Goal: Task Accomplishment & Management: Use online tool/utility

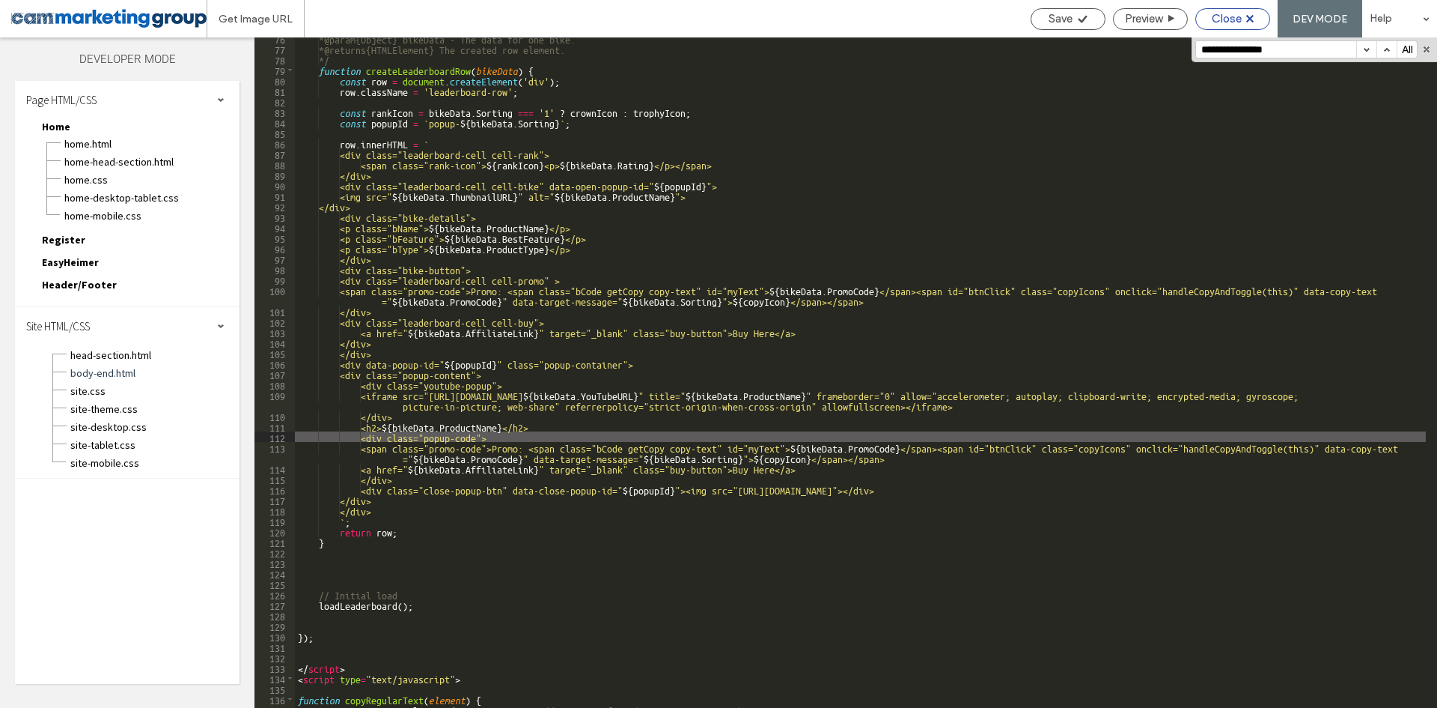
click at [1248, 18] on icon at bounding box center [1250, 18] width 7 height 7
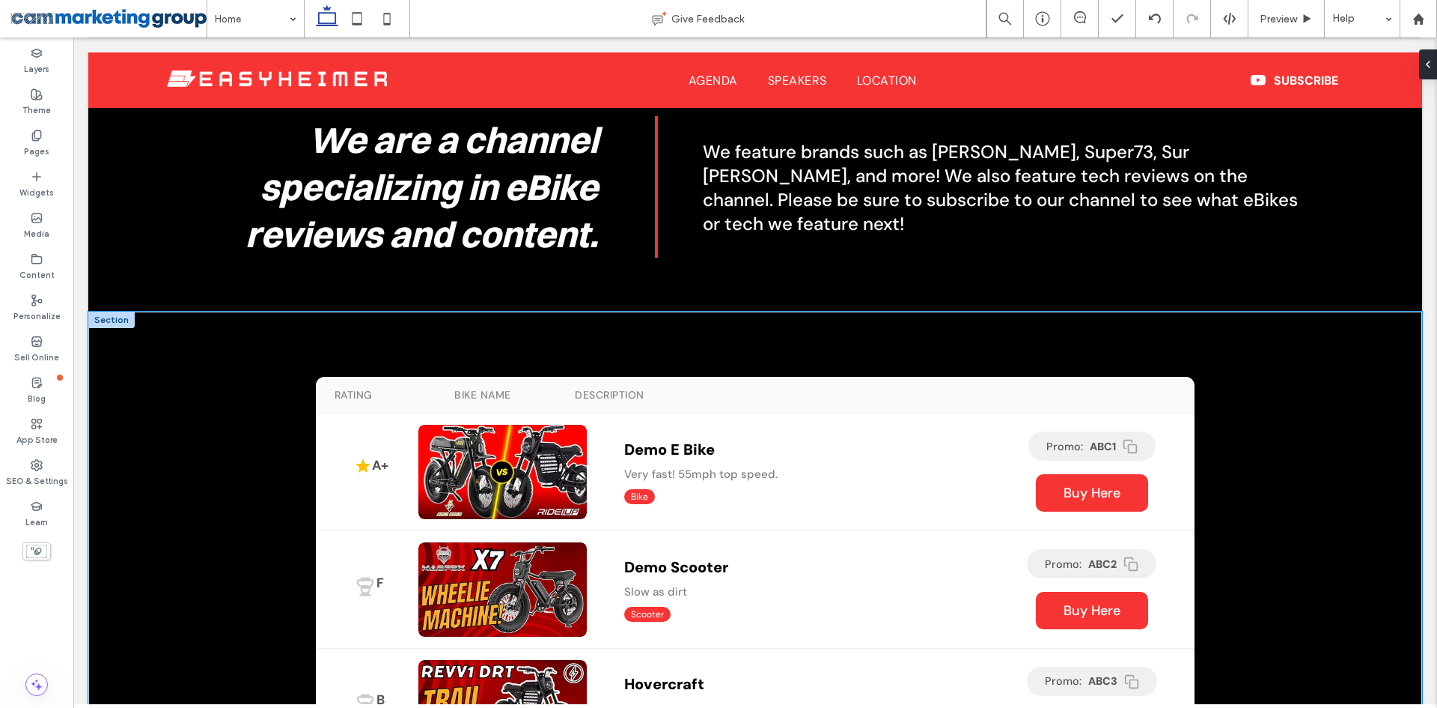
scroll to position [734, 0]
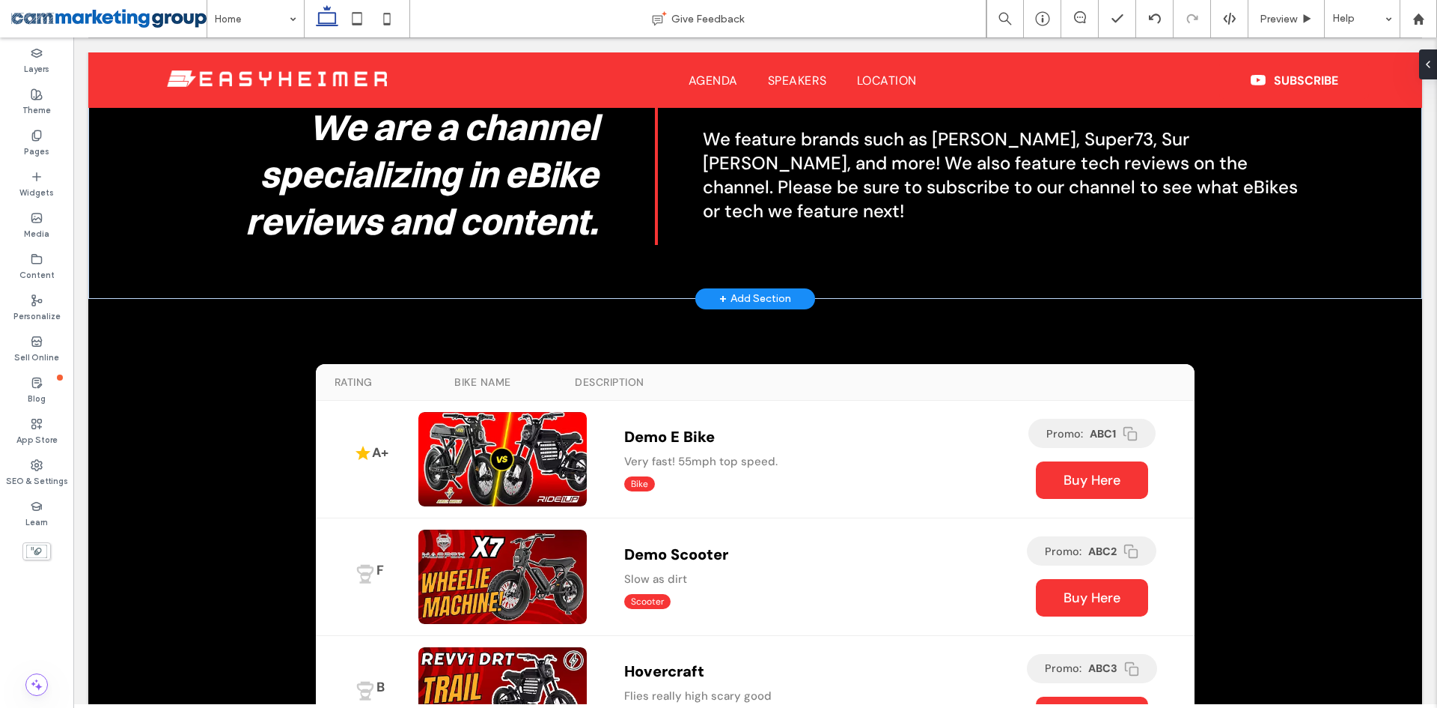
click at [732, 290] on div "+ Add Section" at bounding box center [755, 298] width 72 height 16
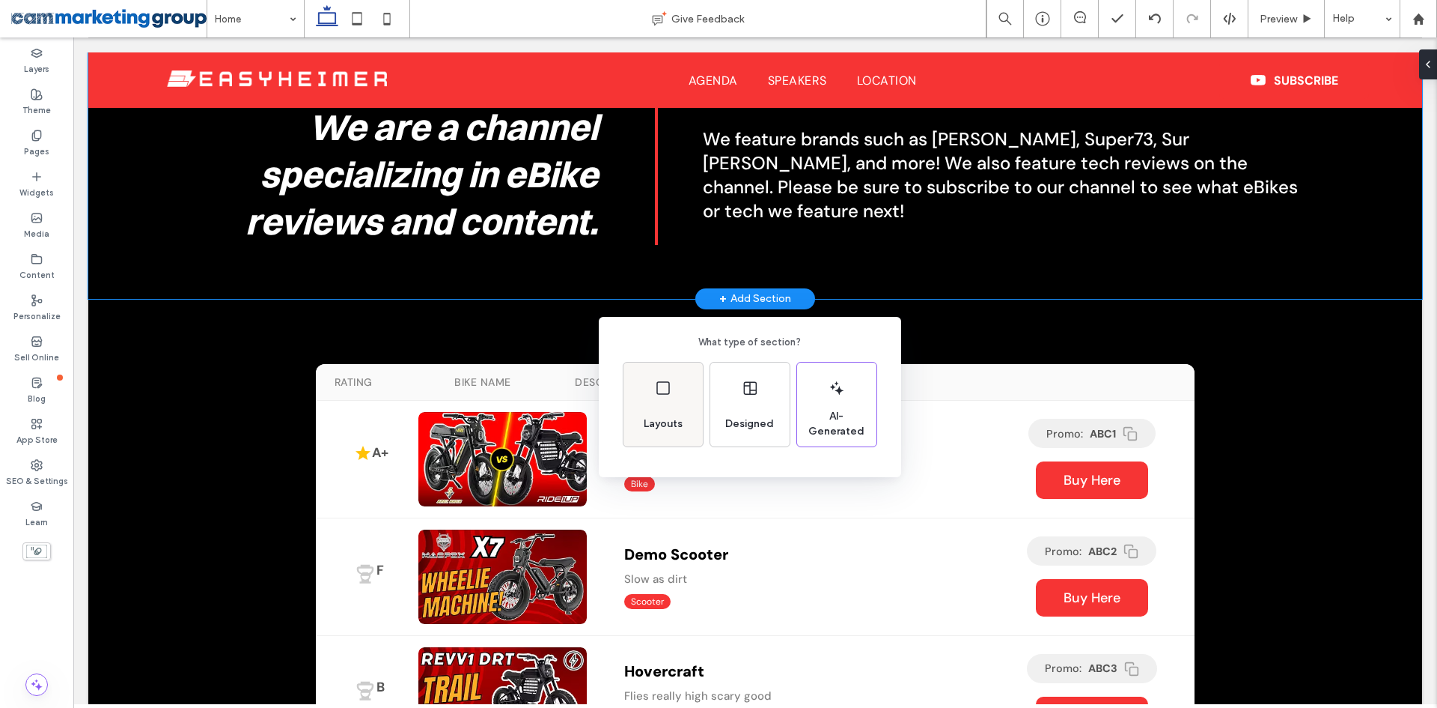
click at [661, 387] on icon at bounding box center [663, 388] width 18 height 18
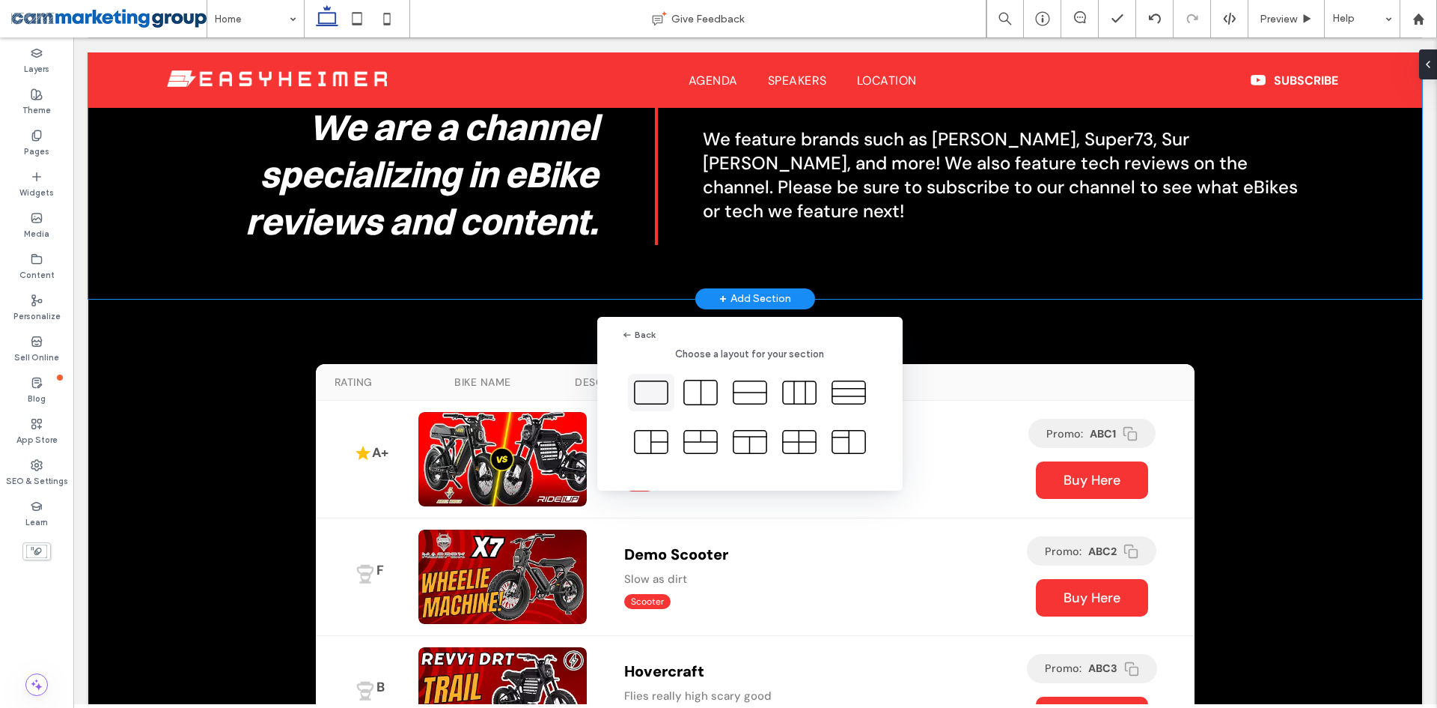
click at [657, 386] on icon at bounding box center [651, 392] width 37 height 37
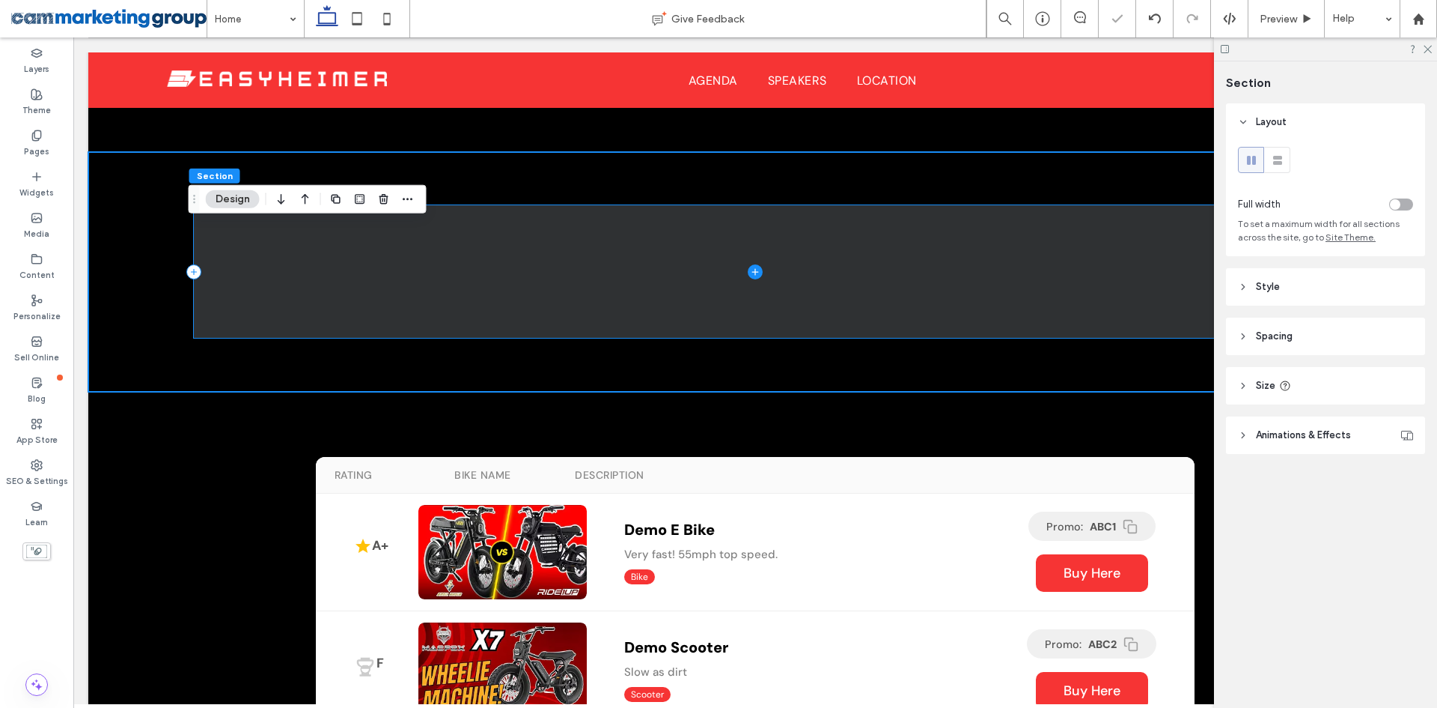
scroll to position [883, 0]
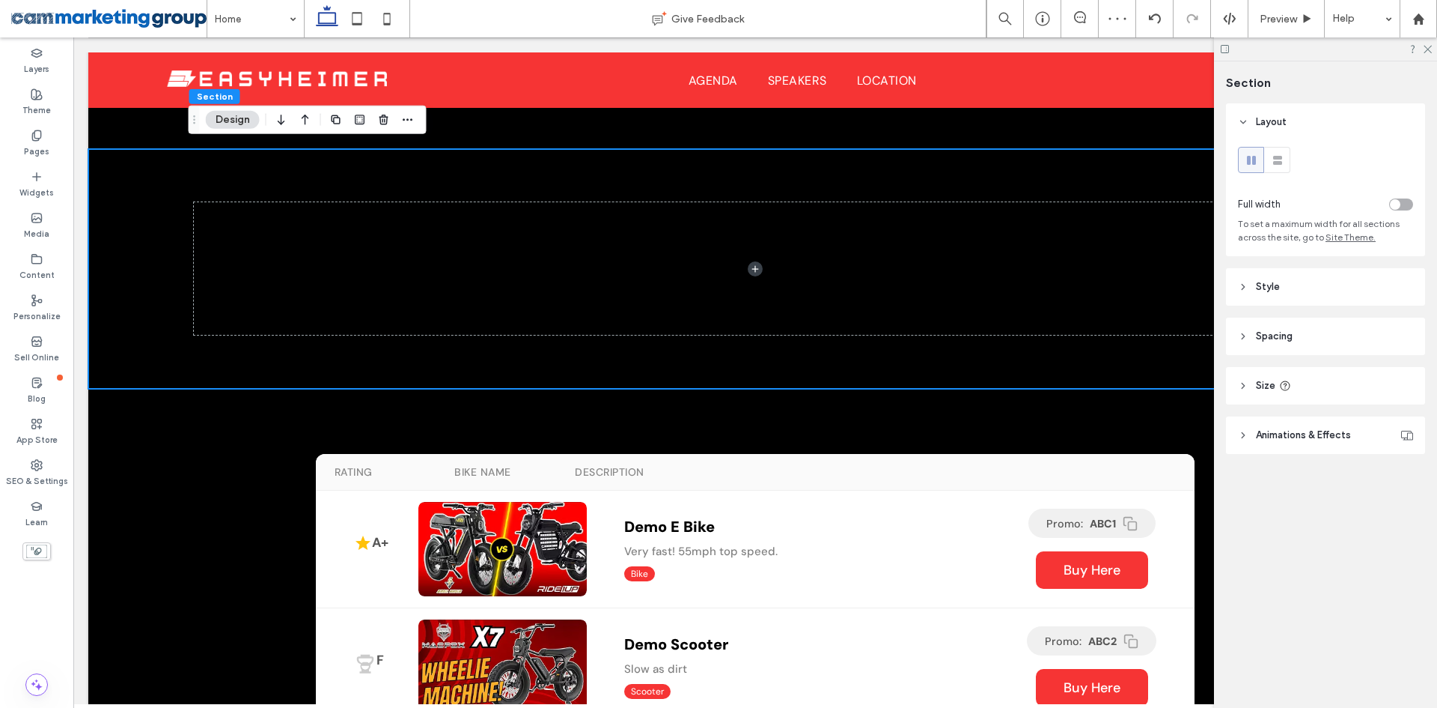
click at [1433, 49] on div at bounding box center [1325, 48] width 223 height 23
click at [1430, 51] on use at bounding box center [1428, 50] width 8 height 8
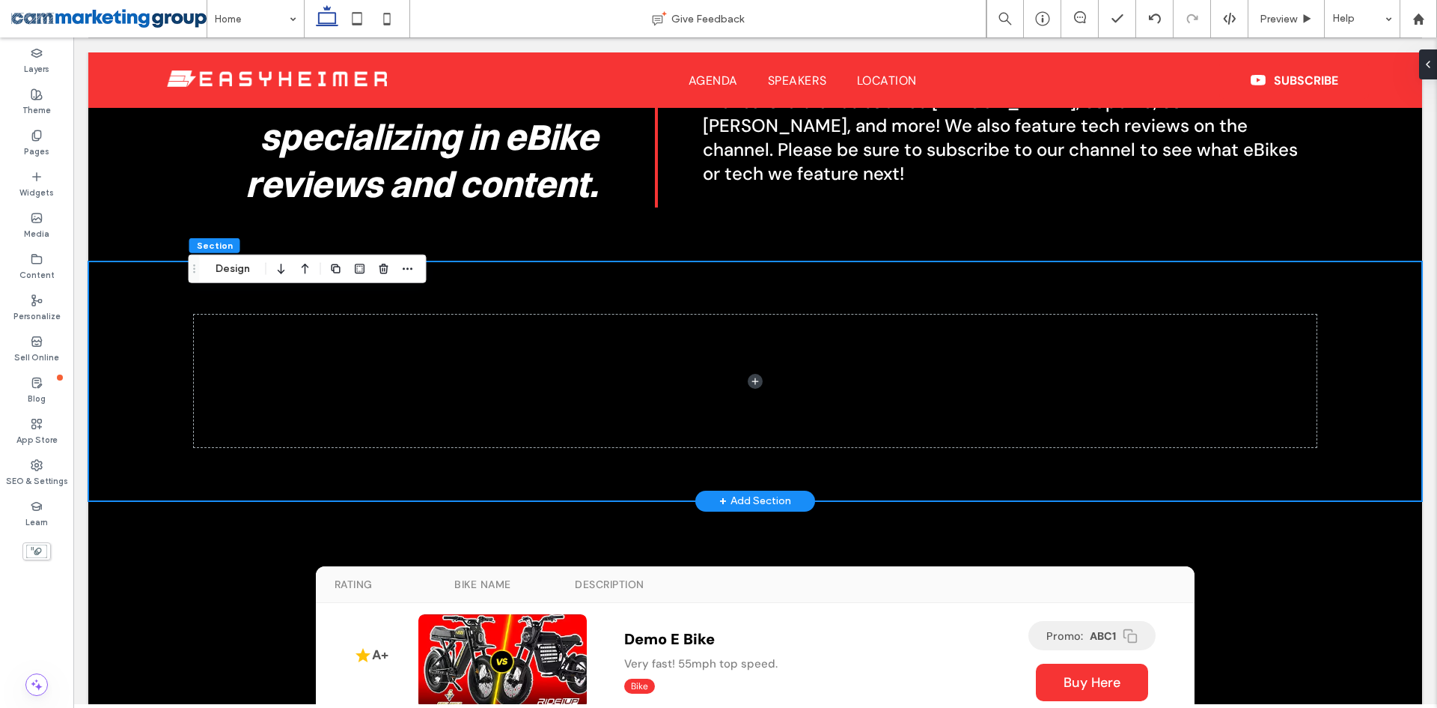
scroll to position [809, 0]
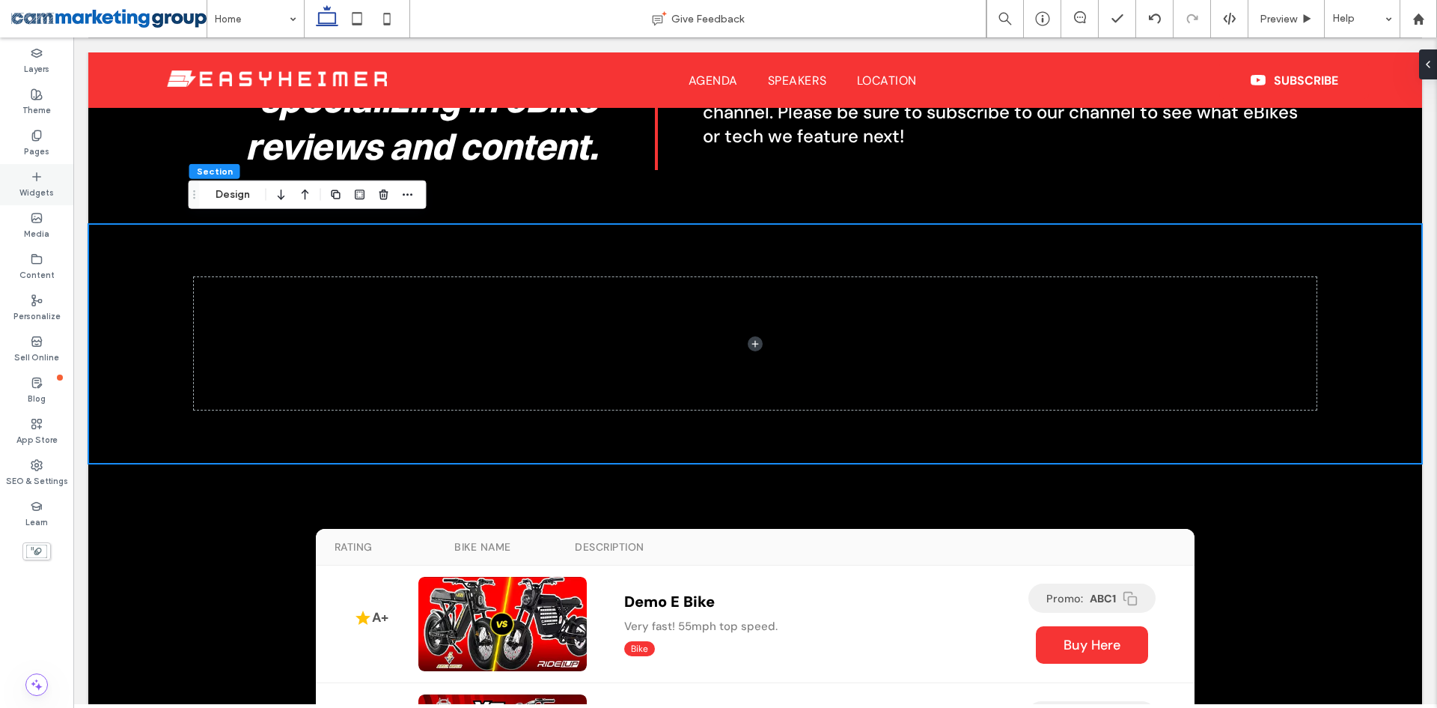
click at [31, 186] on label "Widgets" at bounding box center [36, 191] width 34 height 16
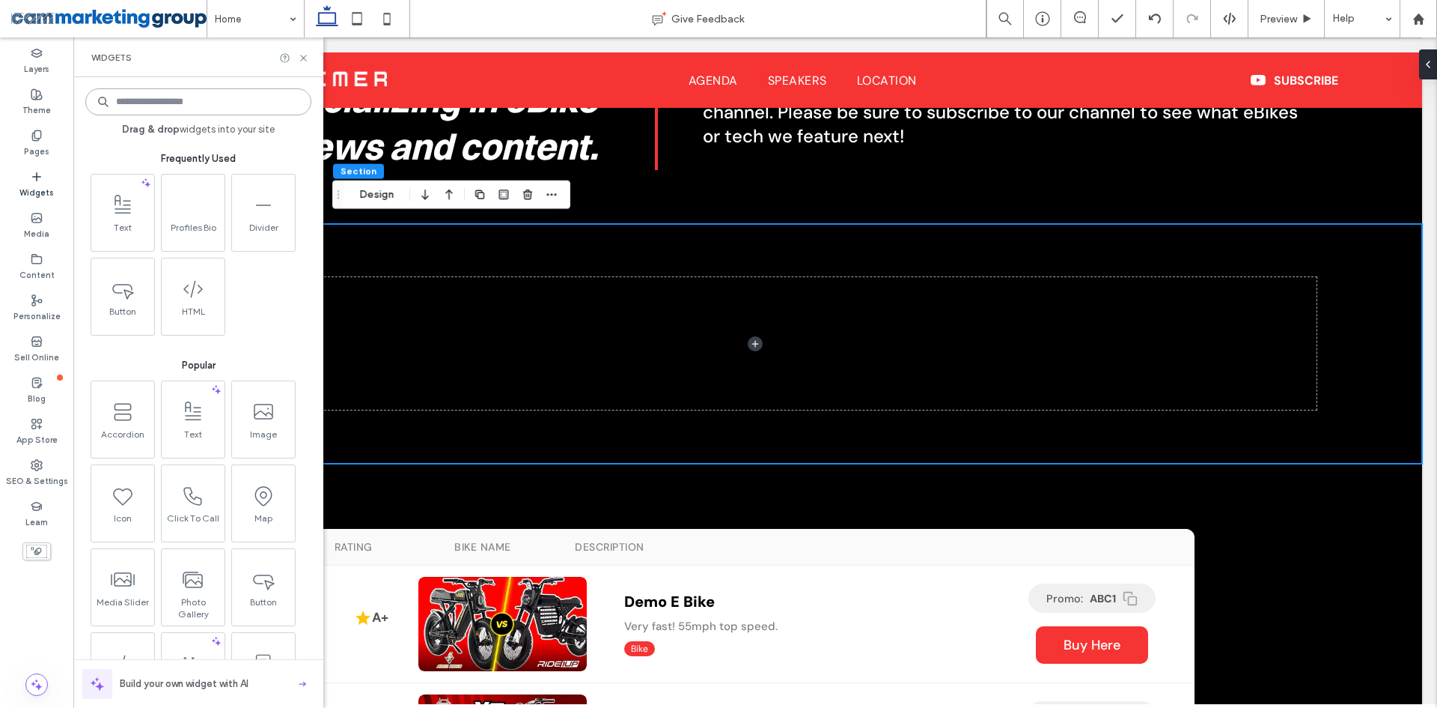
click at [228, 100] on input at bounding box center [198, 101] width 226 height 27
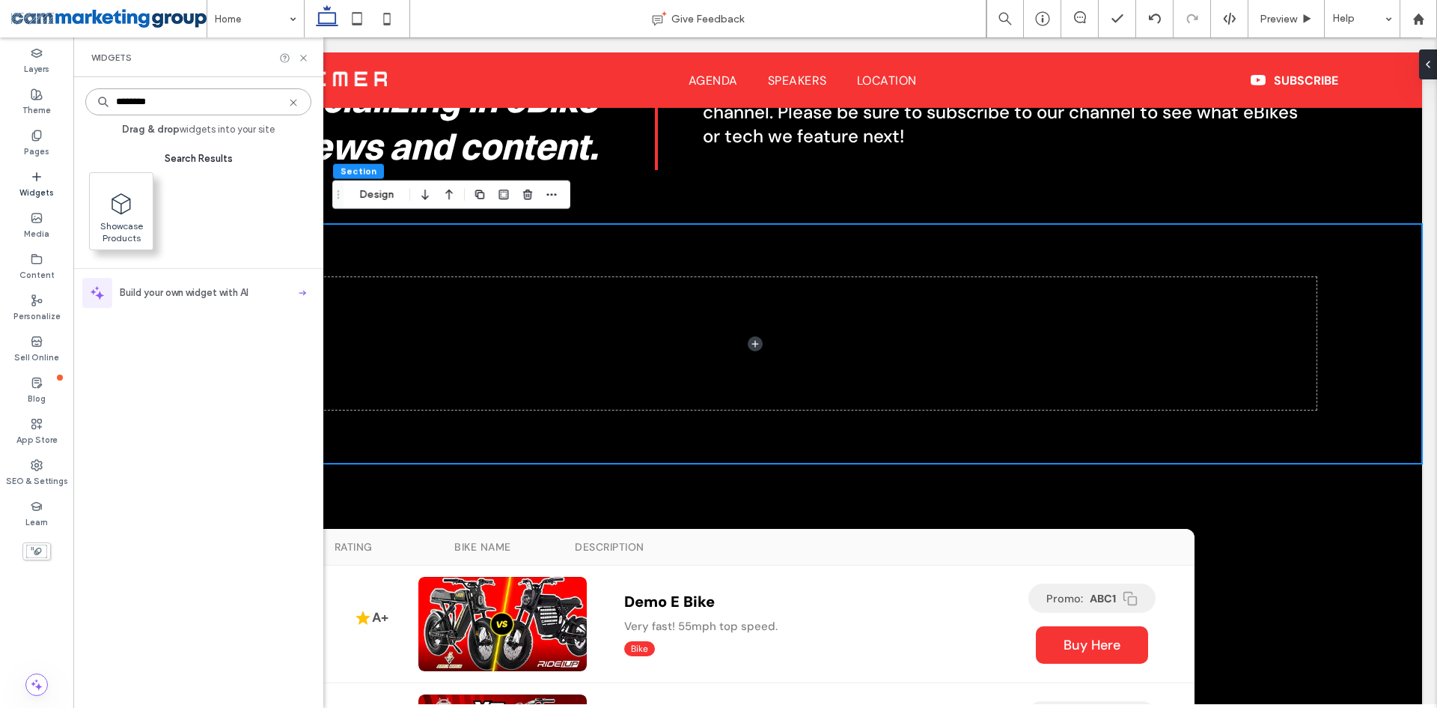
type input "********"
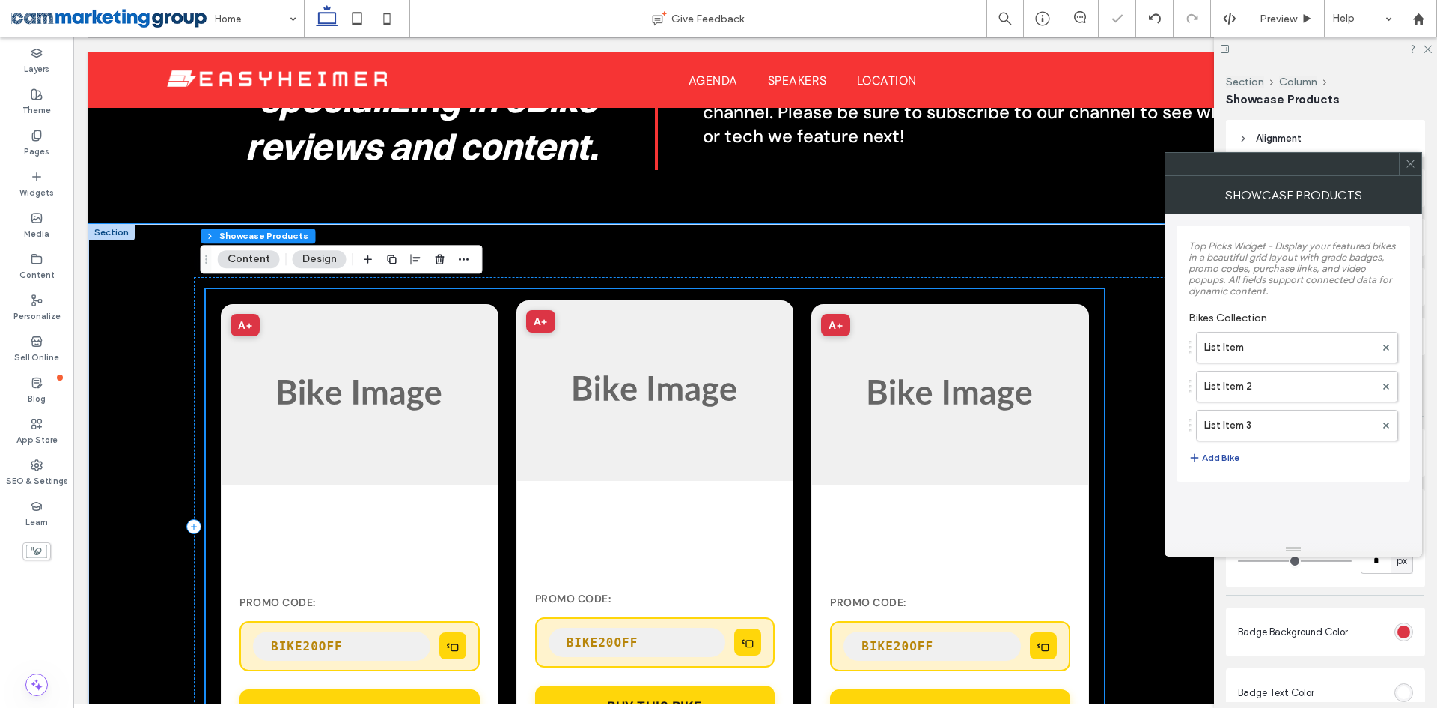
type input "**"
type input "*"
type input "**"
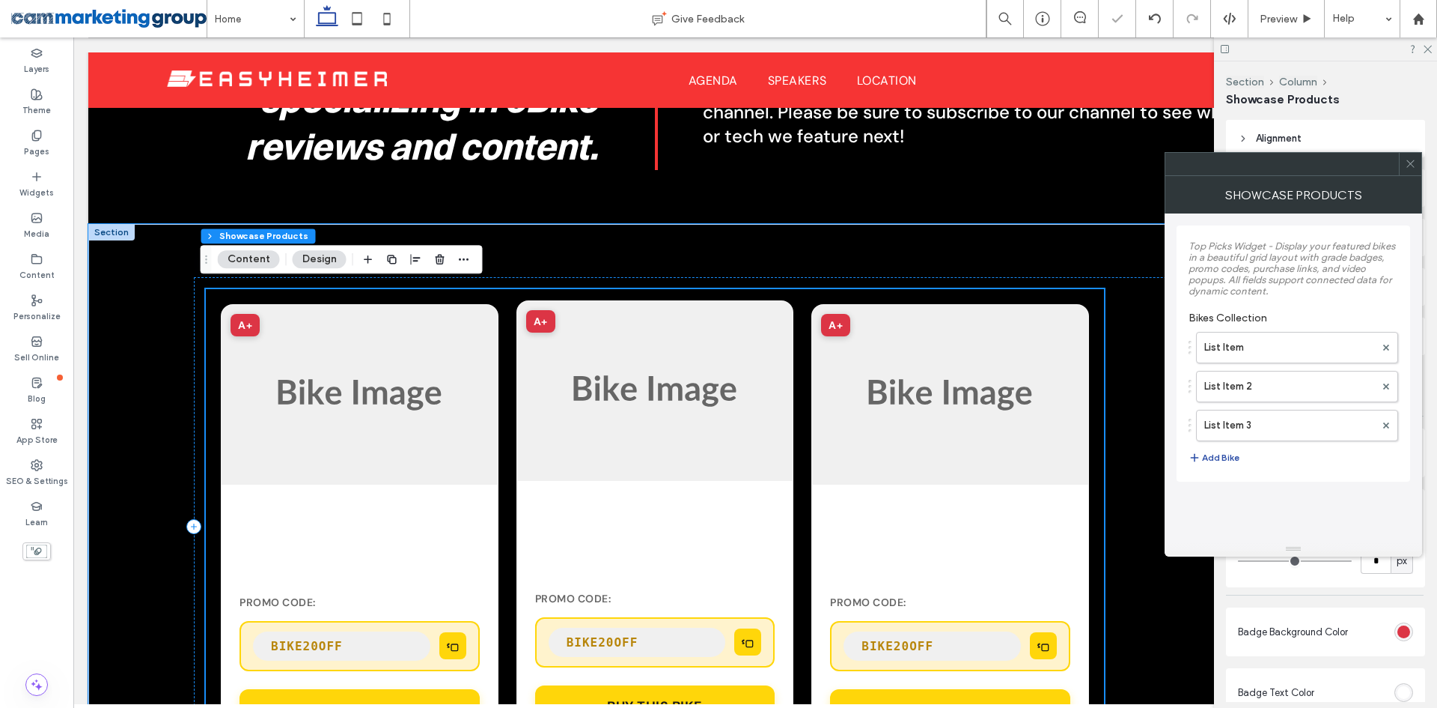
type input "**"
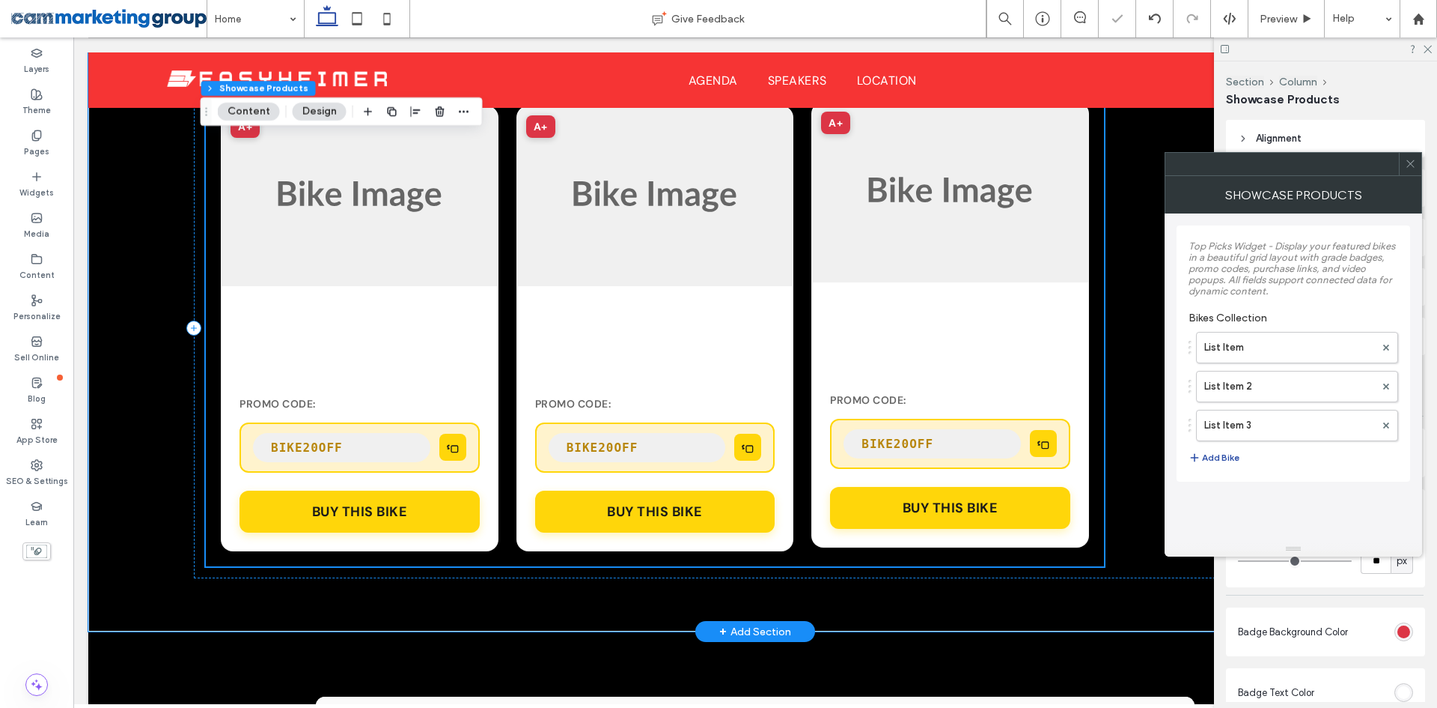
scroll to position [1033, 0]
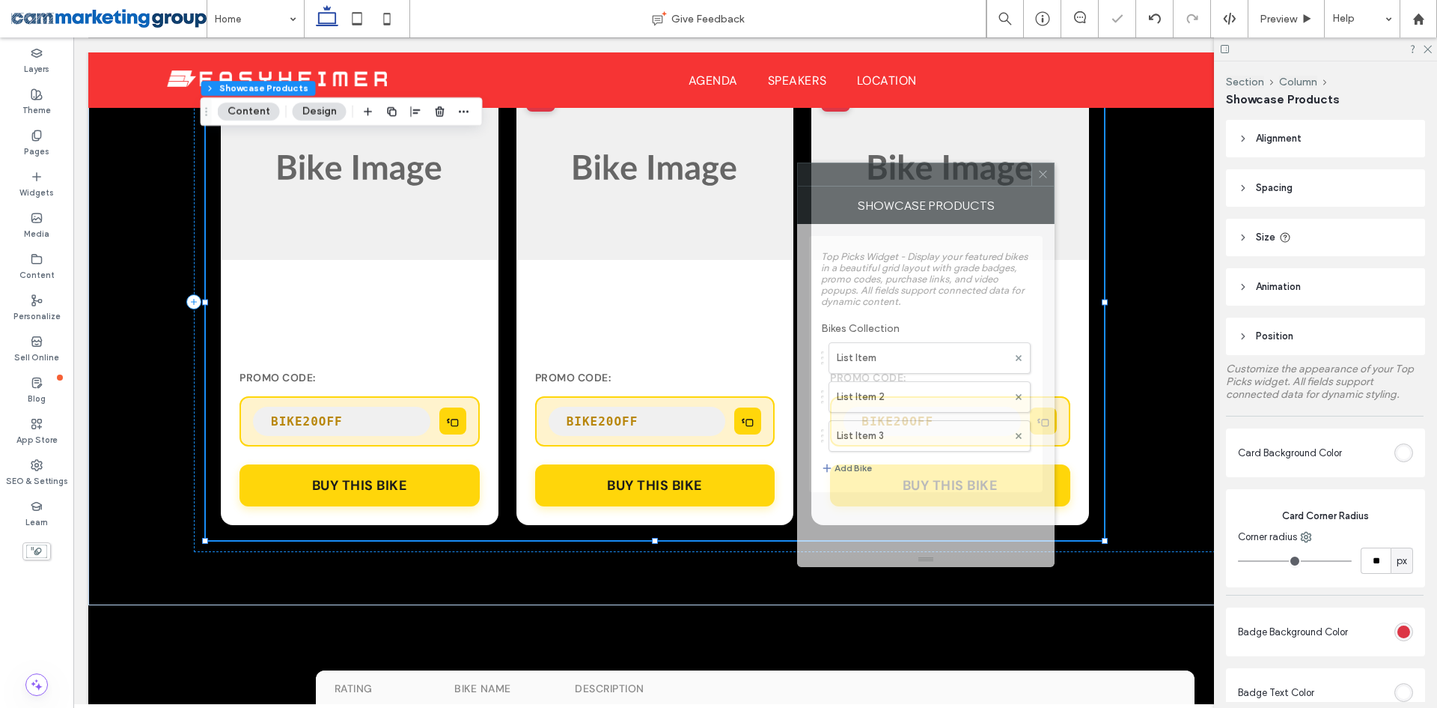
drag, startPoint x: 1327, startPoint y: 177, endPoint x: 958, endPoint y: 190, distance: 369.3
click at [958, 190] on div "Showcase Products" at bounding box center [926, 204] width 258 height 37
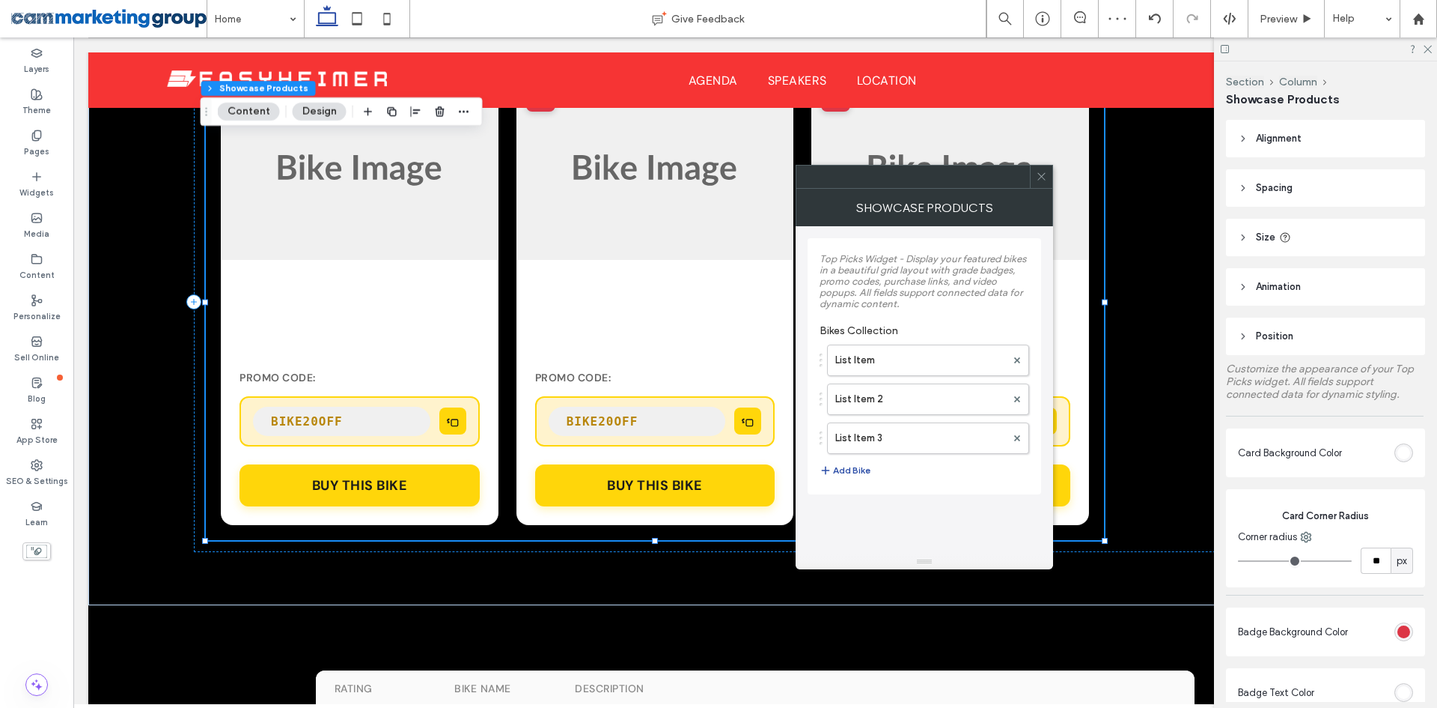
click at [1043, 172] on icon at bounding box center [1041, 176] width 11 height 11
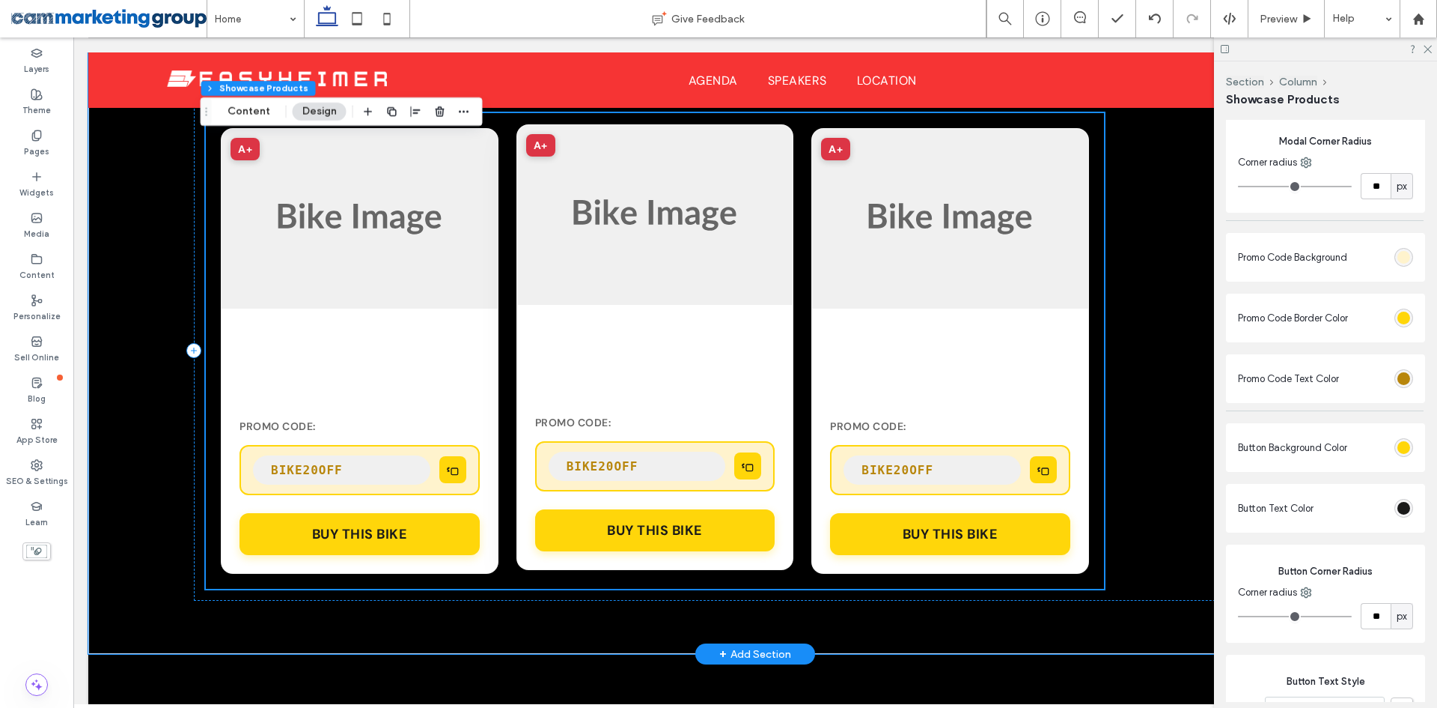
scroll to position [958, 0]
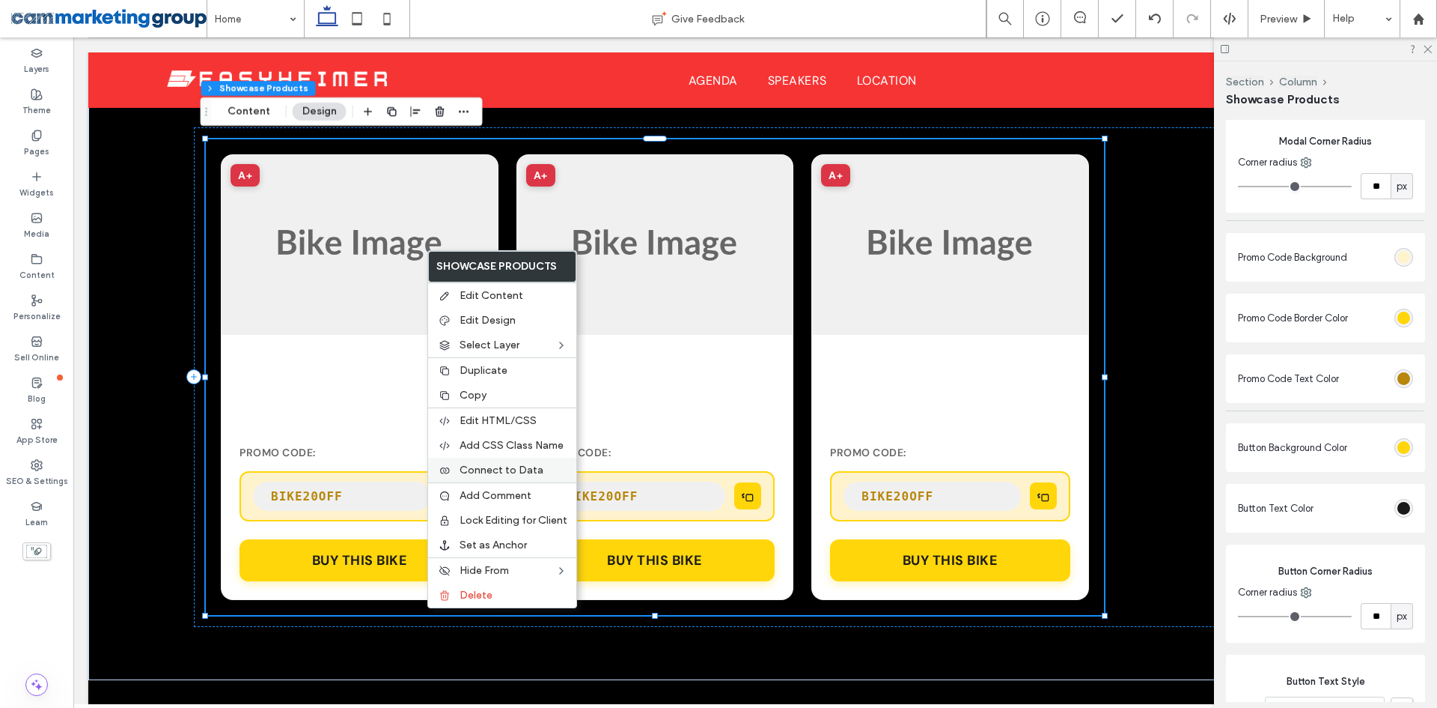
click at [528, 472] on span "Connect to Data" at bounding box center [502, 469] width 84 height 13
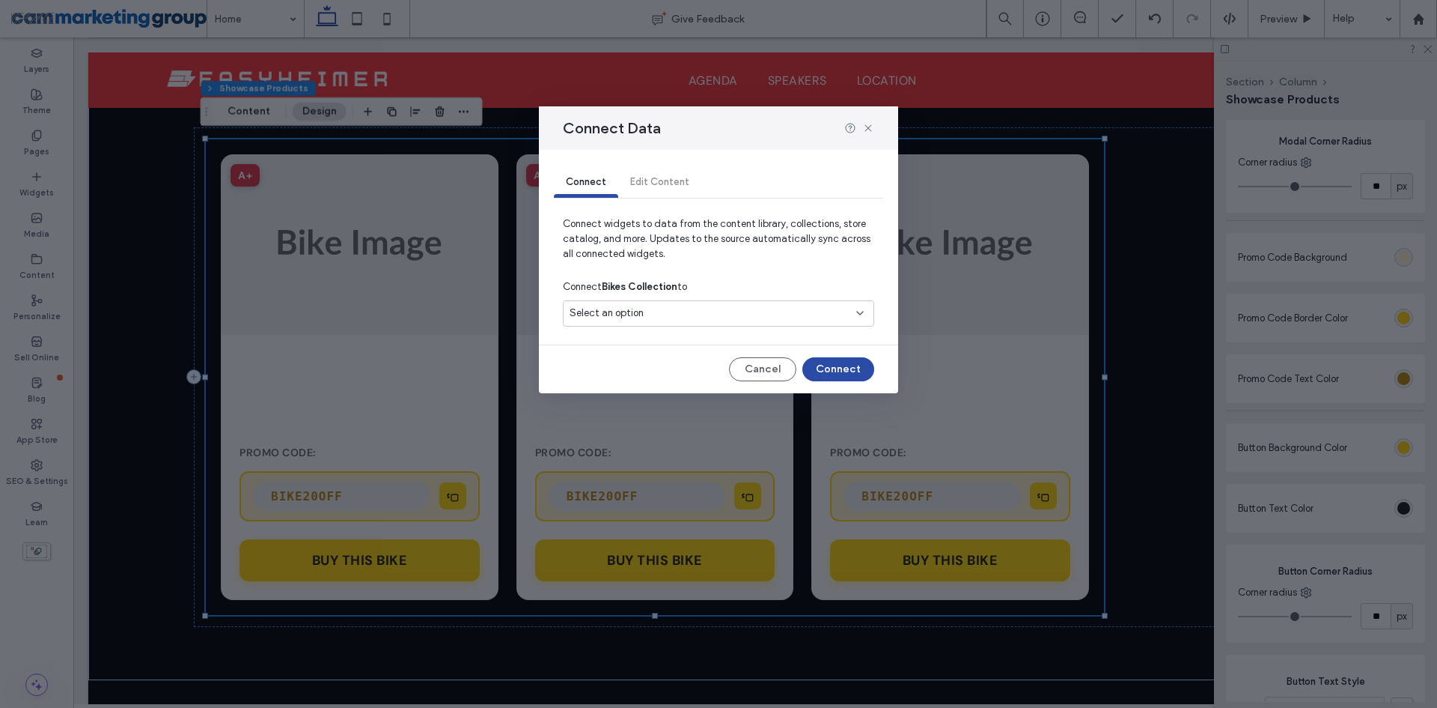
click at [662, 308] on div "Select an option" at bounding box center [710, 312] width 280 height 15
click at [645, 367] on span "Collection-01" at bounding box center [627, 366] width 61 height 15
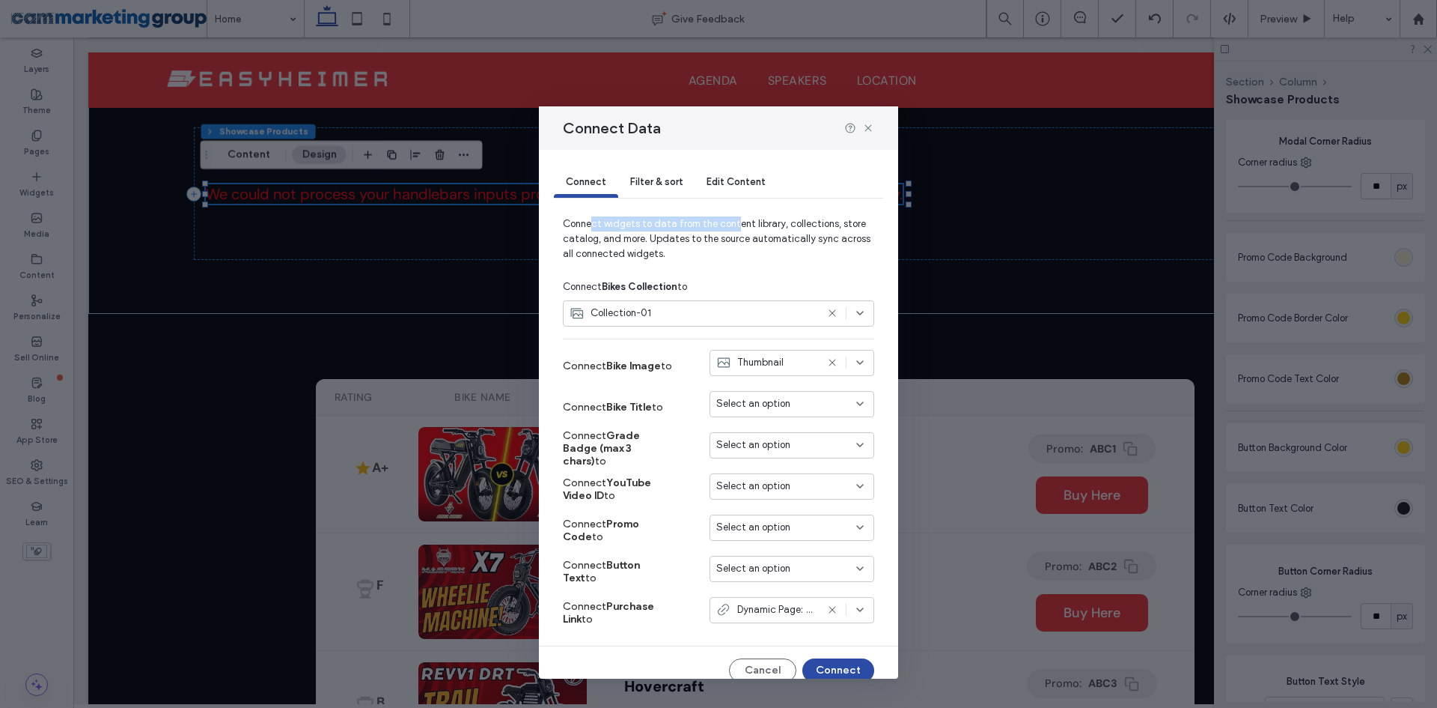
drag, startPoint x: 603, startPoint y: 224, endPoint x: 735, endPoint y: 225, distance: 132.5
click at [735, 225] on span "Connect widgets to data from the content library, collections, store catalog, a…" at bounding box center [718, 244] width 311 height 57
drag, startPoint x: 735, startPoint y: 225, endPoint x: 737, endPoint y: 267, distance: 42.0
click at [736, 225] on span "Connect widgets to data from the content library, collections, store catalog, a…" at bounding box center [718, 244] width 311 height 57
click at [842, 668] on button "Connect" at bounding box center [839, 670] width 72 height 24
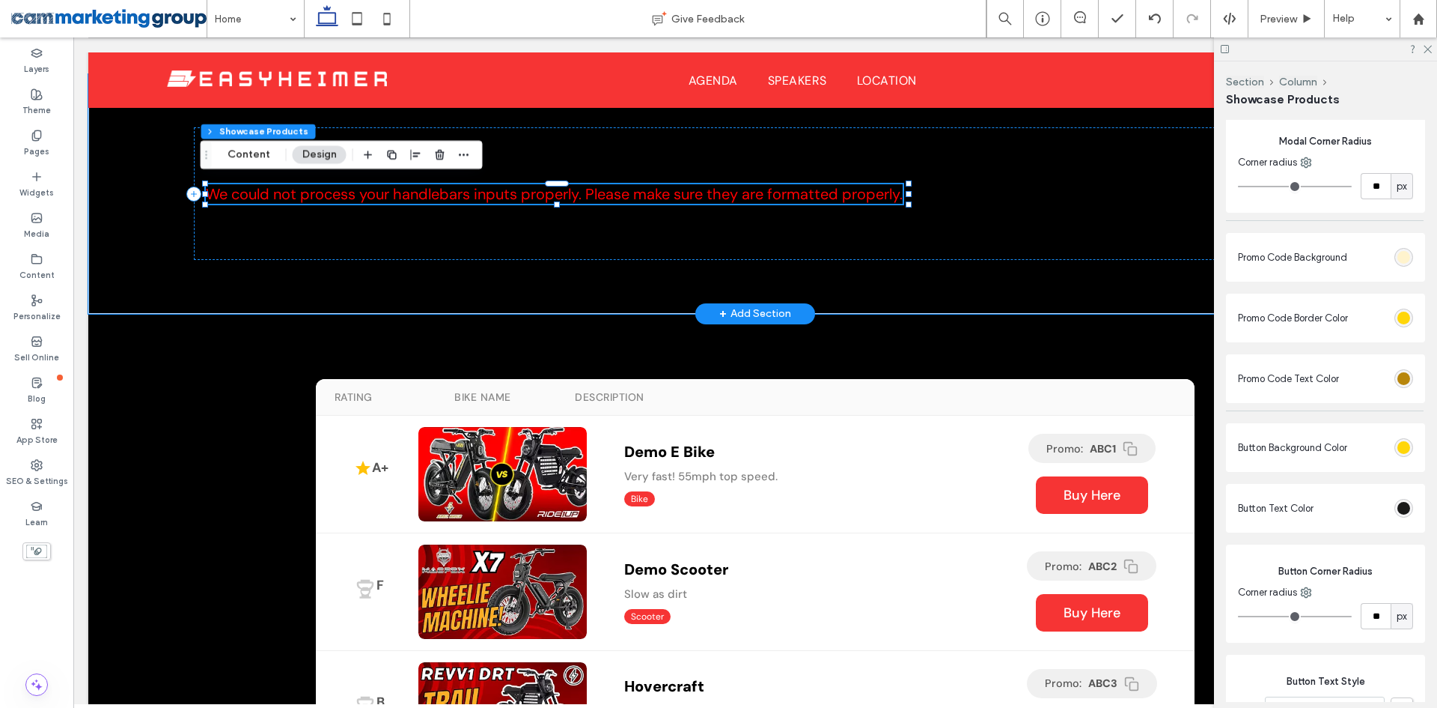
click at [597, 189] on span "We could not process your handlebars inputs properly. Please make sure they are…" at bounding box center [554, 193] width 697 height 19
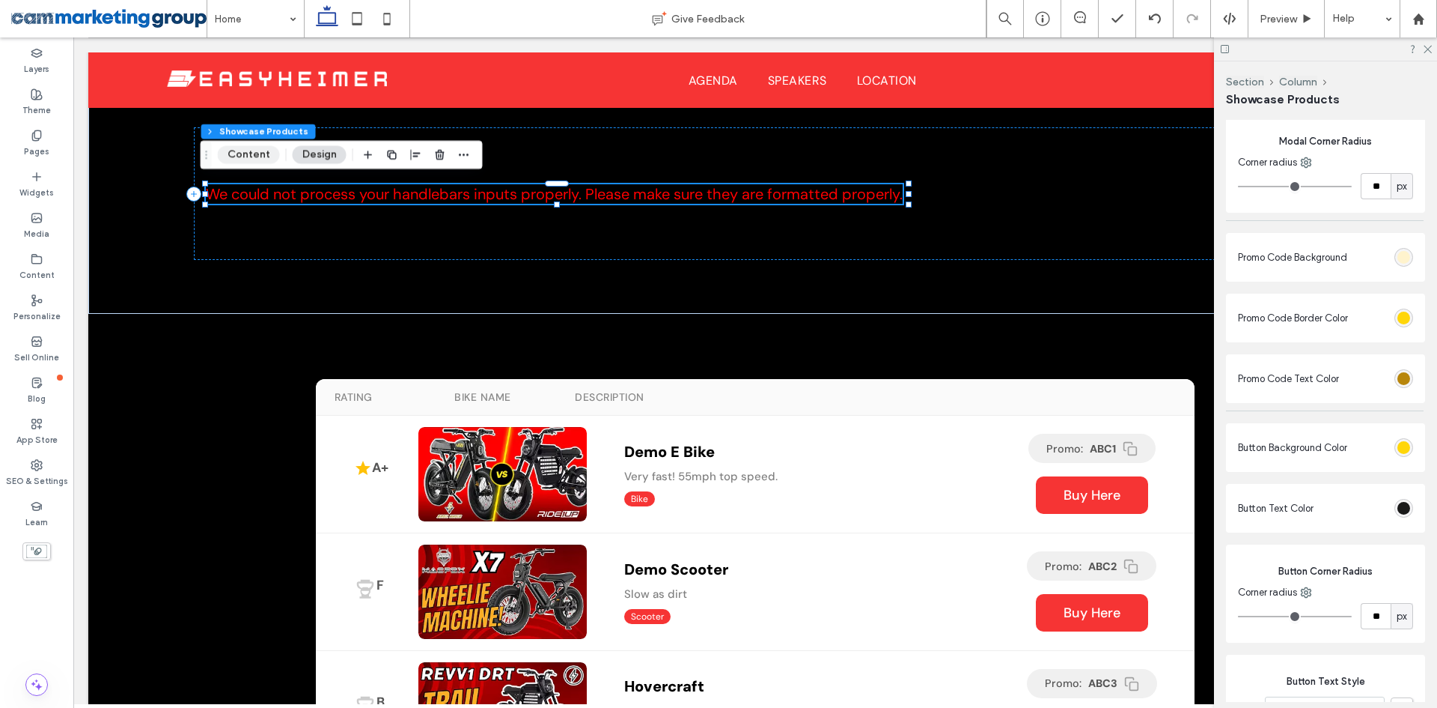
click at [247, 148] on button "Content" at bounding box center [249, 155] width 62 height 18
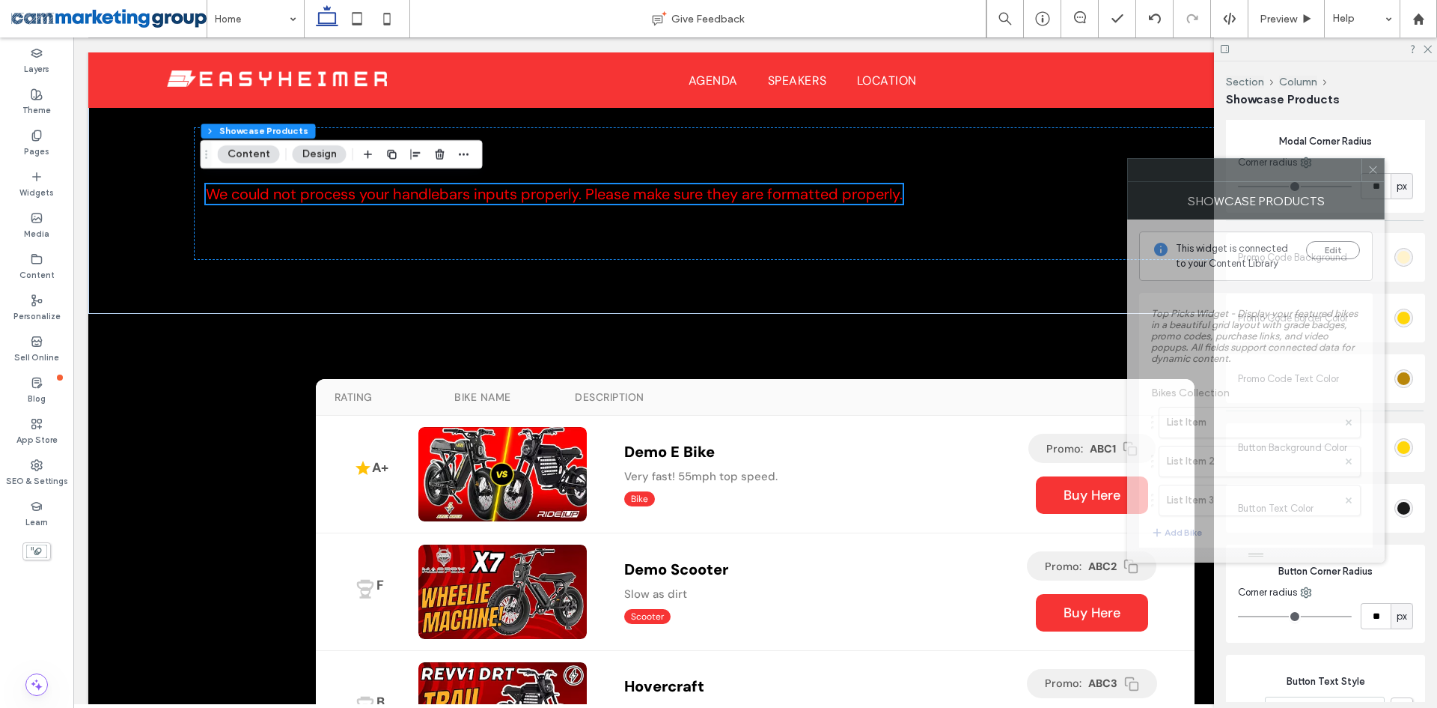
drag, startPoint x: 1229, startPoint y: 177, endPoint x: 645, endPoint y: 187, distance: 584.8
click at [1128, 181] on div at bounding box center [1245, 170] width 234 height 22
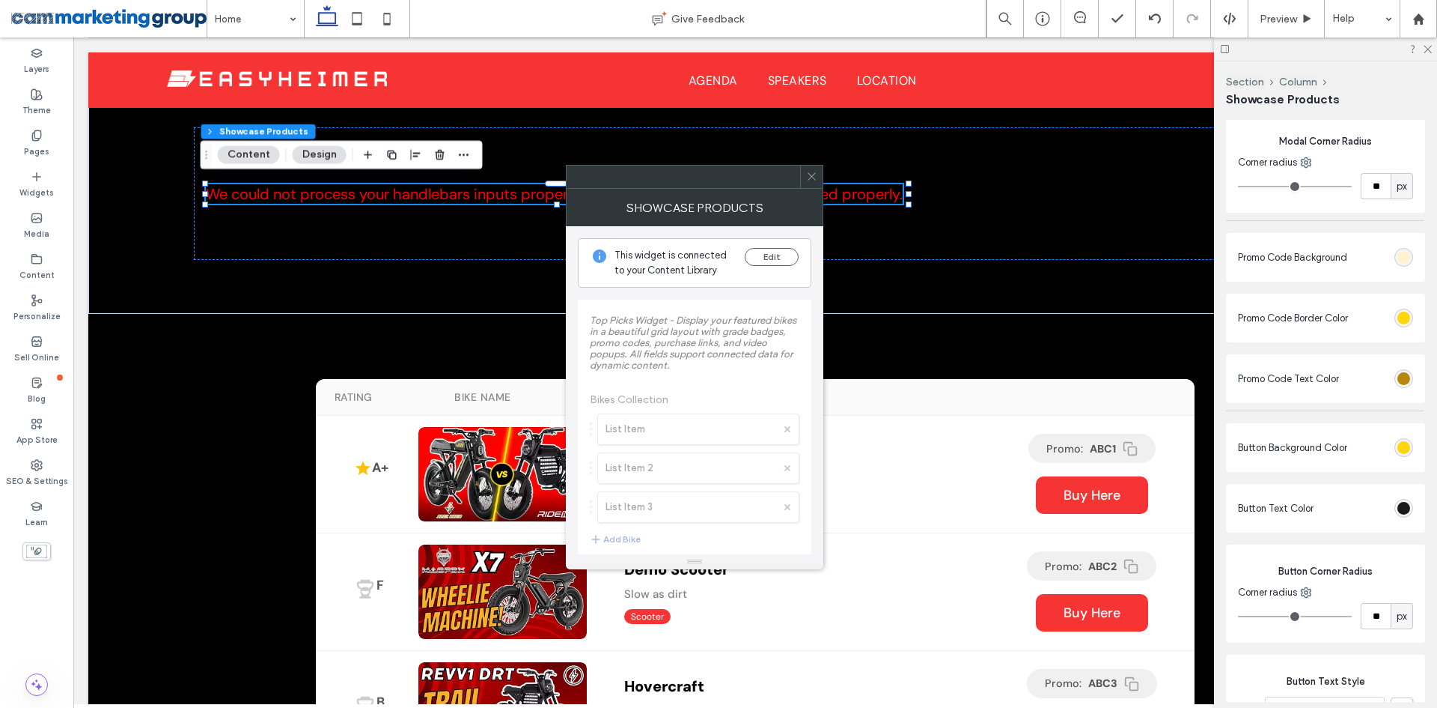
click at [811, 180] on icon at bounding box center [811, 176] width 11 height 11
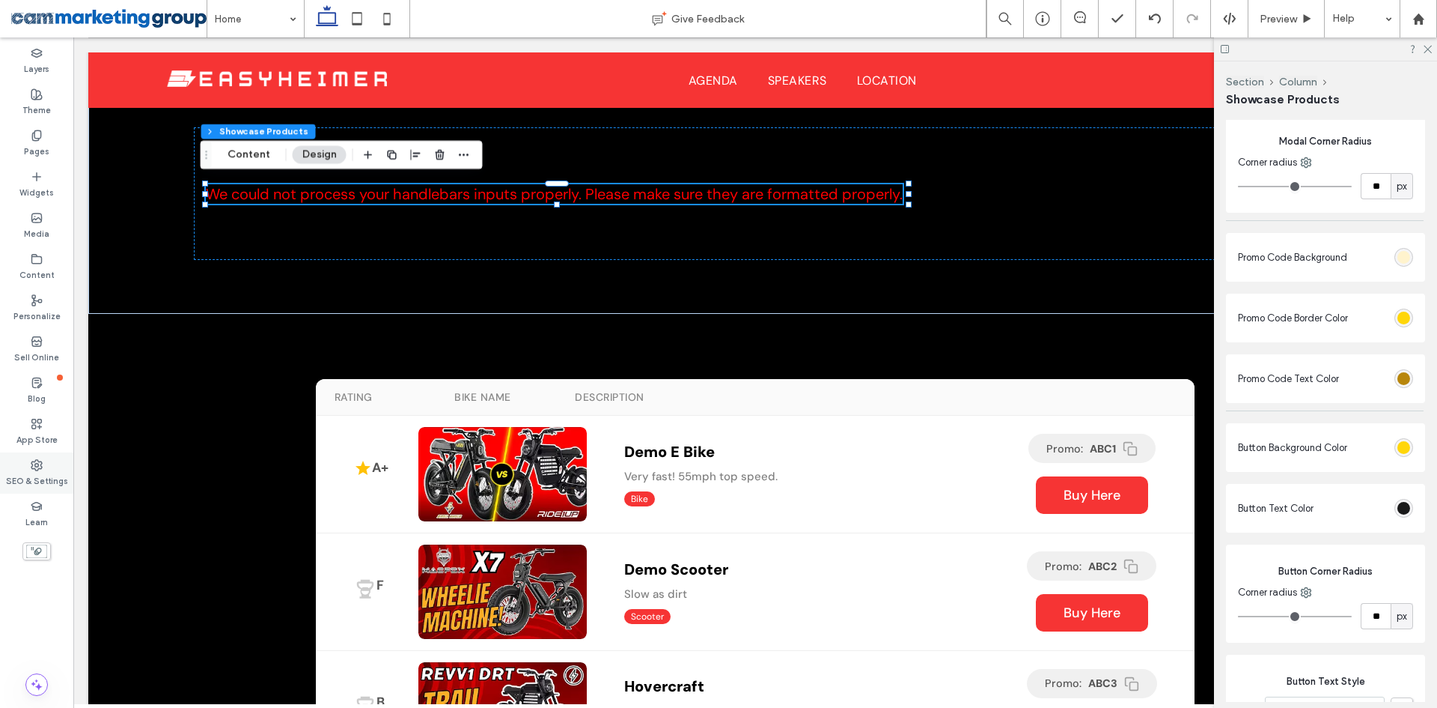
click at [29, 478] on label "SEO & Settings" at bounding box center [37, 479] width 62 height 16
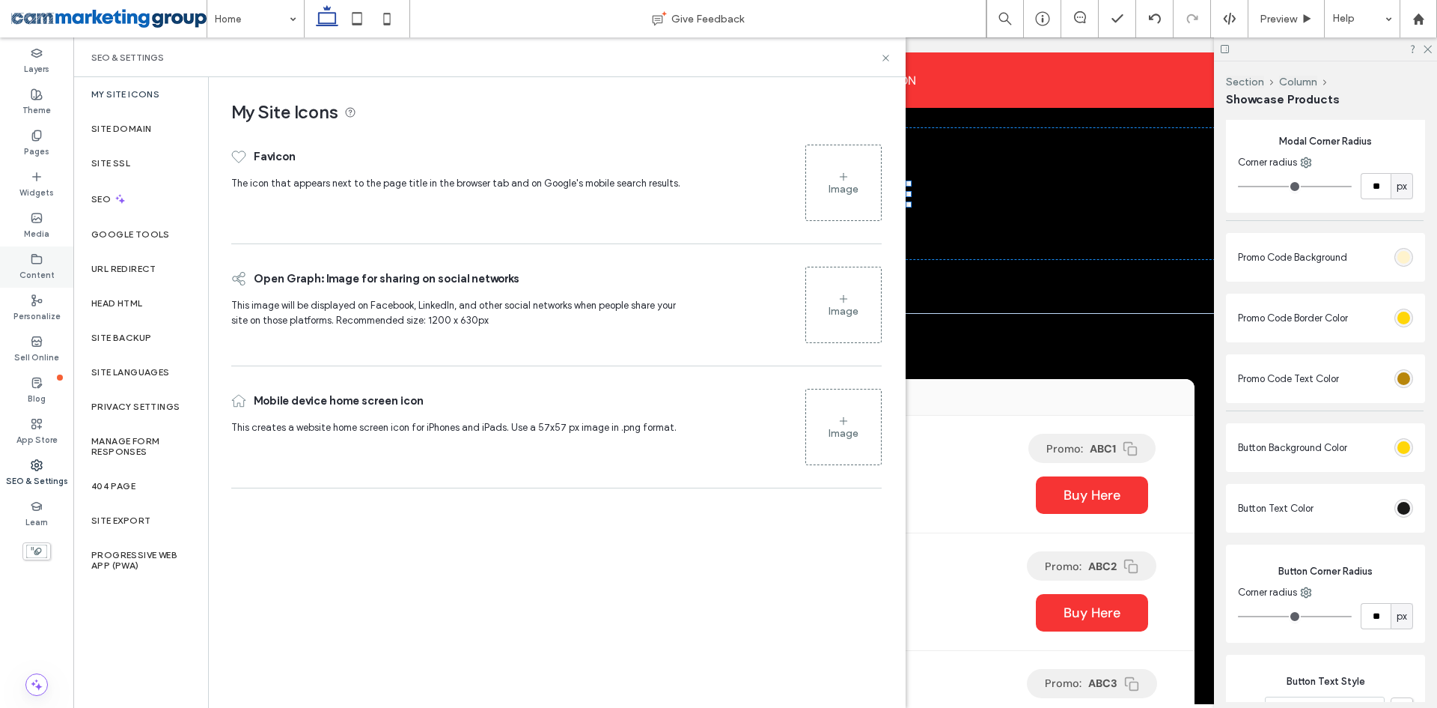
click at [35, 264] on icon at bounding box center [37, 259] width 12 height 12
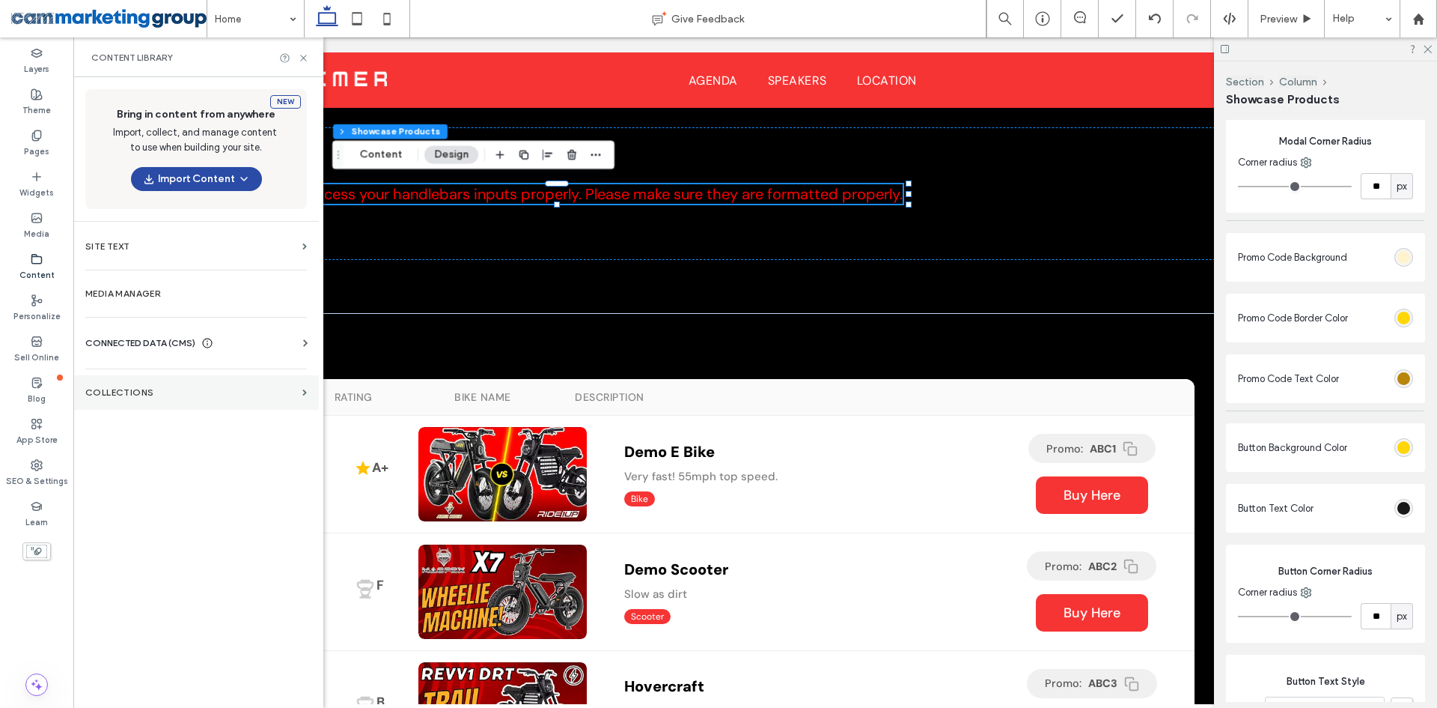
click at [165, 393] on label "Collections" at bounding box center [190, 392] width 211 height 10
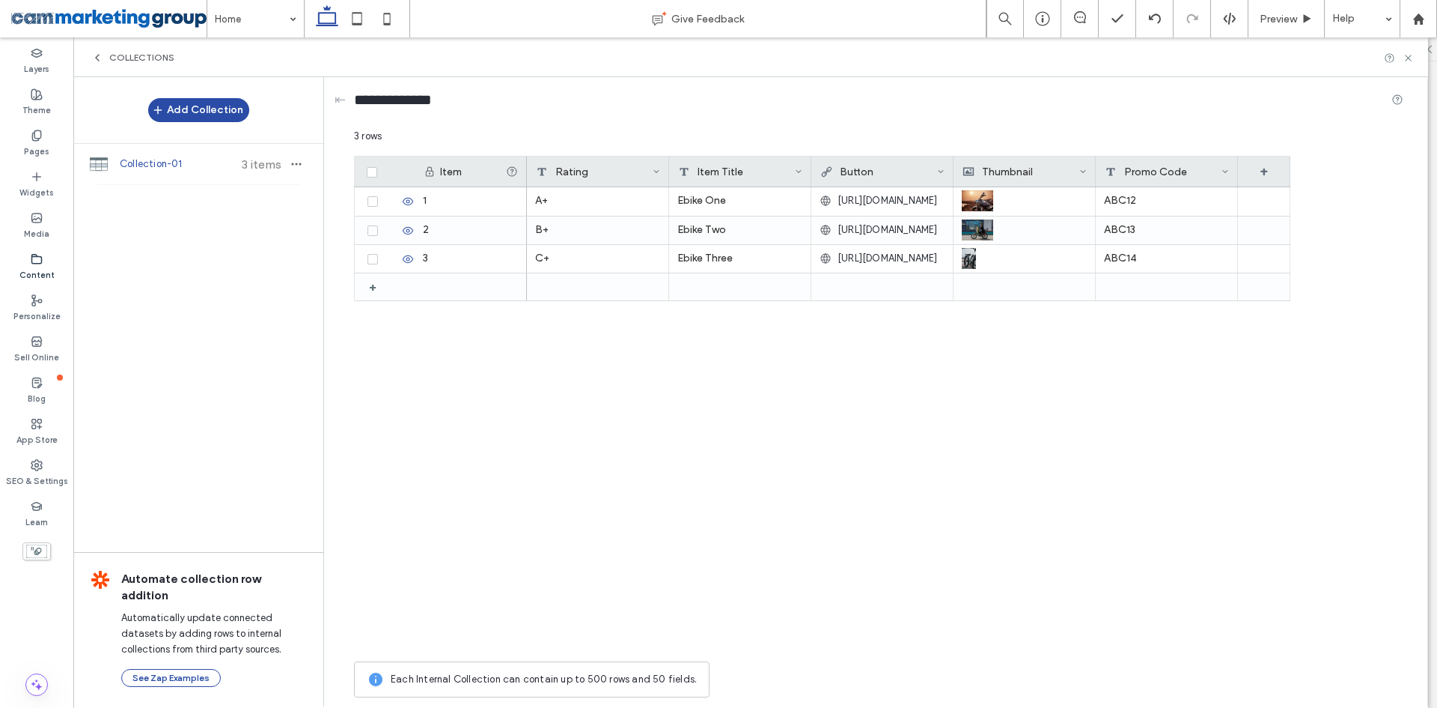
click at [859, 359] on div "A+ Ebike One [URL][DOMAIN_NAME] ABC12 B+ Ebike Two [URL][DOMAIN_NAME] ABC13 C+ …" at bounding box center [909, 420] width 764 height 466
click at [195, 109] on button "Add Collection" at bounding box center [198, 110] width 101 height 24
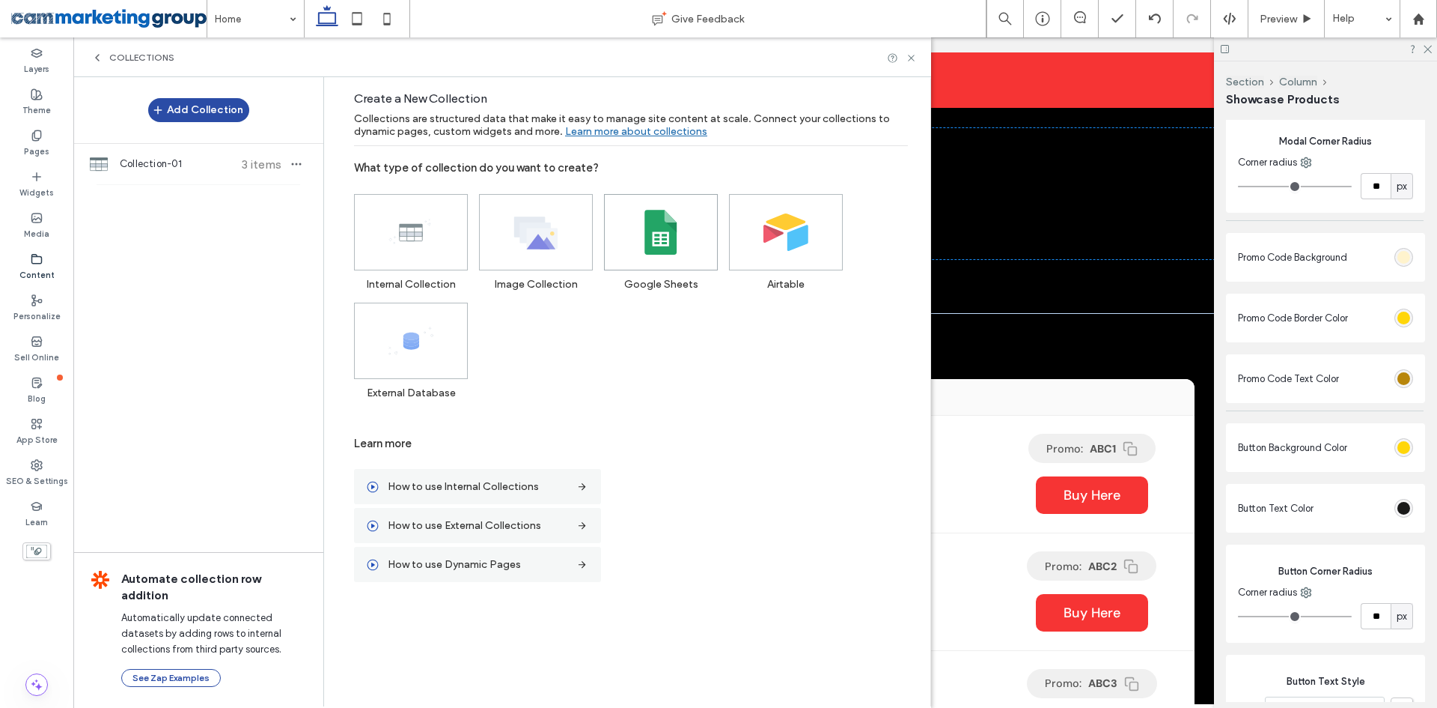
click at [676, 235] on use at bounding box center [661, 232] width 32 height 45
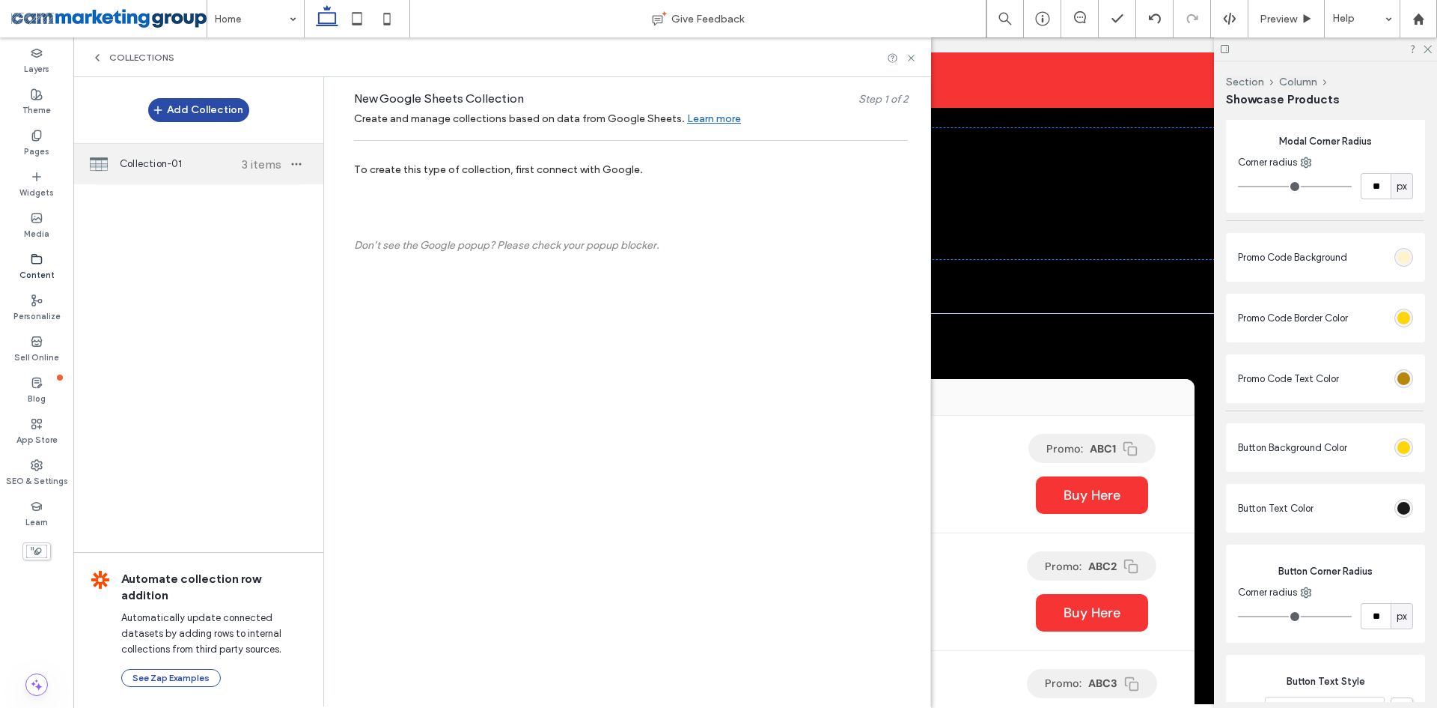
click at [174, 162] on span "Collection-01" at bounding box center [176, 163] width 112 height 15
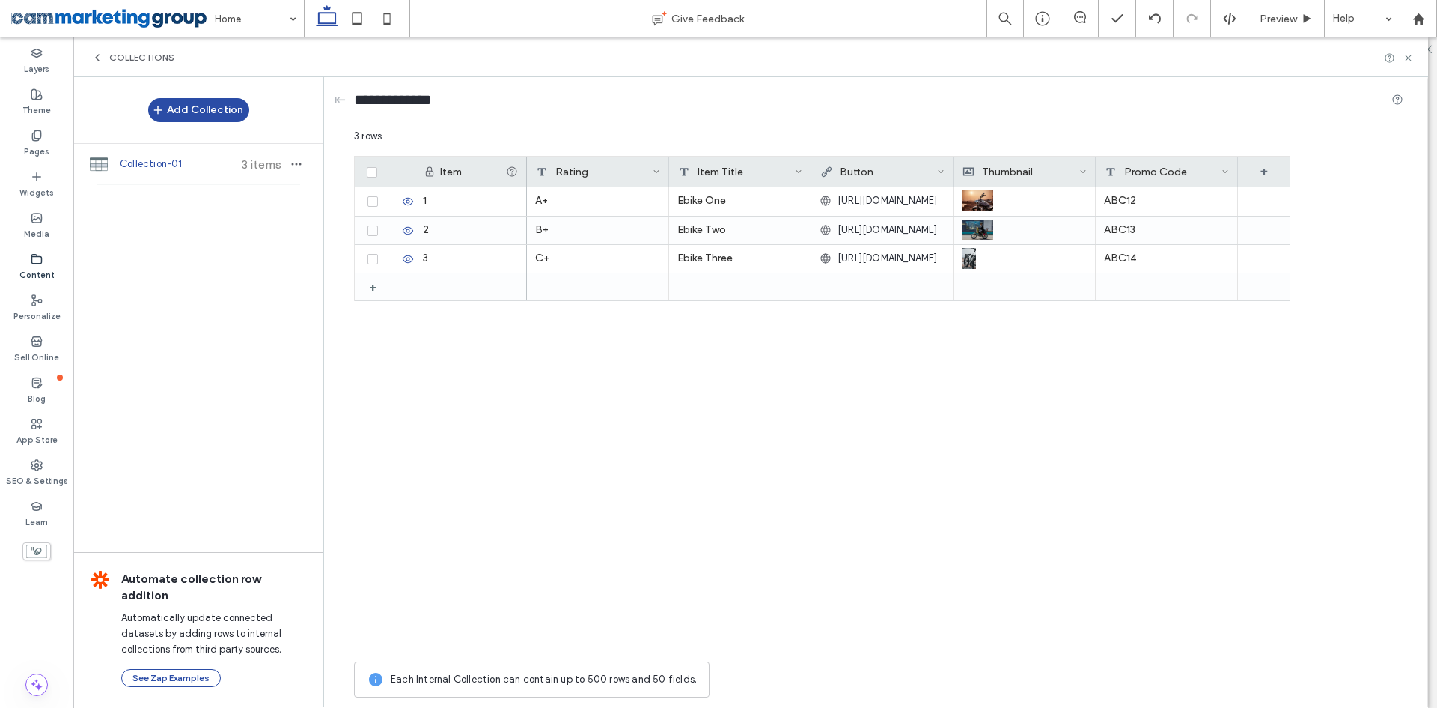
click at [615, 416] on div "A+ Ebike One [URL][DOMAIN_NAME] ABC12 B+ Ebike Two [URL][DOMAIN_NAME] ABC13 C+ …" at bounding box center [909, 420] width 764 height 466
drag, startPoint x: 731, startPoint y: 455, endPoint x: 839, endPoint y: 418, distance: 114.1
click at [731, 455] on div "A+ Ebike One [URL][DOMAIN_NAME] ABC12 B+ Ebike Two [URL][DOMAIN_NAME] ABC13 C+ …" at bounding box center [909, 420] width 764 height 466
click at [1015, 366] on div "A+ Ebike One [URL][DOMAIN_NAME] ABC12 B+ Ebike Two [URL][DOMAIN_NAME] ABC13 C+ …" at bounding box center [909, 420] width 764 height 466
click at [719, 168] on div "Item Title" at bounding box center [736, 171] width 117 height 30
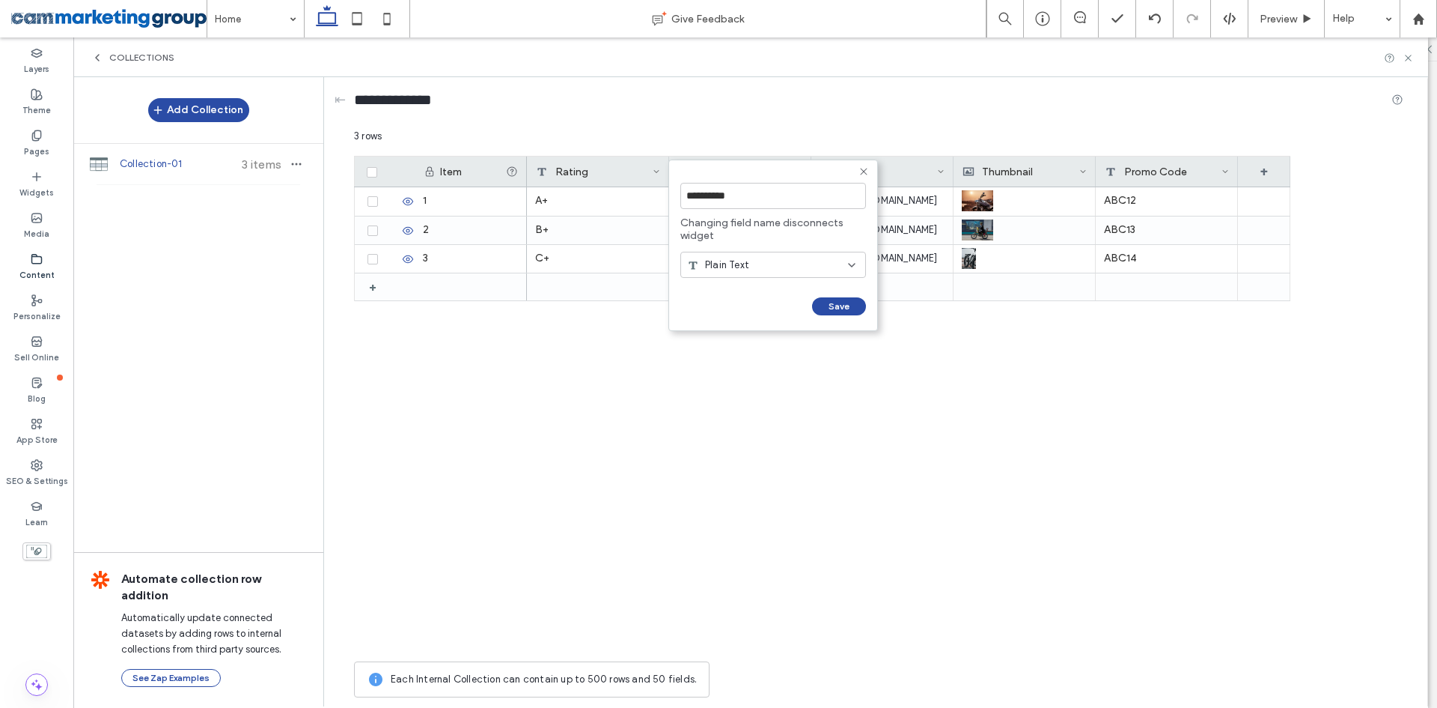
click at [736, 347] on div "A+ Ebike One [URL][DOMAIN_NAME] ABC12 B+ Ebike Two [URL][DOMAIN_NAME] ABC13 C+ …" at bounding box center [909, 420] width 764 height 466
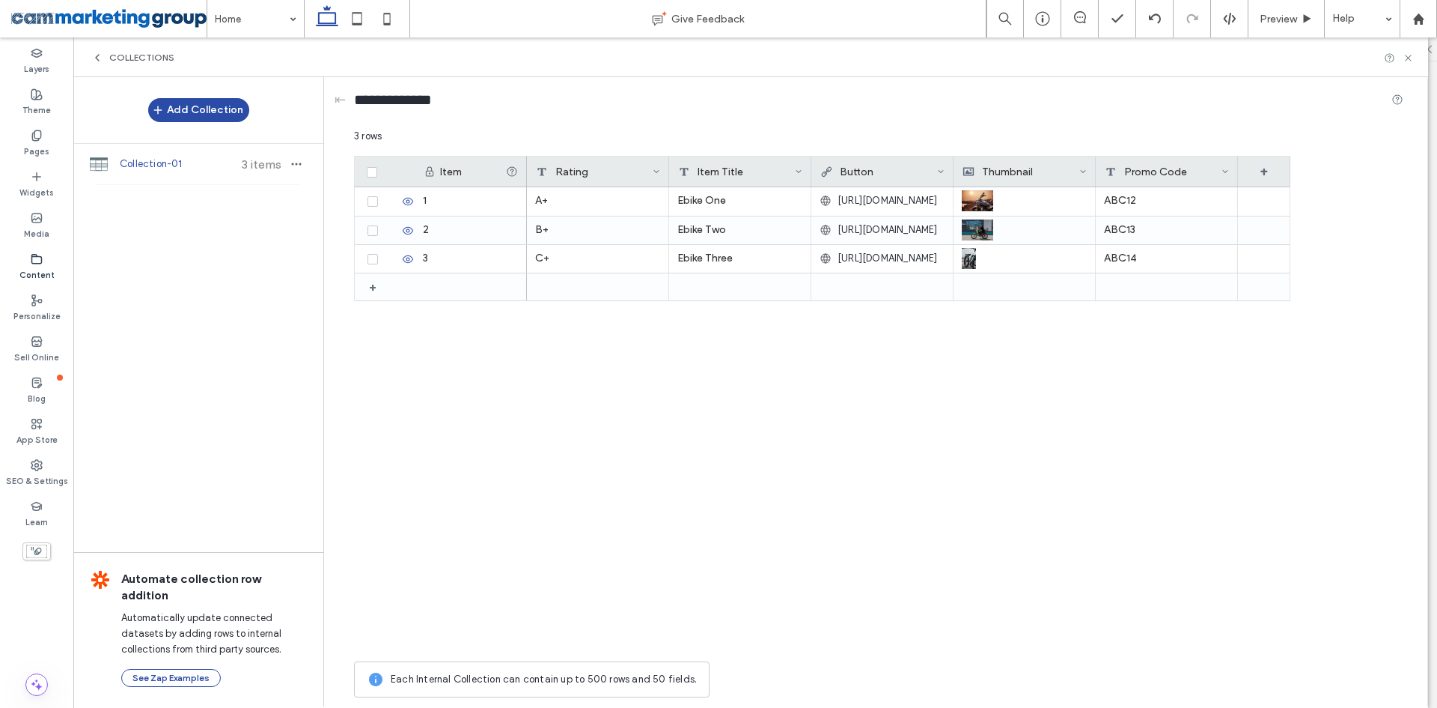
click at [743, 172] on div "Item Title" at bounding box center [736, 171] width 117 height 30
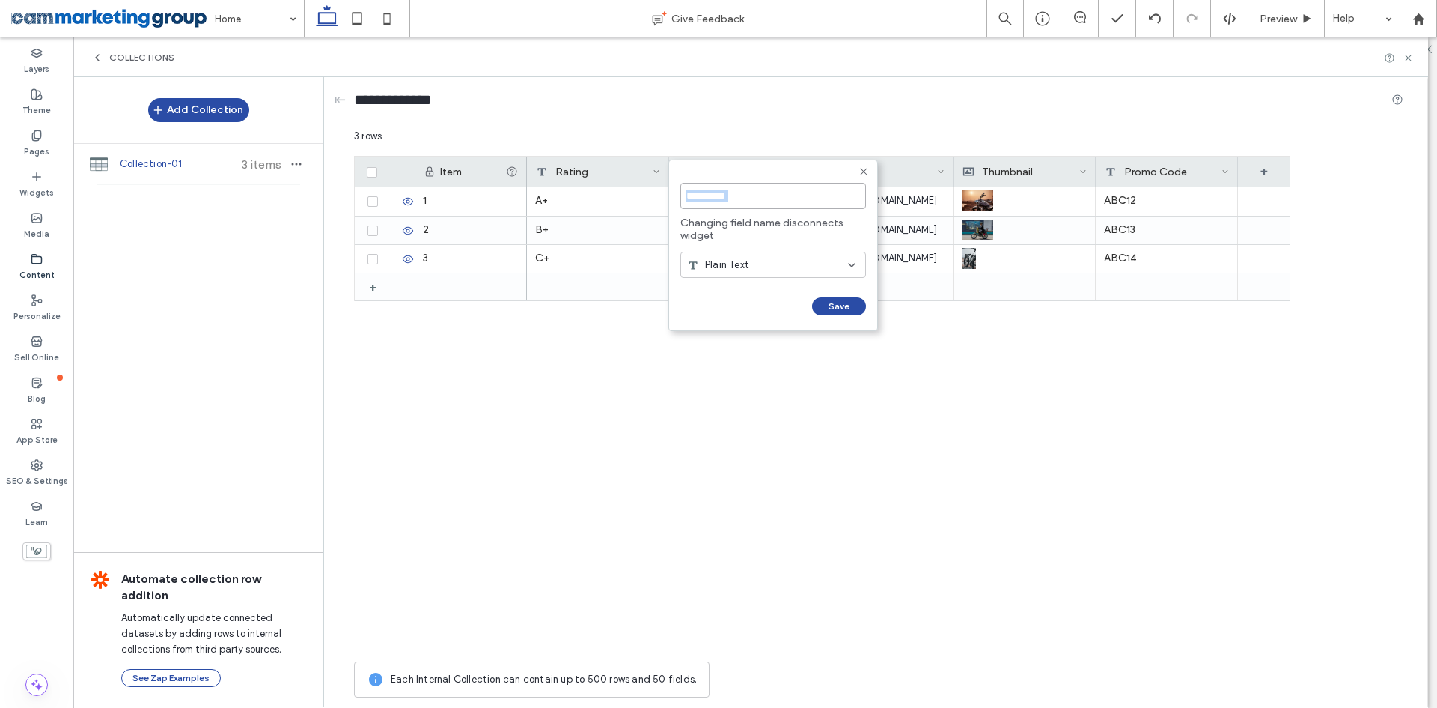
click at [711, 195] on input "**********" at bounding box center [774, 196] width 186 height 26
type input "*********"
click input "******" at bounding box center [697, 321] width 33 height 13
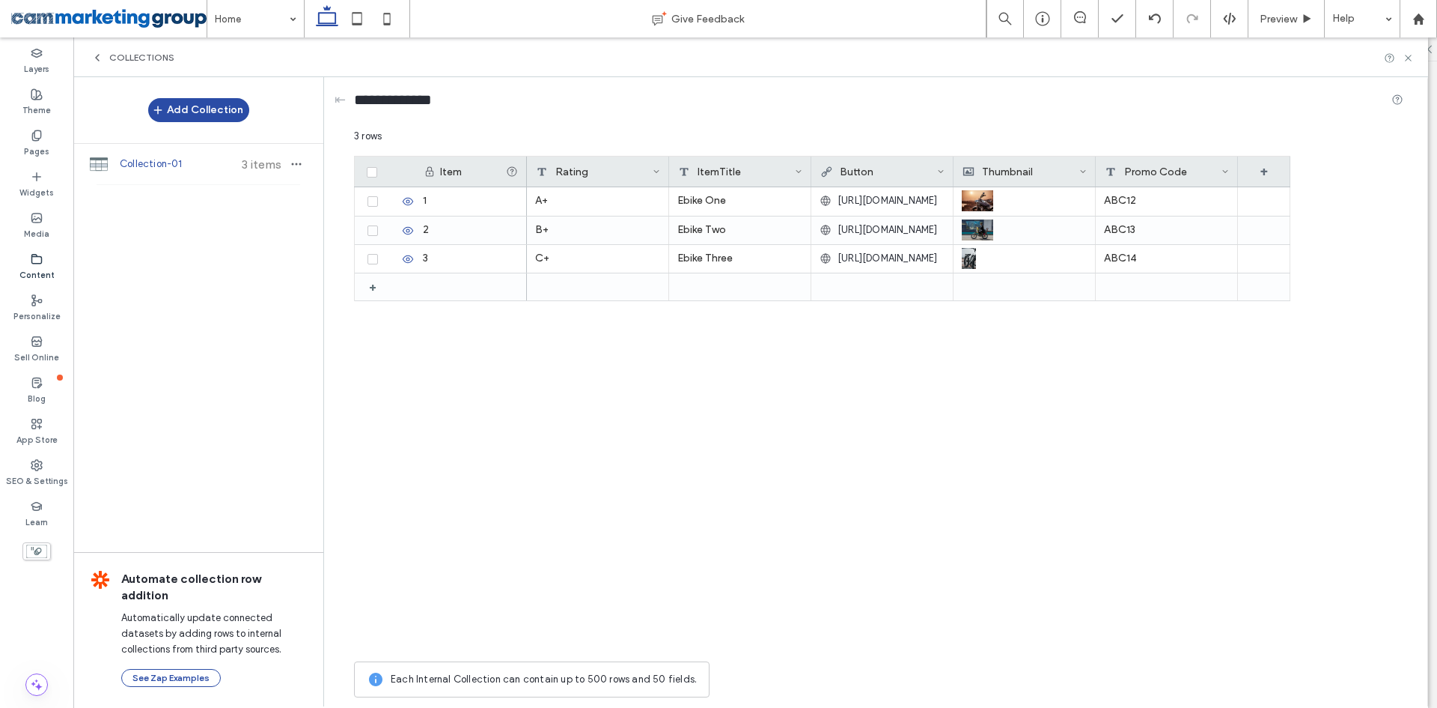
click at [1002, 166] on div "Thumbnail" at bounding box center [1021, 171] width 117 height 30
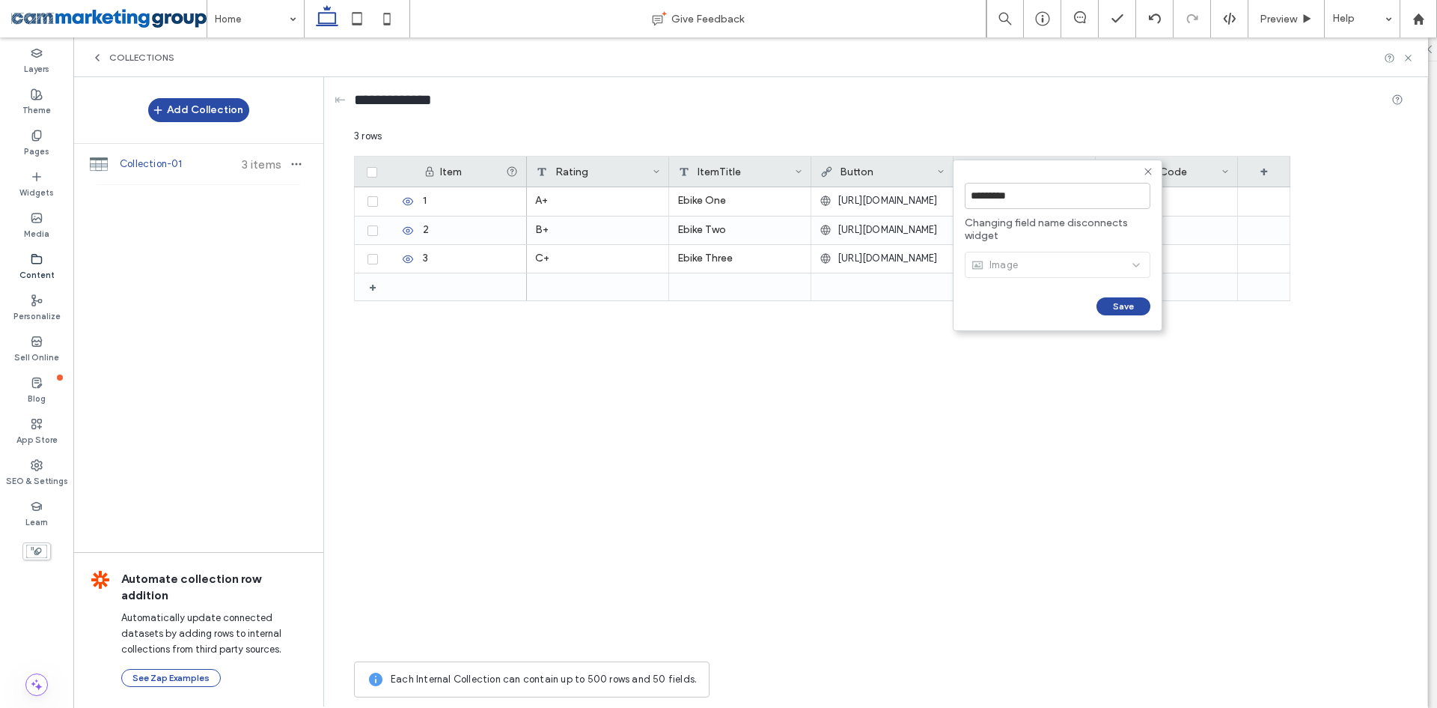
click at [1185, 175] on div "Promo Code" at bounding box center [1163, 171] width 117 height 30
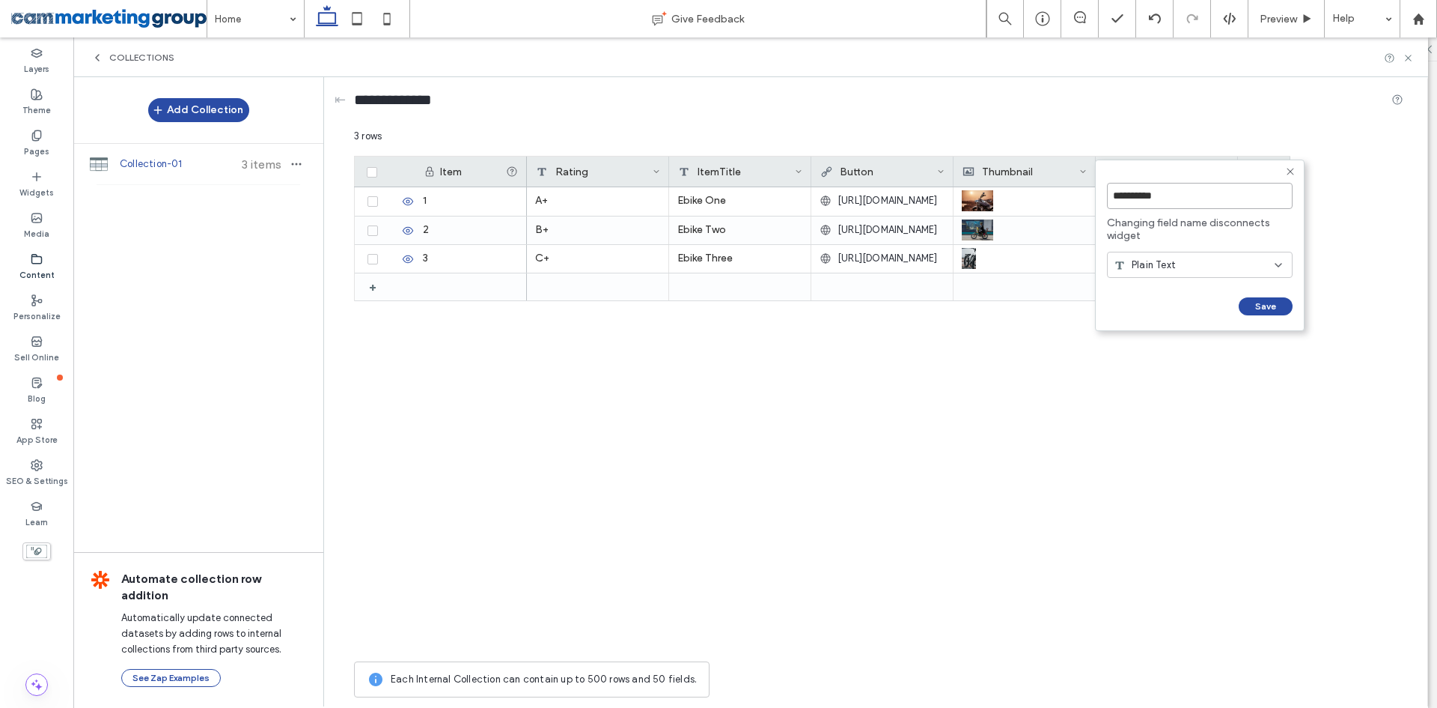
click at [1148, 195] on input "**********" at bounding box center [1200, 196] width 186 height 26
type input "*********"
click at [1121, 389] on div "A+ Ebike One [URL][DOMAIN_NAME] ABC12 B+ Ebike Two [URL][DOMAIN_NAME] ABC13 C+ …" at bounding box center [909, 420] width 764 height 466
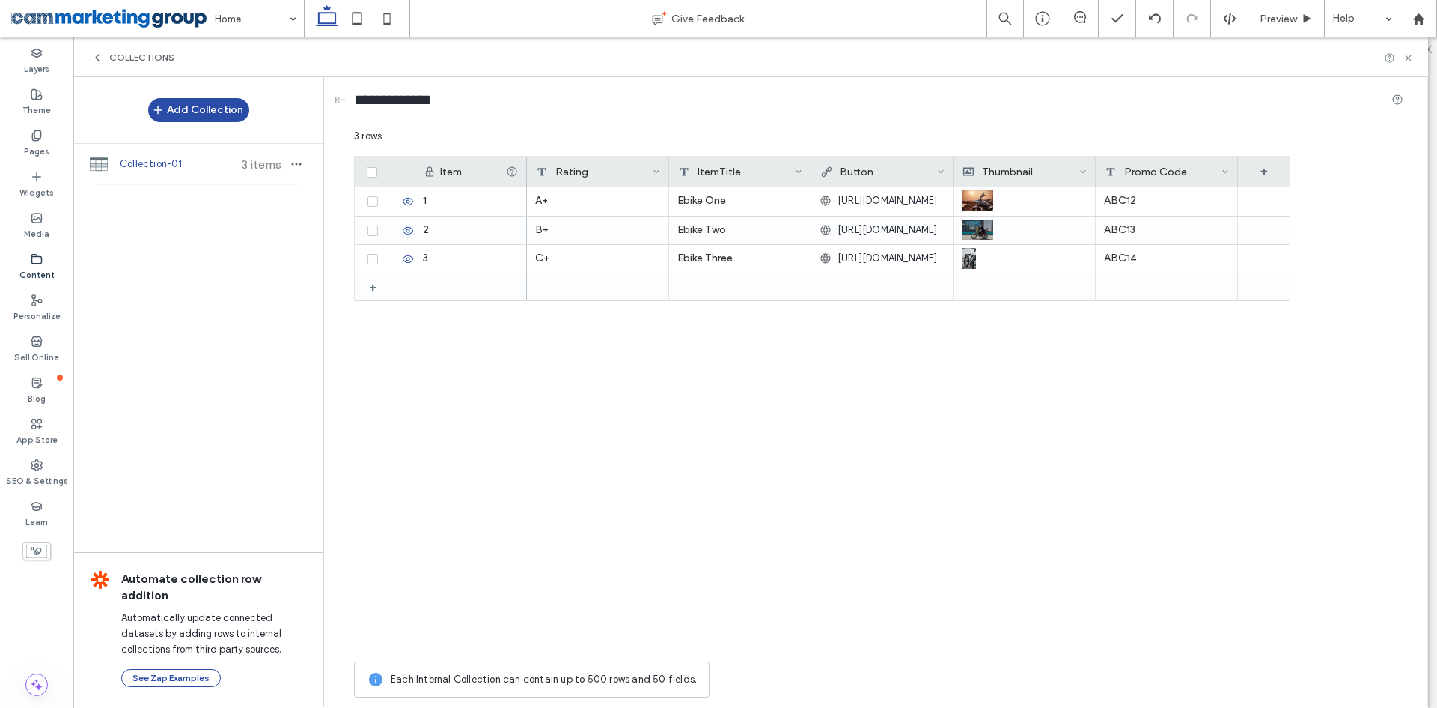
click at [1169, 169] on div "Promo Code" at bounding box center [1163, 171] width 117 height 30
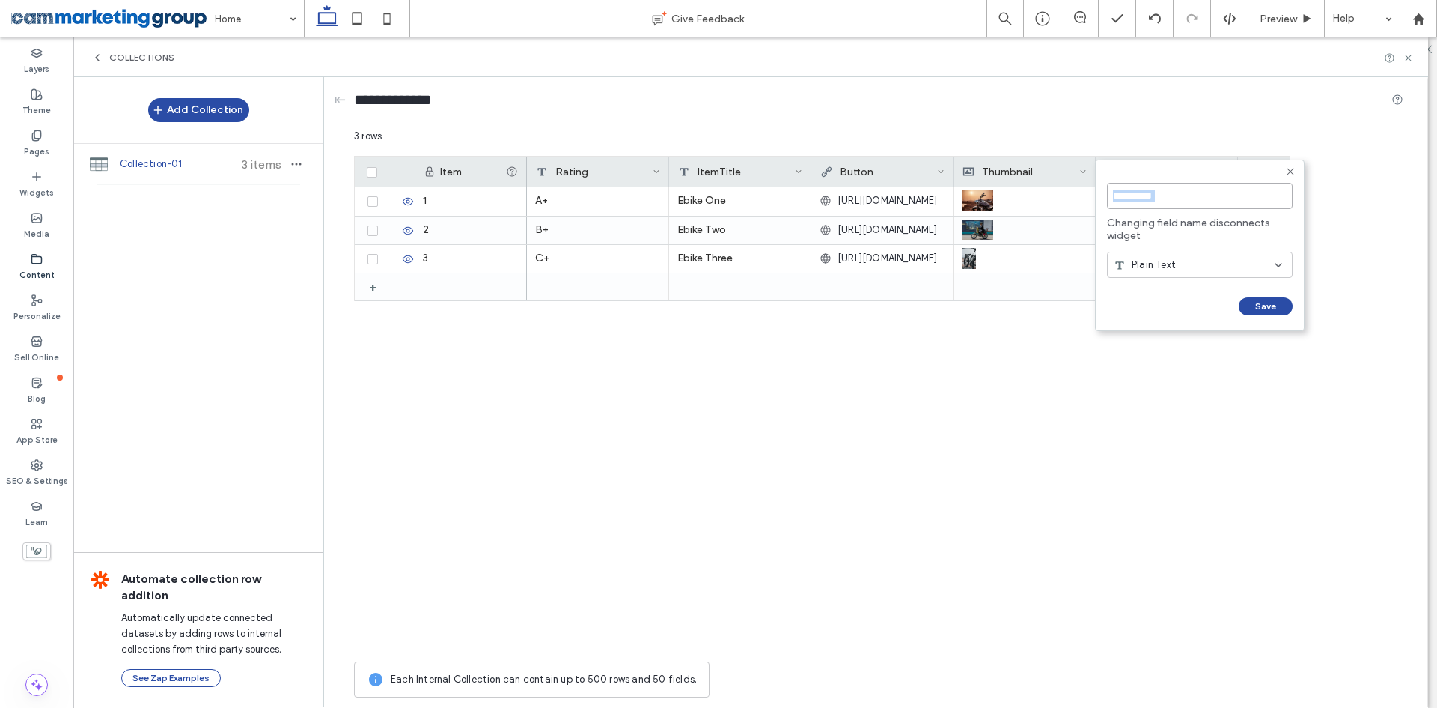
click at [1147, 200] on input "**********" at bounding box center [1200, 196] width 186 height 26
type input "*********"
click input "******" at bounding box center [1123, 321] width 33 height 13
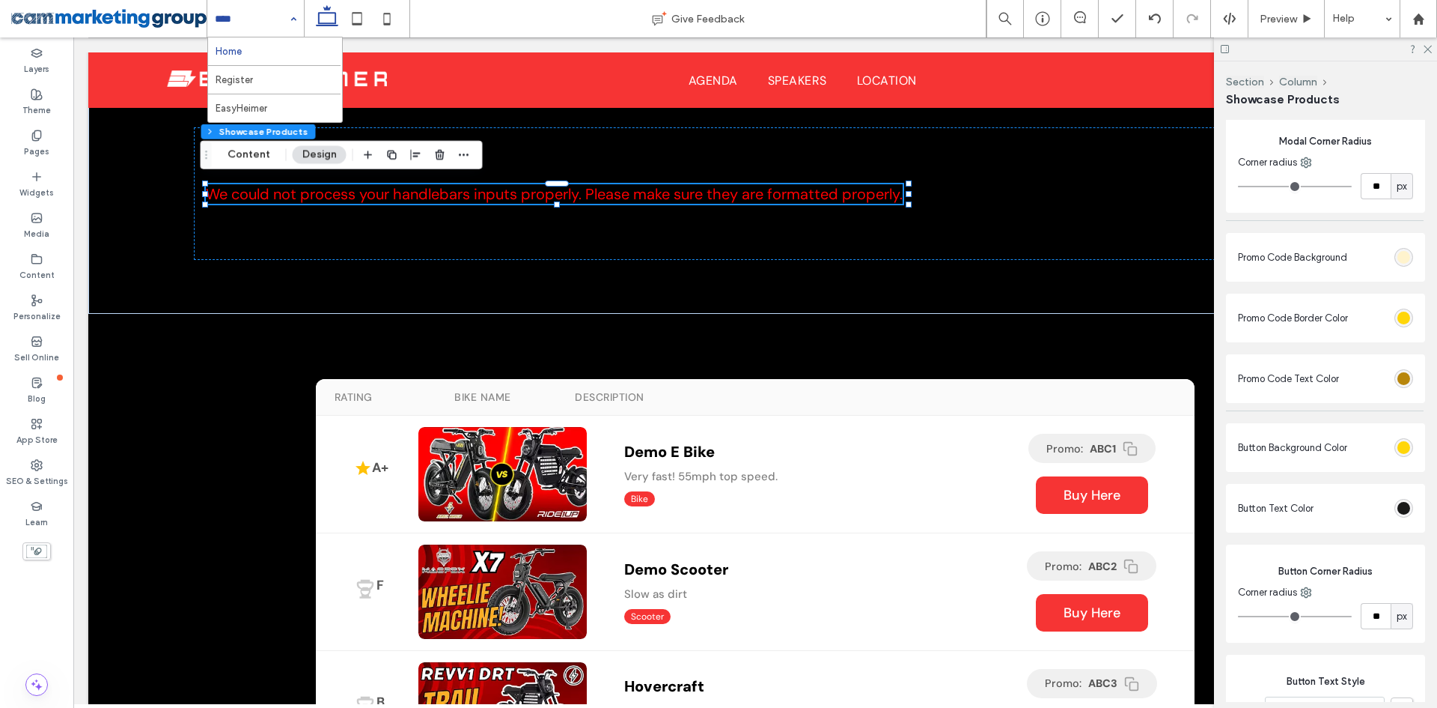
click at [287, 7] on div "Home Register EasyHeimer" at bounding box center [255, 18] width 97 height 37
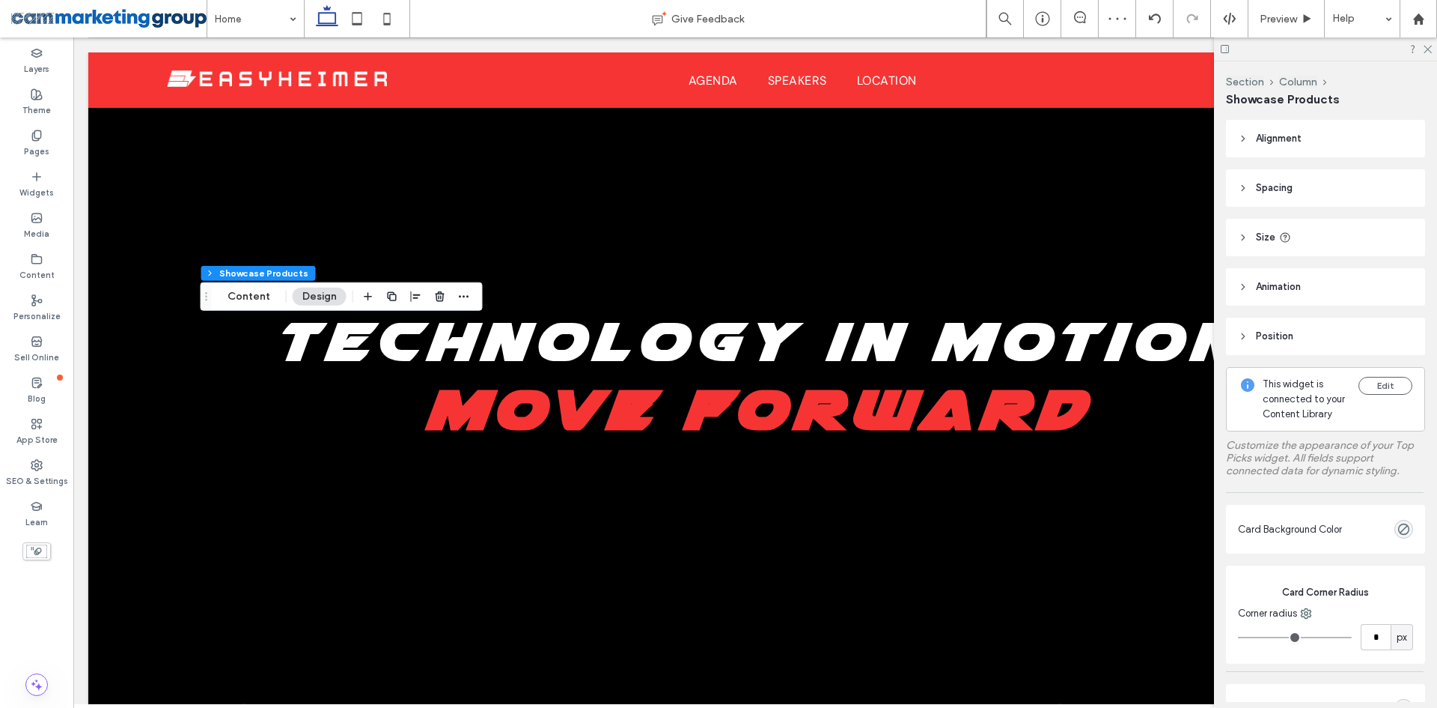
scroll to position [817, 0]
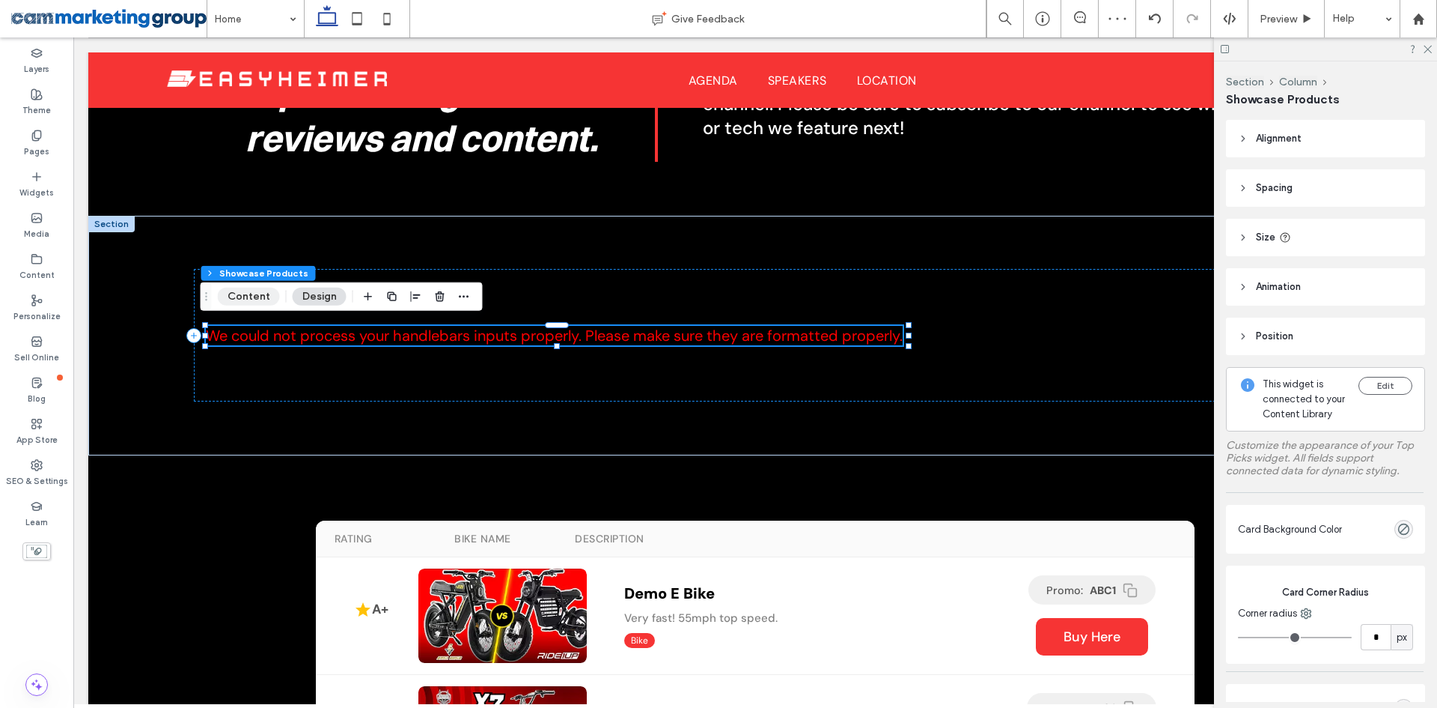
click at [252, 298] on button "Content" at bounding box center [249, 296] width 62 height 18
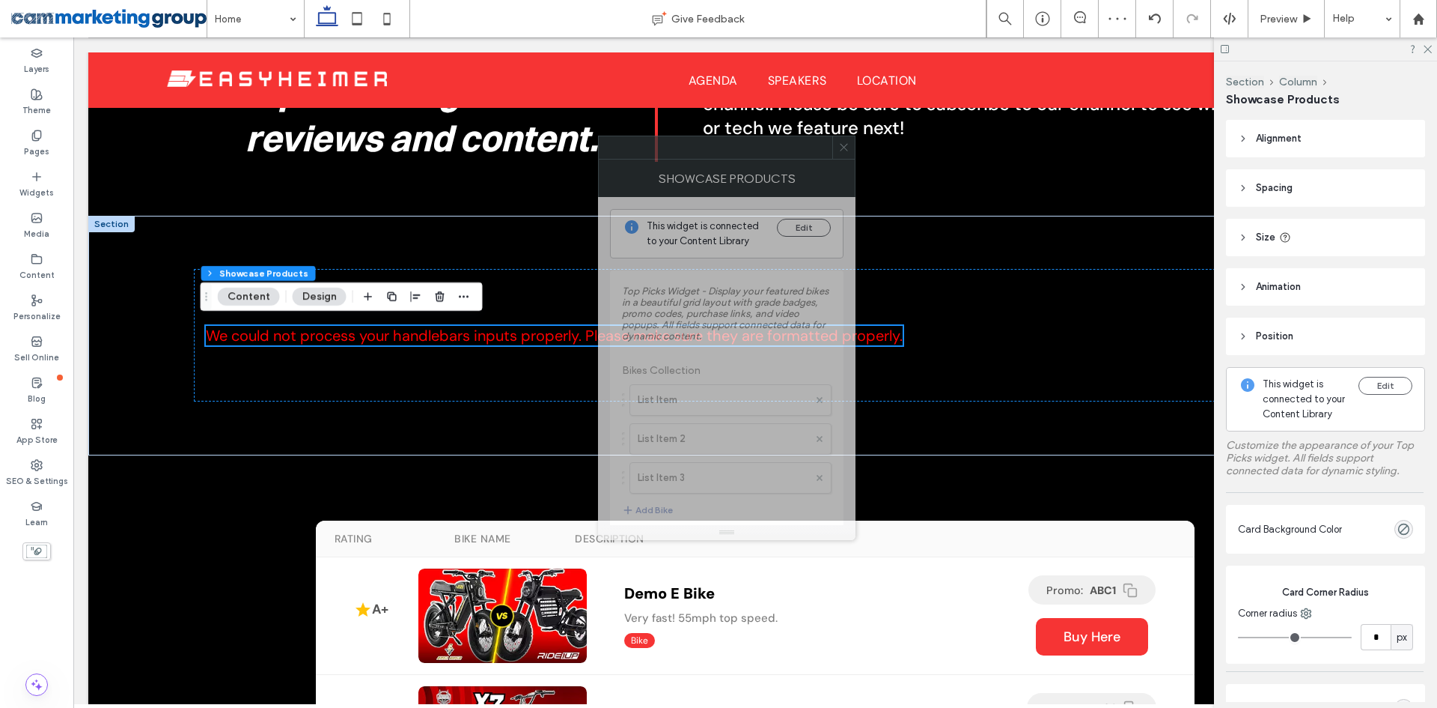
drag, startPoint x: 1277, startPoint y: 181, endPoint x: 690, endPoint y: 161, distance: 586.6
click at [690, 161] on div "Showcase Products" at bounding box center [727, 177] width 258 height 37
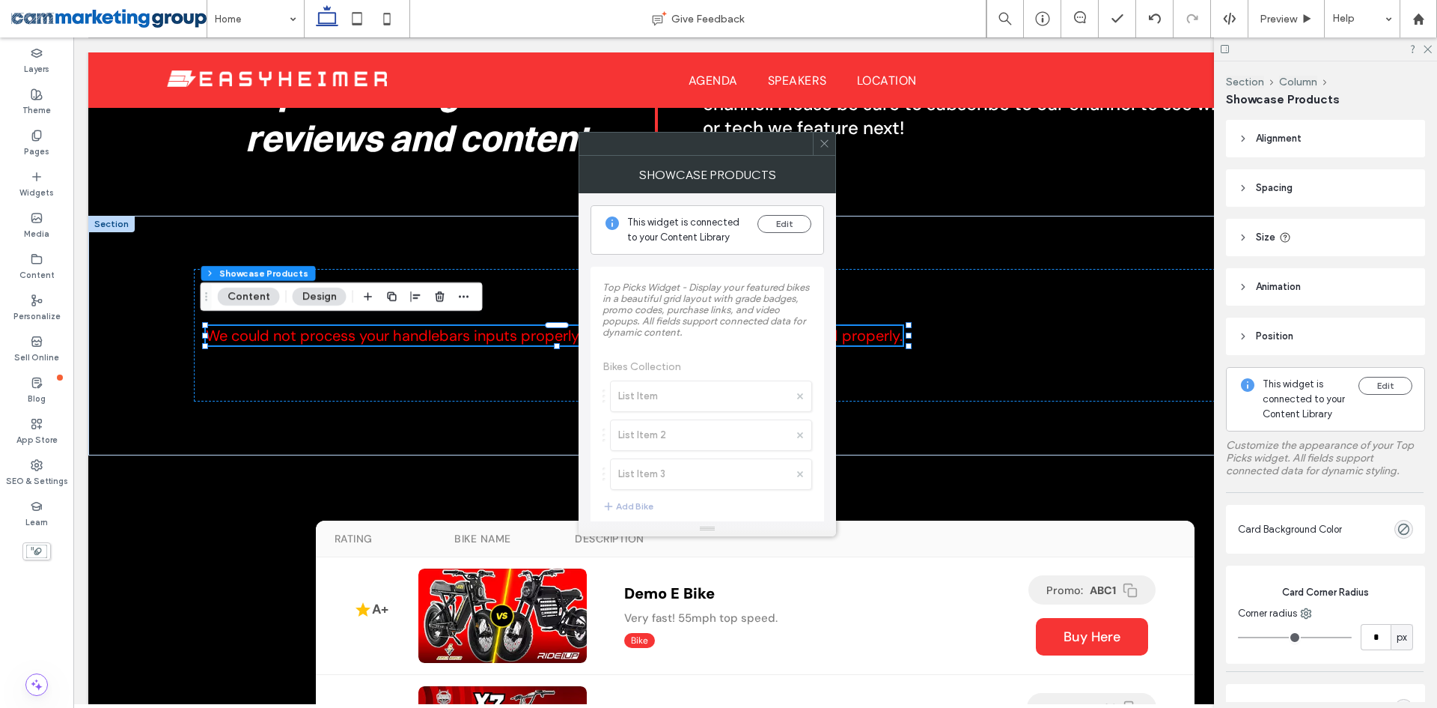
scroll to position [24, 0]
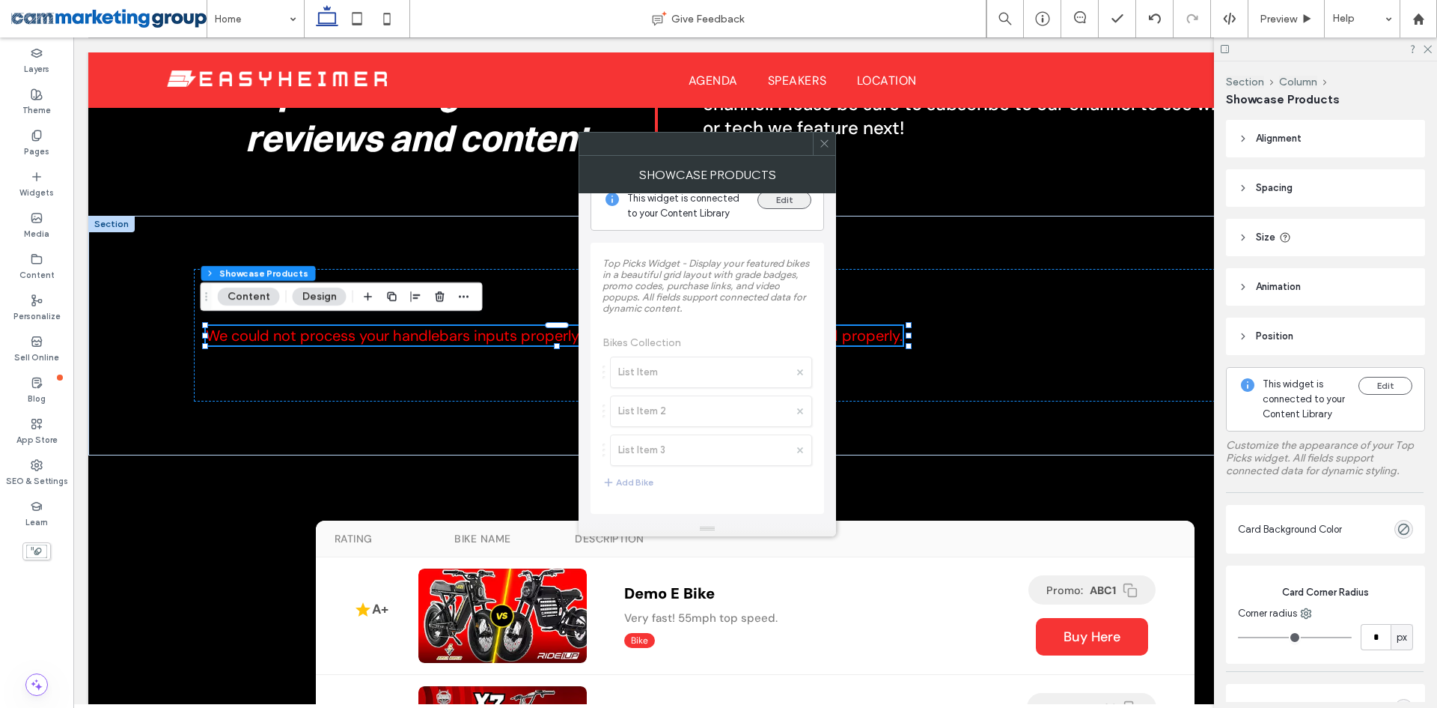
click at [789, 197] on button "Edit" at bounding box center [785, 200] width 54 height 18
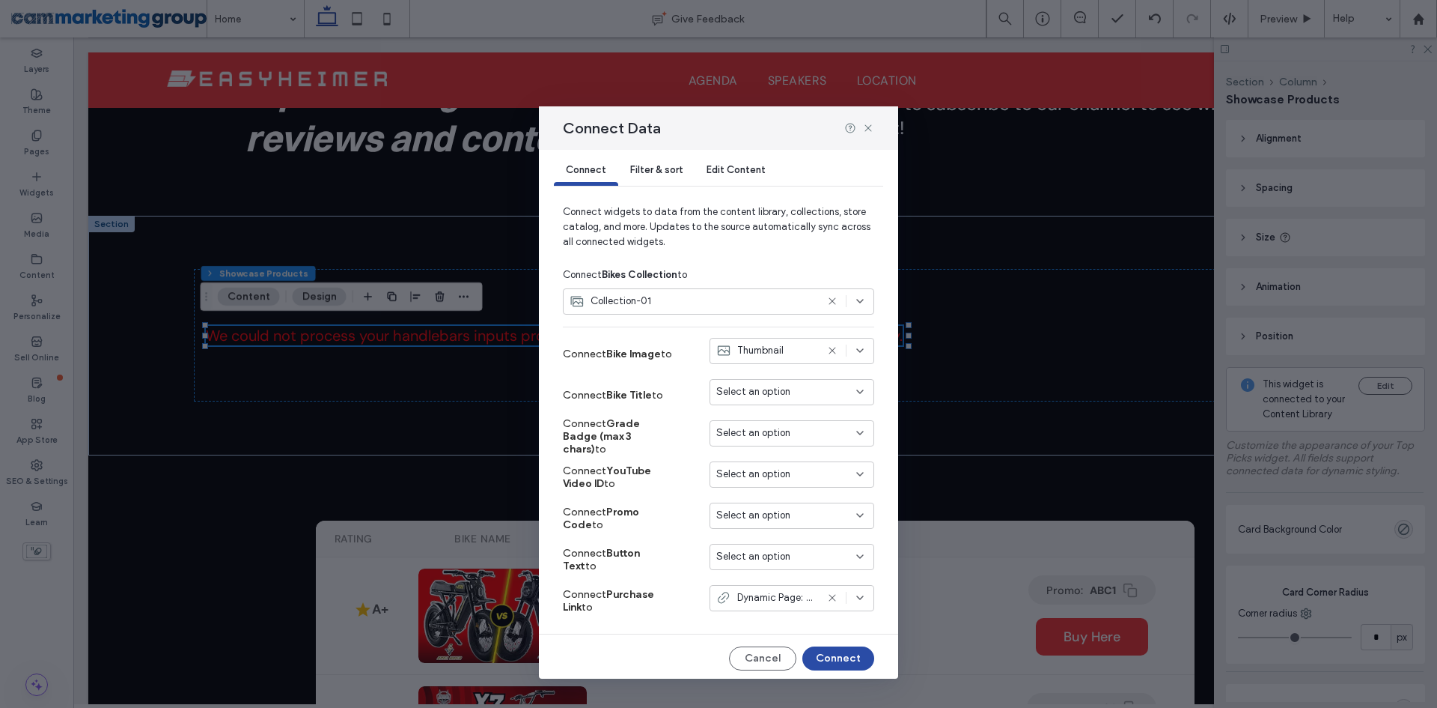
scroll to position [16, 0]
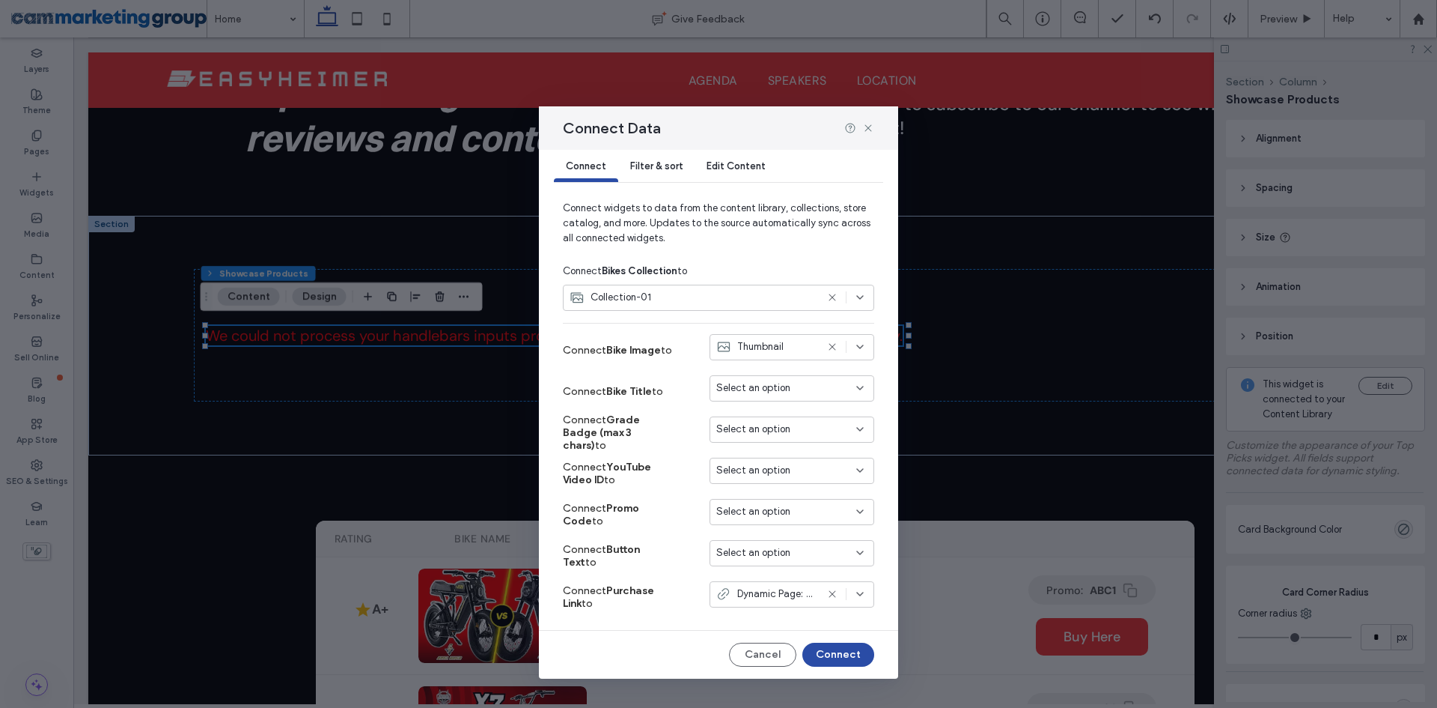
click at [658, 164] on span "Filter & sort" at bounding box center [656, 165] width 52 height 11
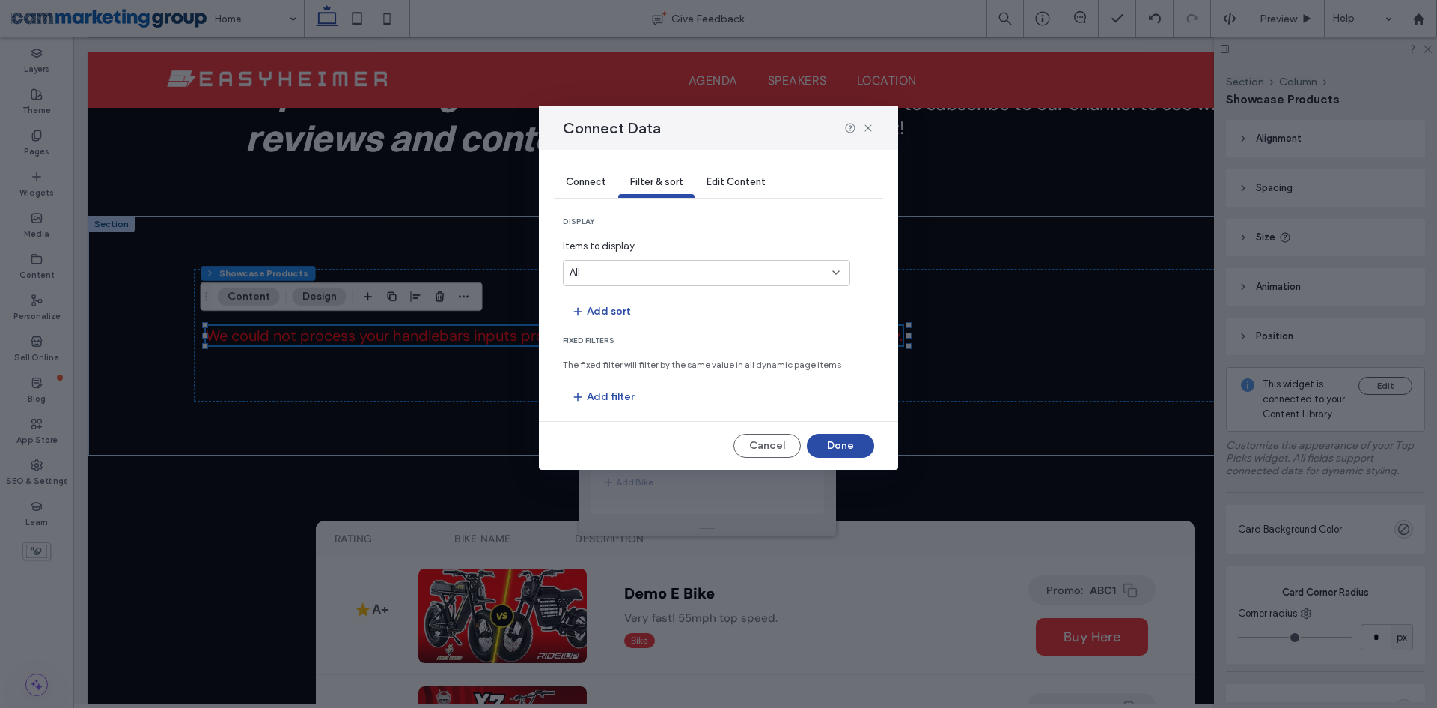
scroll to position [0, 0]
click at [589, 178] on span "Connect" at bounding box center [586, 181] width 40 height 11
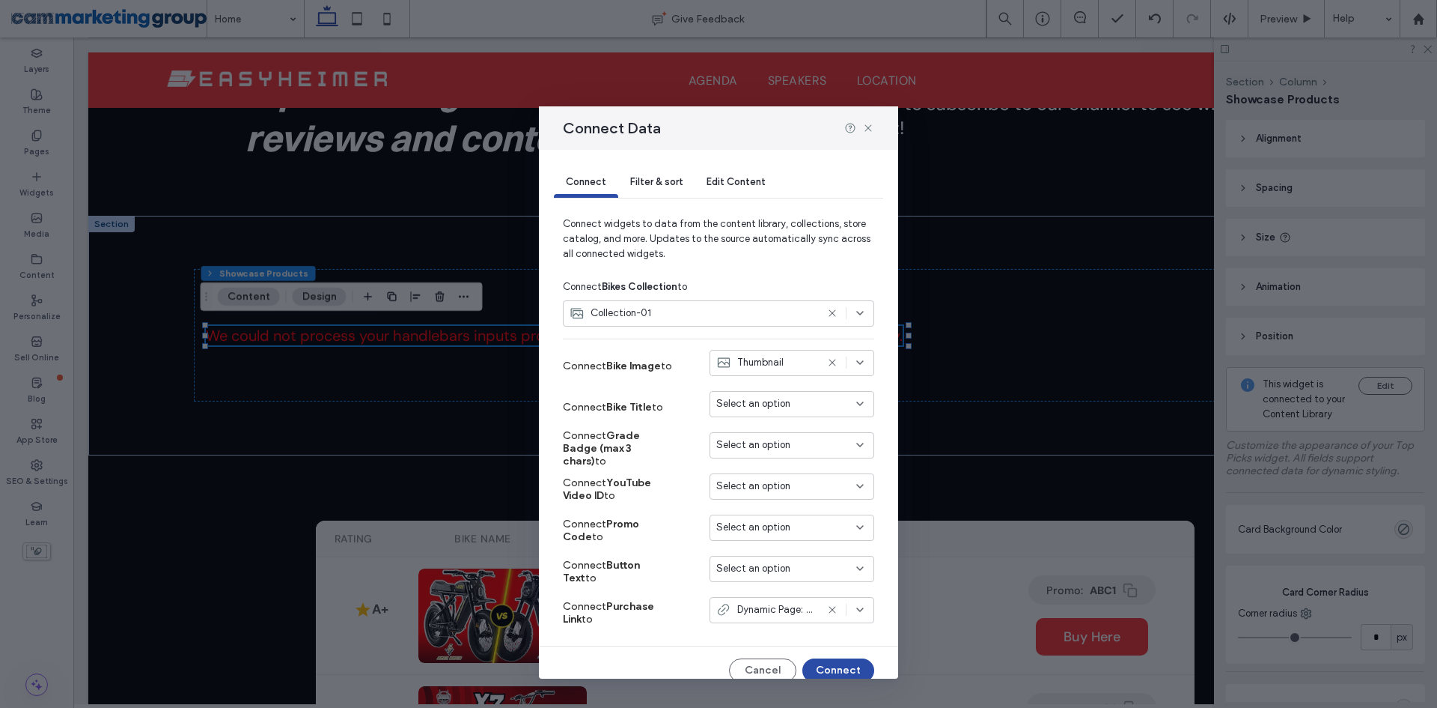
scroll to position [16, 0]
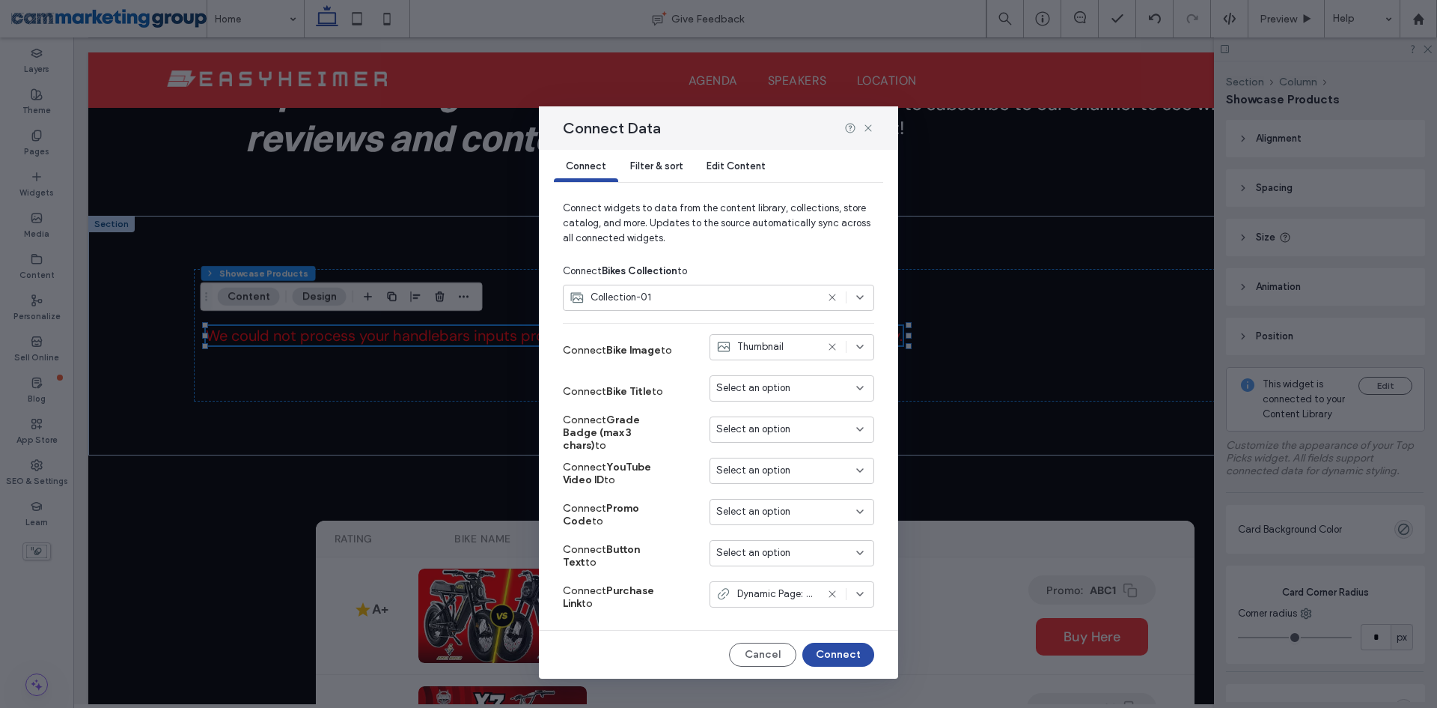
click at [750, 351] on span "Thumbnail" at bounding box center [760, 346] width 46 height 15
click at [782, 344] on div "Thumbnail" at bounding box center [766, 346] width 100 height 15
click at [803, 389] on div "Select an option" at bounding box center [782, 387] width 133 height 15
click at [819, 386] on div "Select an option" at bounding box center [782, 387] width 133 height 15
click at [834, 386] on div "Select an option" at bounding box center [782, 387] width 133 height 15
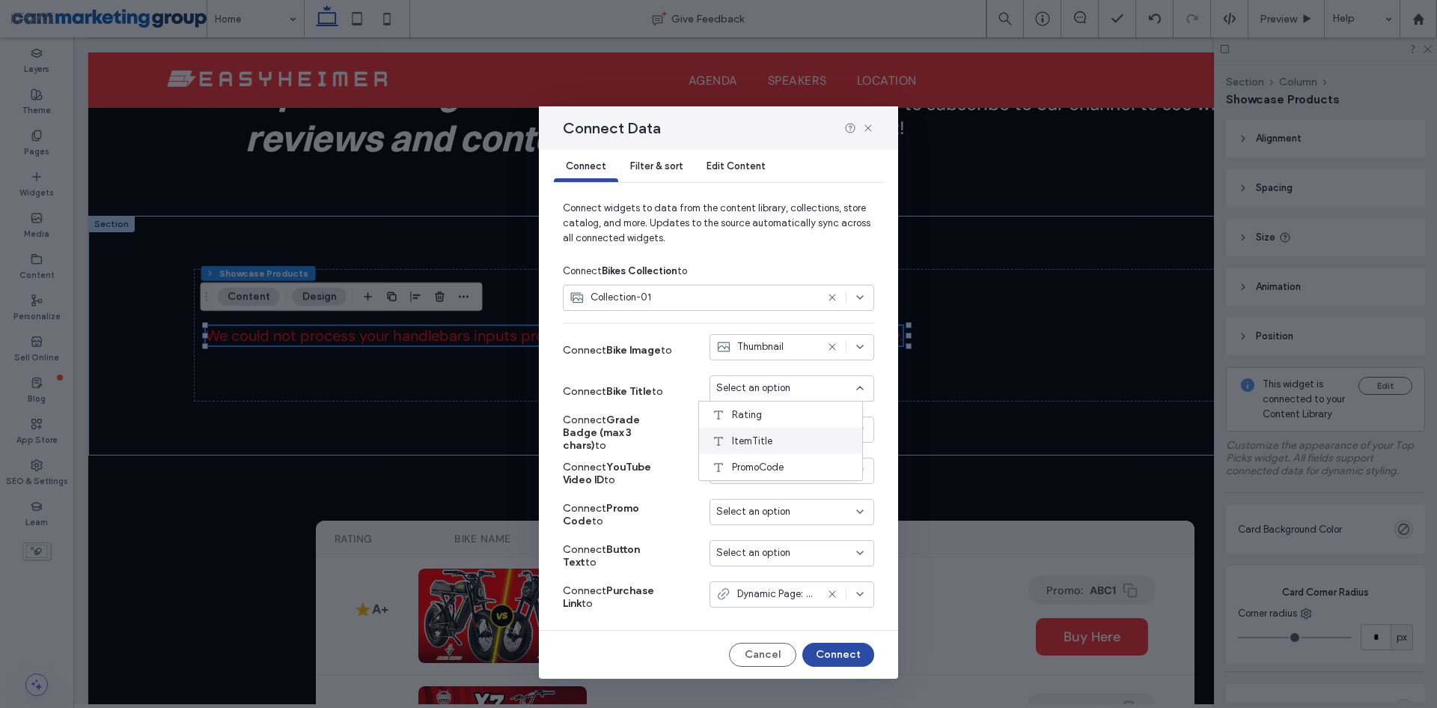
click at [780, 430] on div "ItemTitle" at bounding box center [780, 441] width 163 height 26
click at [740, 430] on span "Select an option" at bounding box center [753, 429] width 74 height 15
click at [791, 458] on div "Rating" at bounding box center [780, 455] width 163 height 26
click at [780, 466] on div "Select an option" at bounding box center [782, 470] width 133 height 15
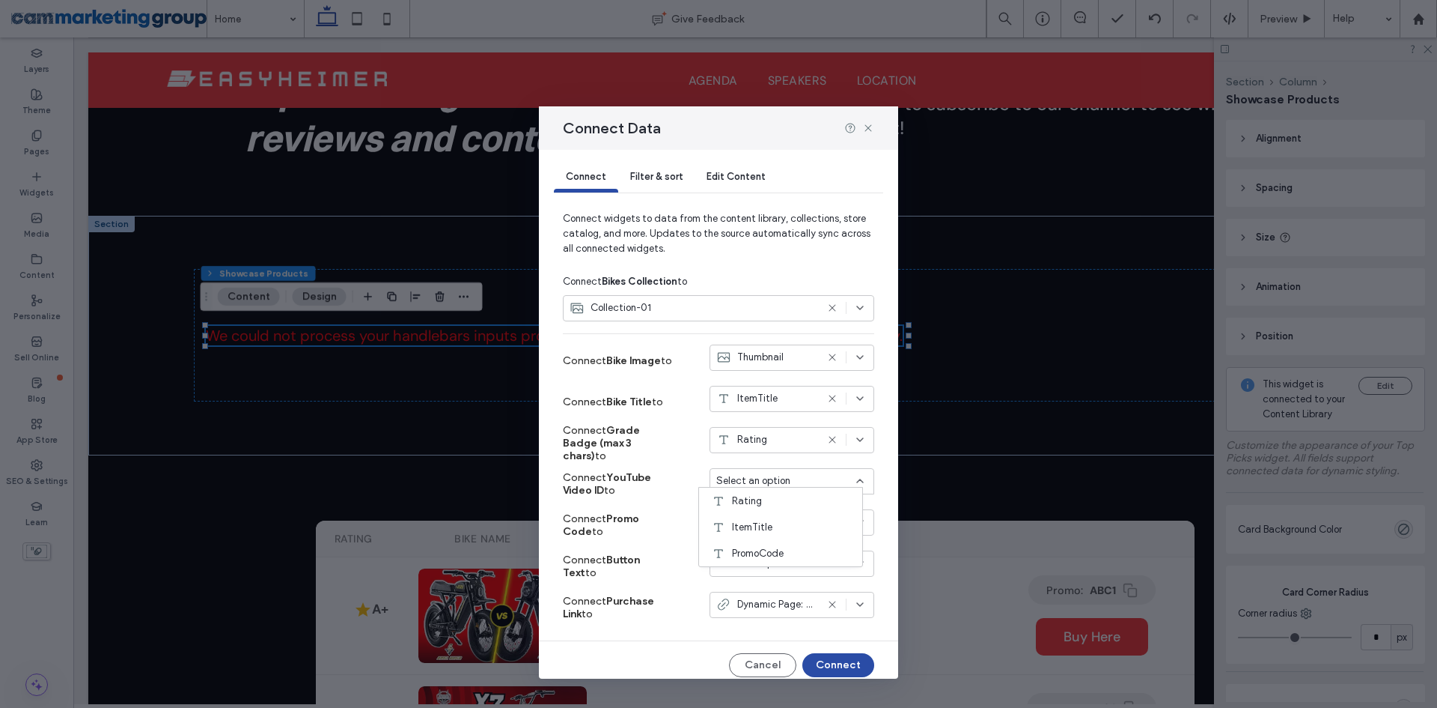
scroll to position [0, 0]
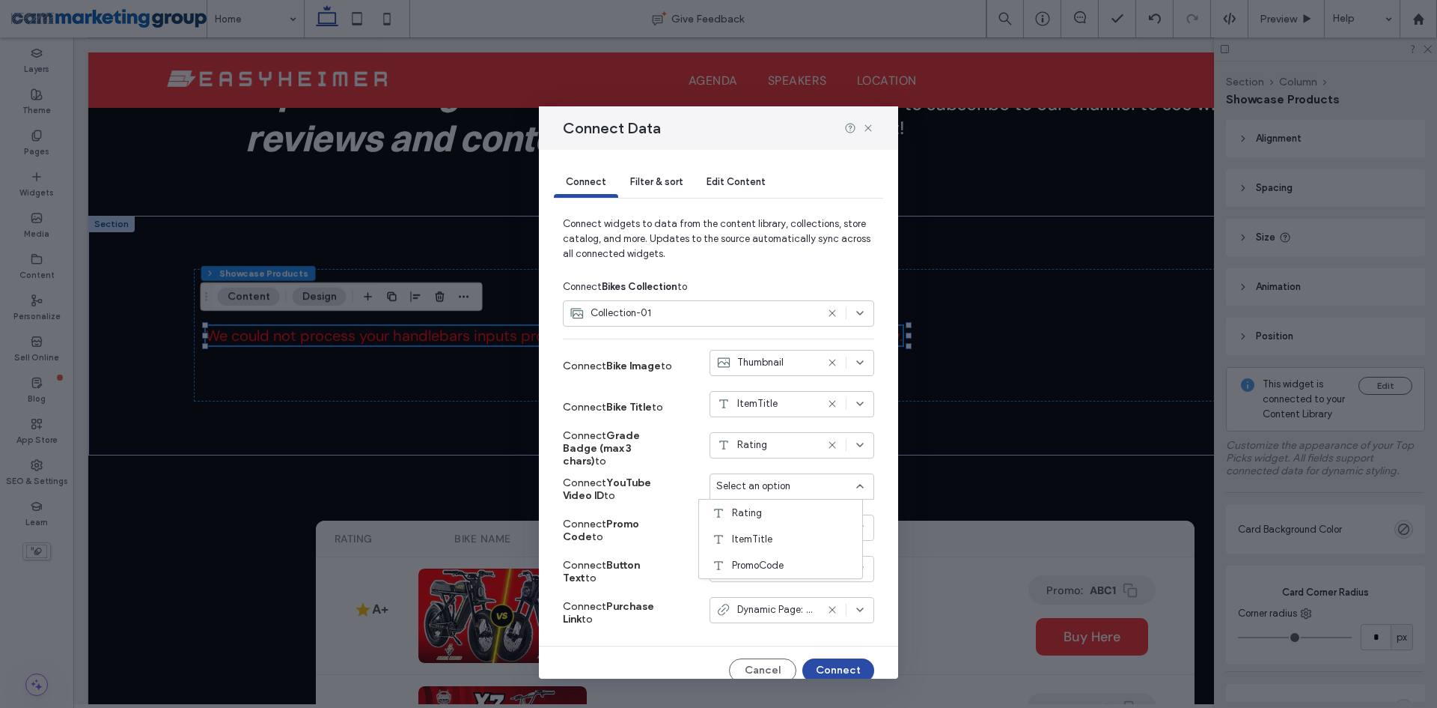
click at [854, 485] on icon at bounding box center [860, 486] width 12 height 12
click at [867, 124] on icon at bounding box center [868, 128] width 12 height 12
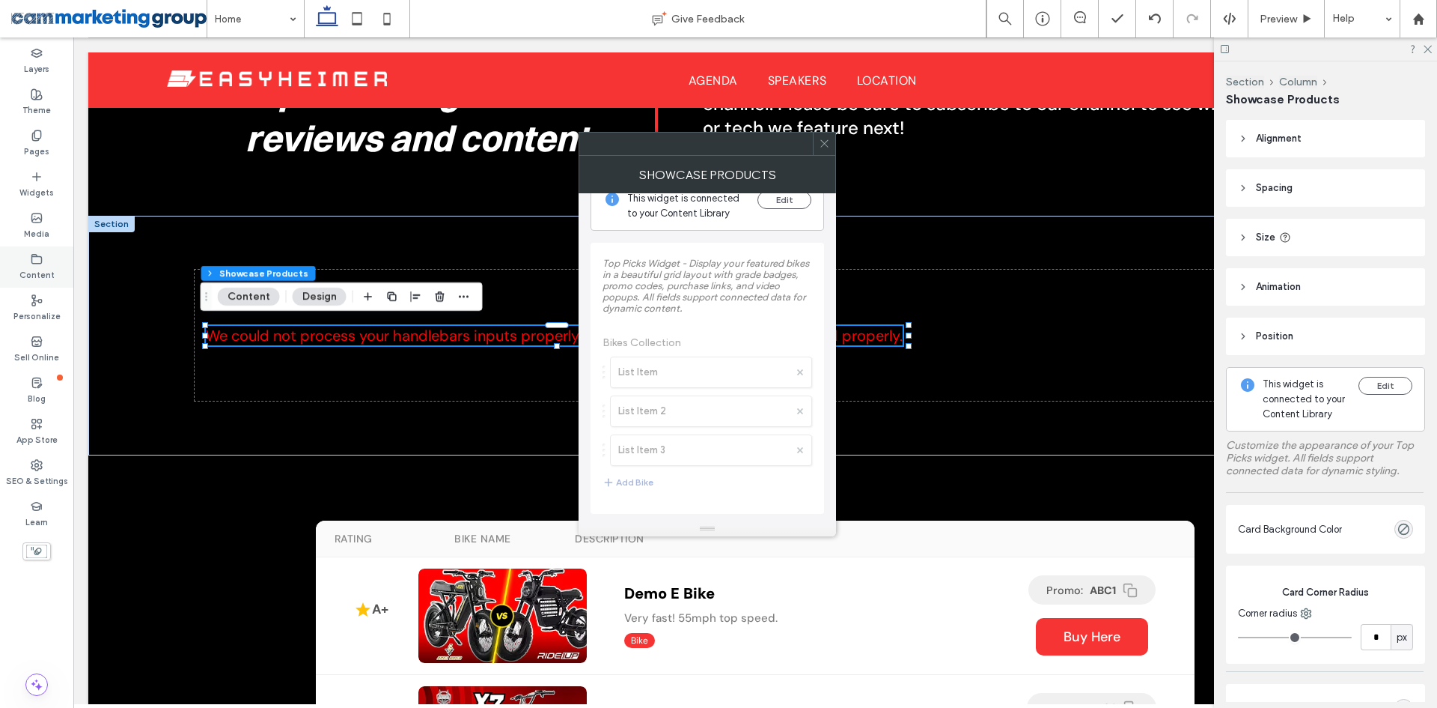
click at [38, 266] on label "Content" at bounding box center [36, 273] width 35 height 16
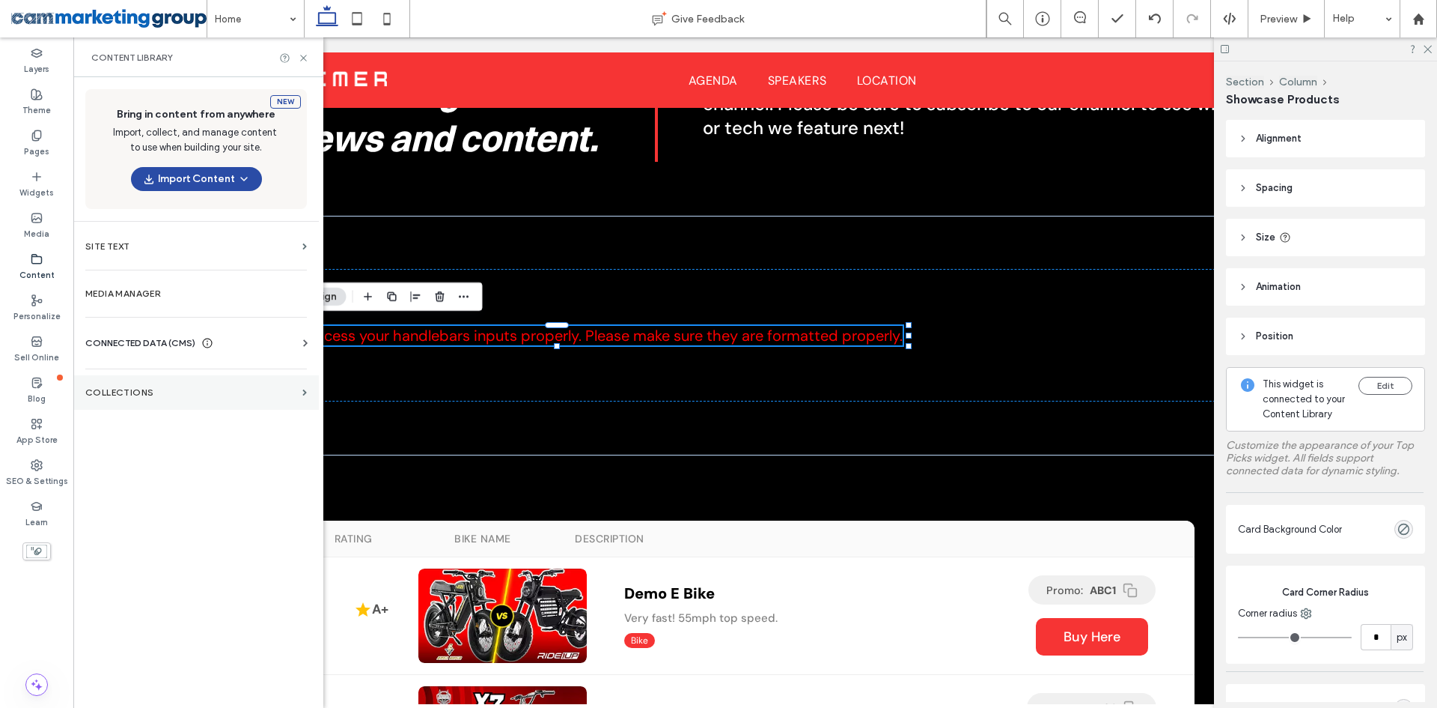
click at [181, 392] on label "Collections" at bounding box center [190, 392] width 211 height 10
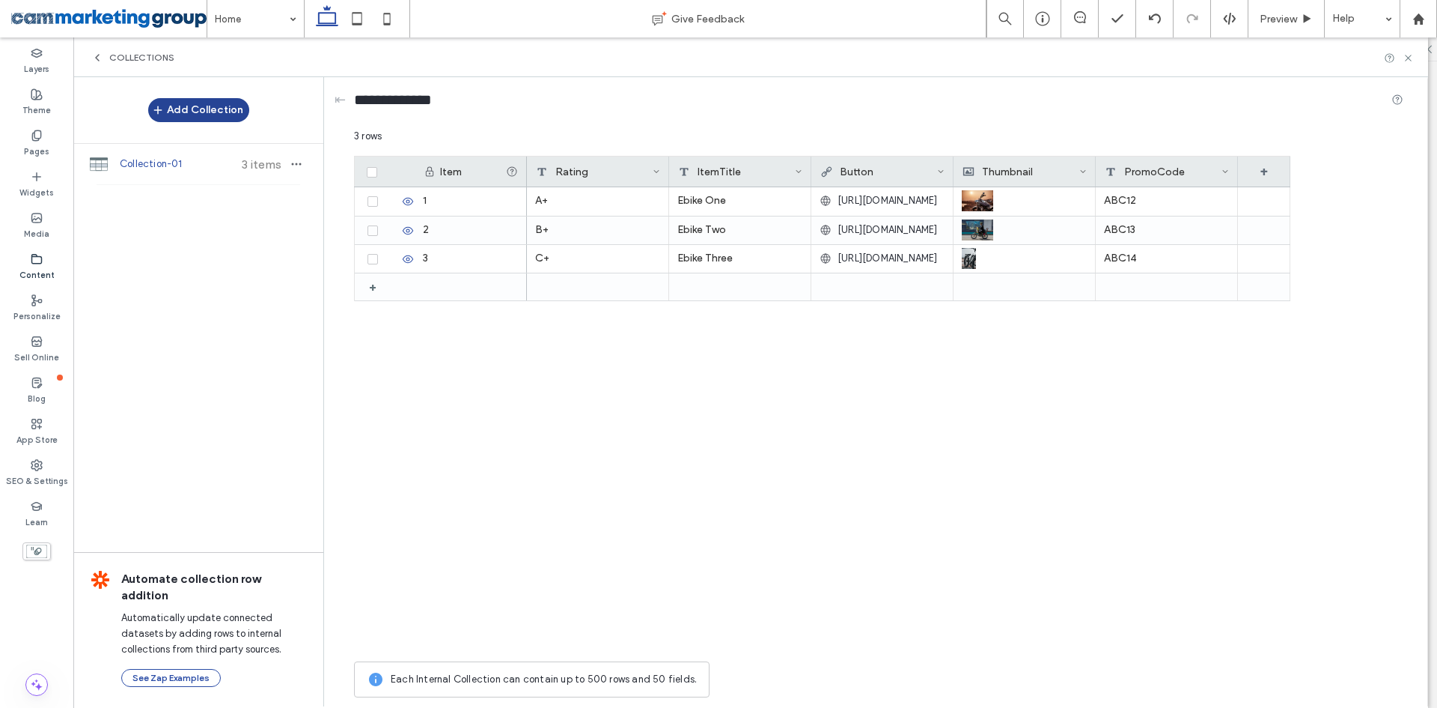
click at [171, 106] on button "Add Collection" at bounding box center [198, 110] width 101 height 24
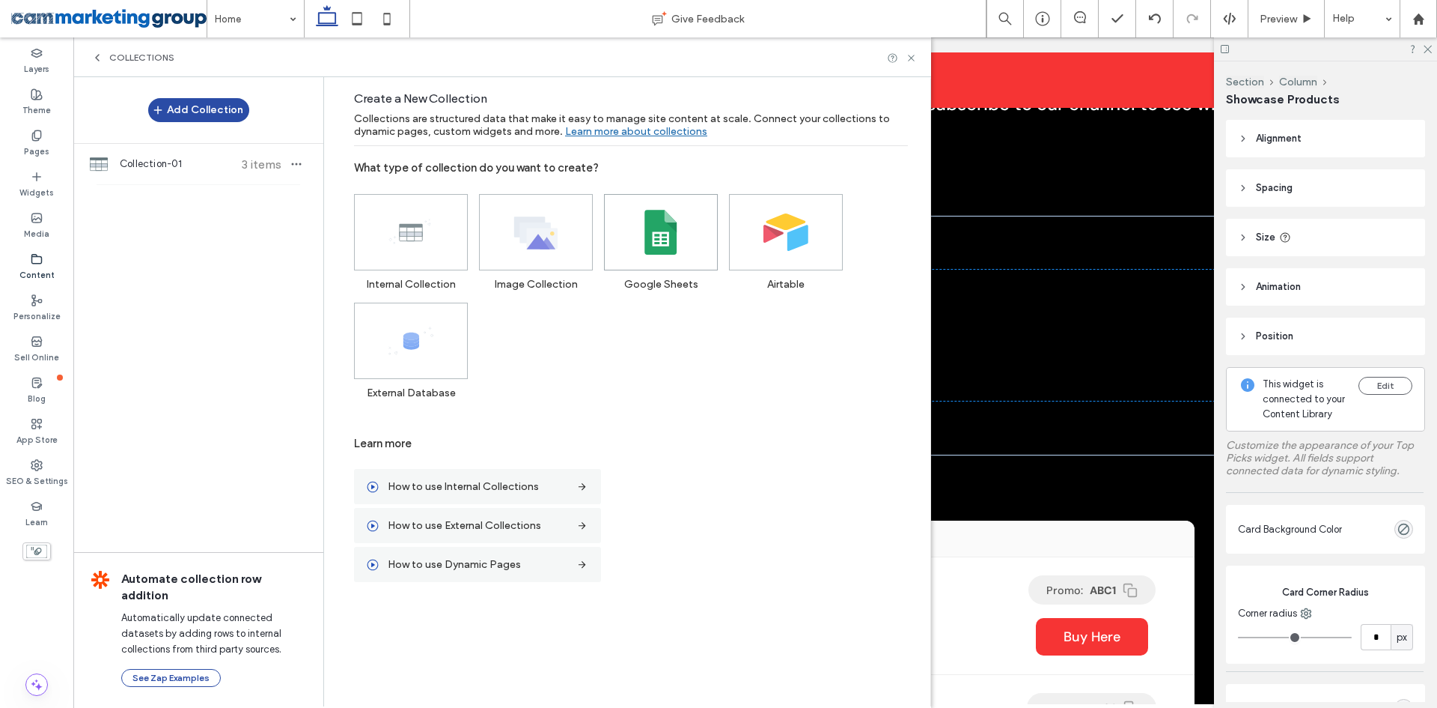
click at [660, 240] on use at bounding box center [661, 232] width 32 height 45
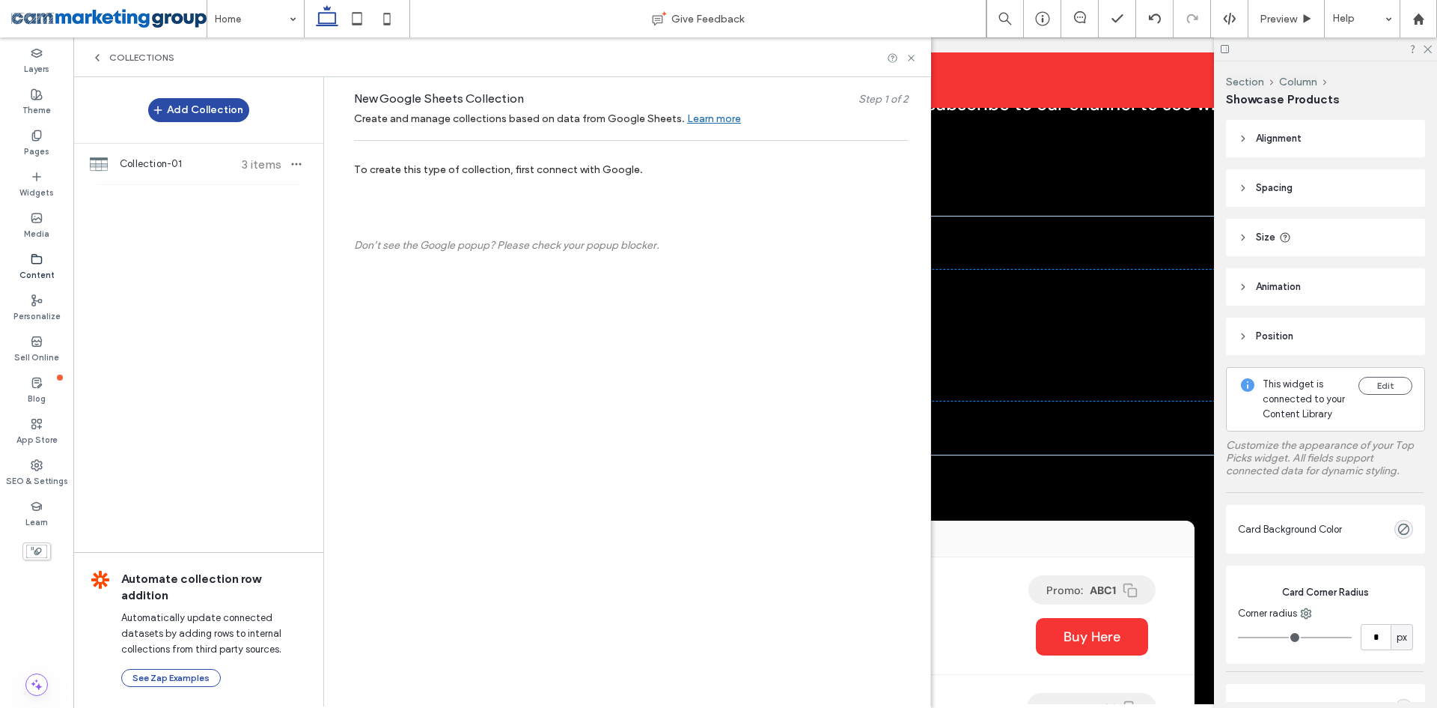
drag, startPoint x: 400, startPoint y: 116, endPoint x: 438, endPoint y: 116, distance: 38.2
click at [438, 116] on span "Create and manage collections based on data from Google Sheets." at bounding box center [519, 118] width 331 height 13
click at [526, 116] on span "Create and manage collections based on data from Google Sheets." at bounding box center [519, 118] width 331 height 13
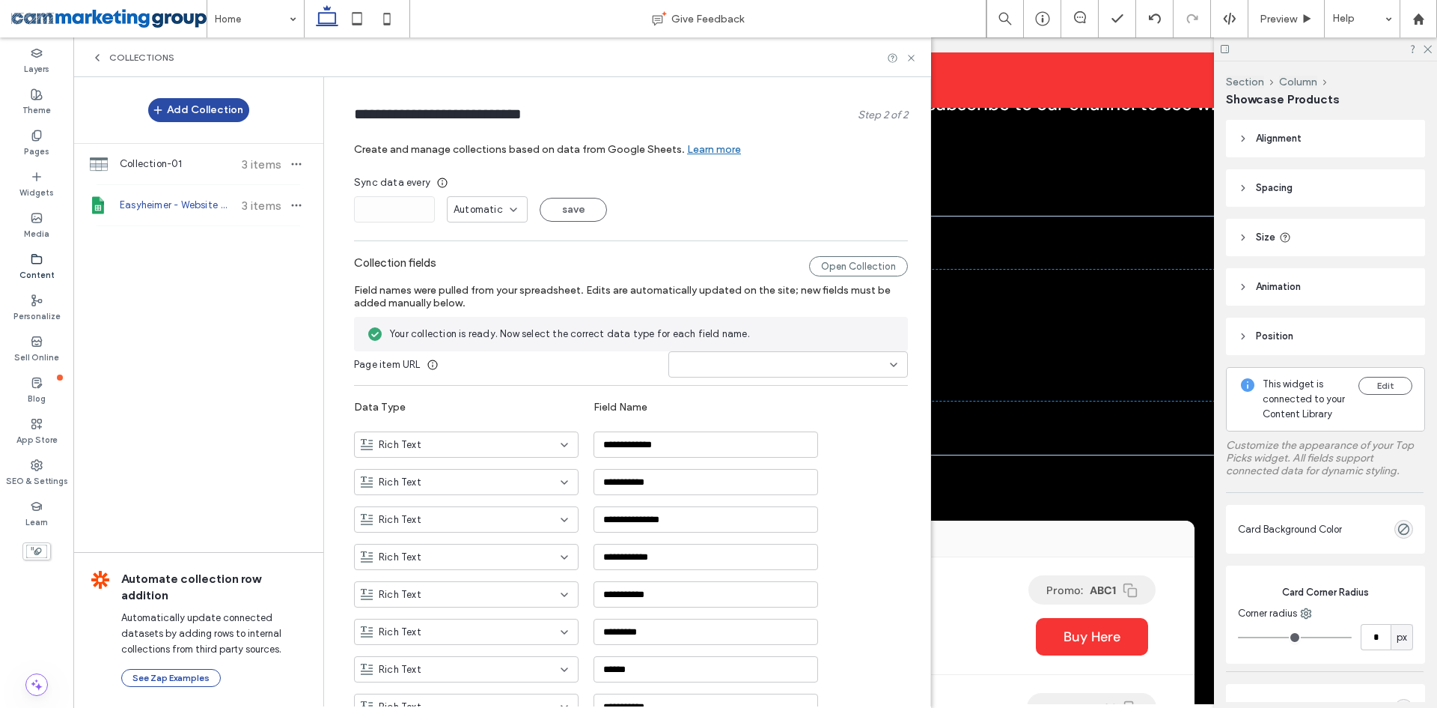
click at [756, 351] on div at bounding box center [789, 364] width 240 height 26
click at [888, 365] on icon at bounding box center [894, 365] width 12 height 12
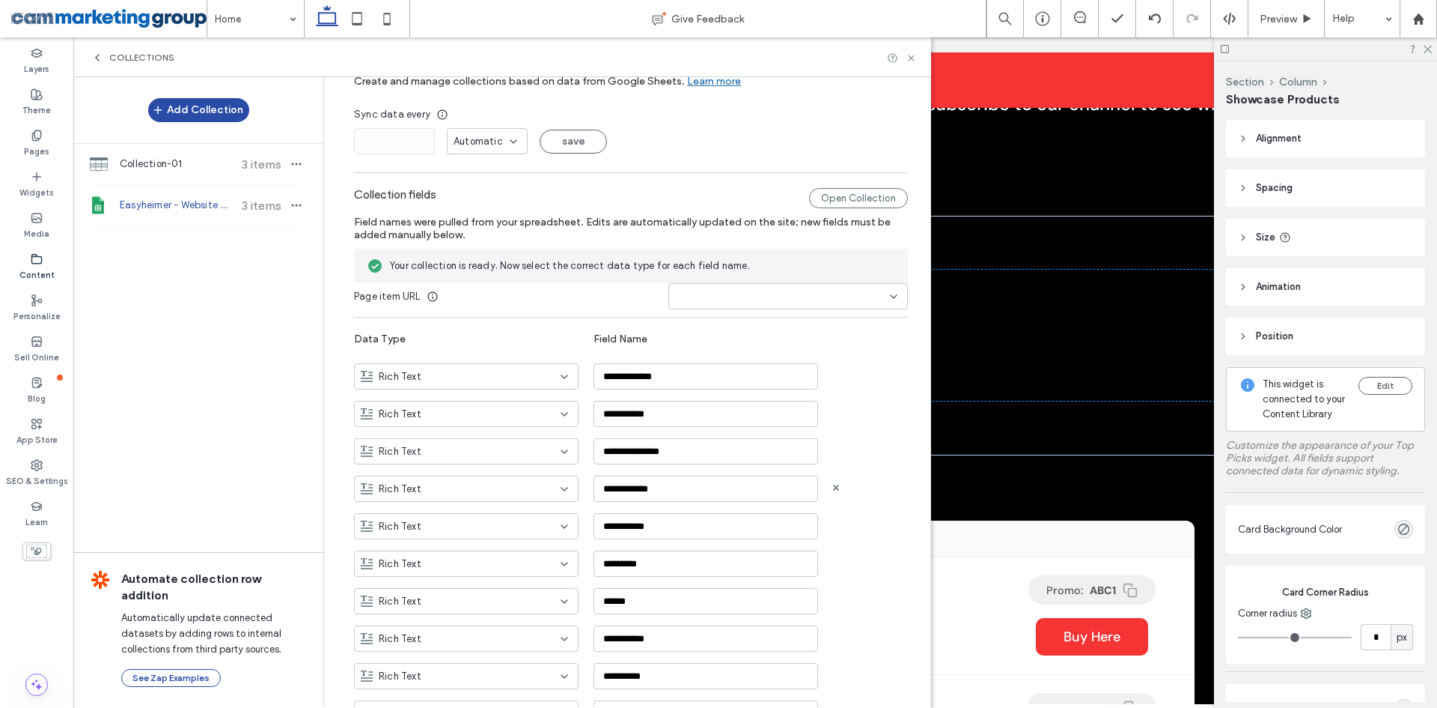
scroll to position [150, 0]
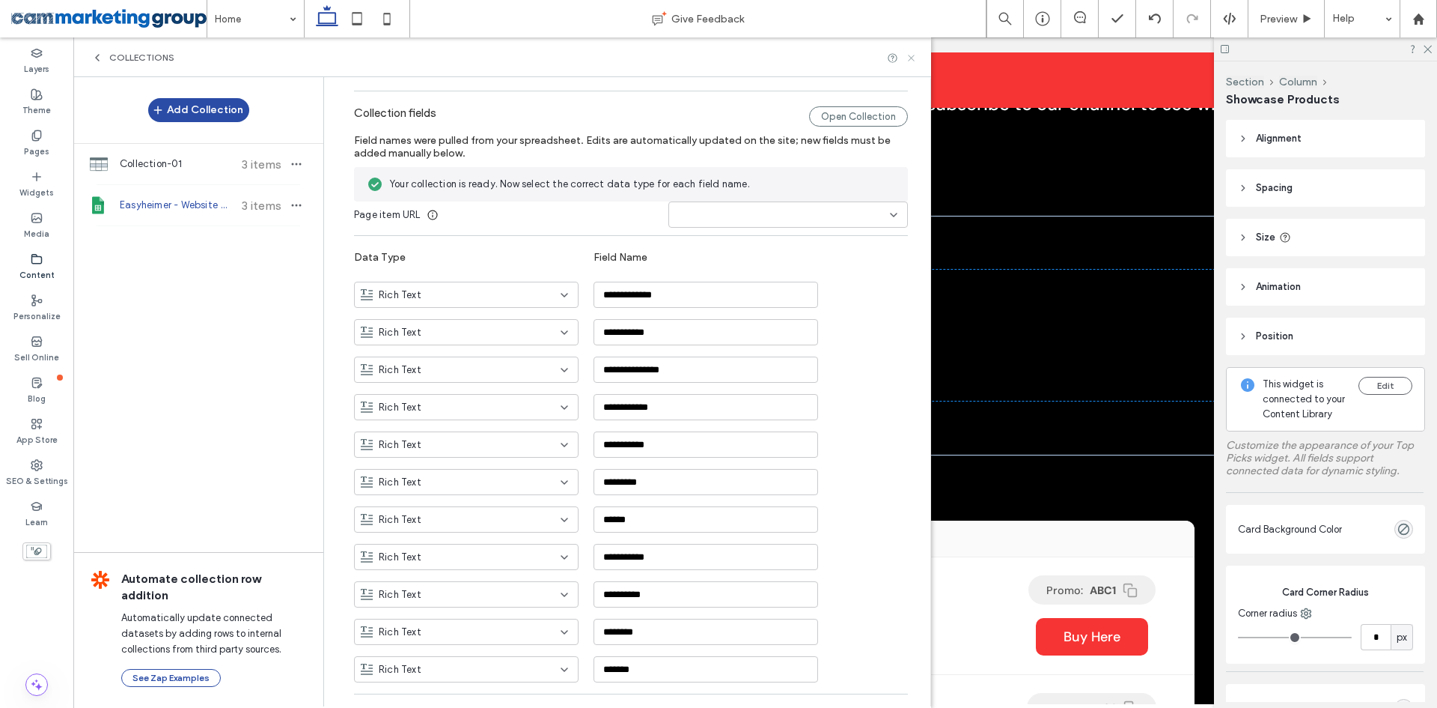
drag, startPoint x: 913, startPoint y: 58, endPoint x: 737, endPoint y: 273, distance: 277.7
click at [913, 58] on icon at bounding box center [911, 57] width 11 height 11
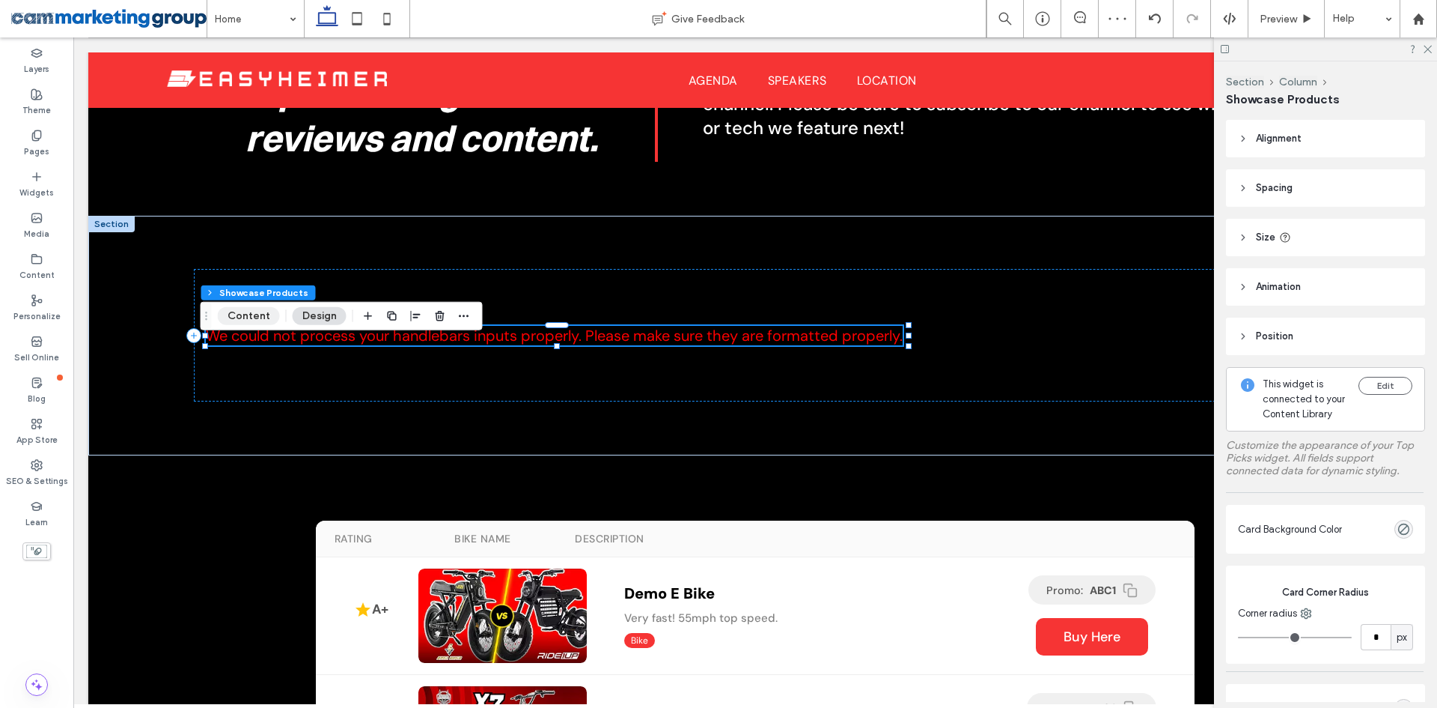
click at [251, 312] on button "Content" at bounding box center [249, 316] width 62 height 18
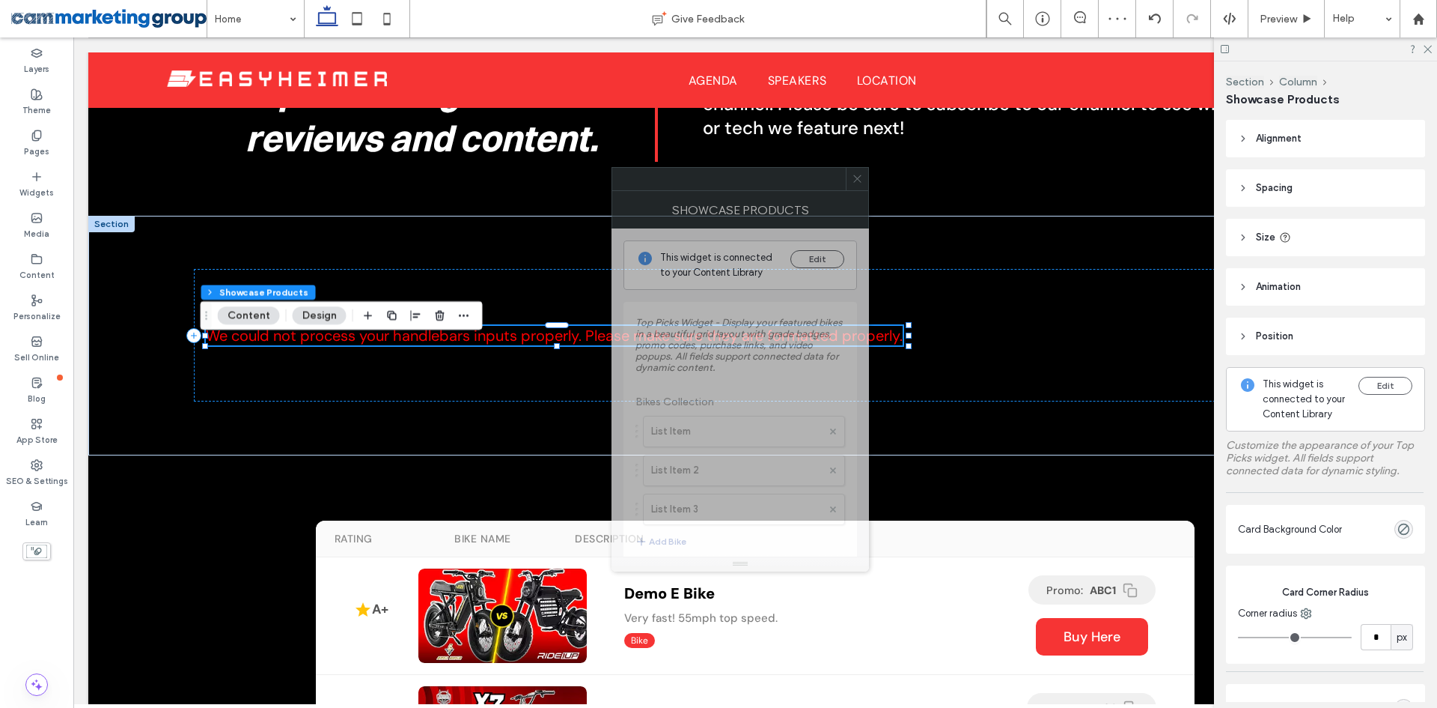
drag, startPoint x: 1281, startPoint y: 164, endPoint x: 728, endPoint y: 179, distance: 553.5
click at [728, 179] on div at bounding box center [729, 179] width 234 height 22
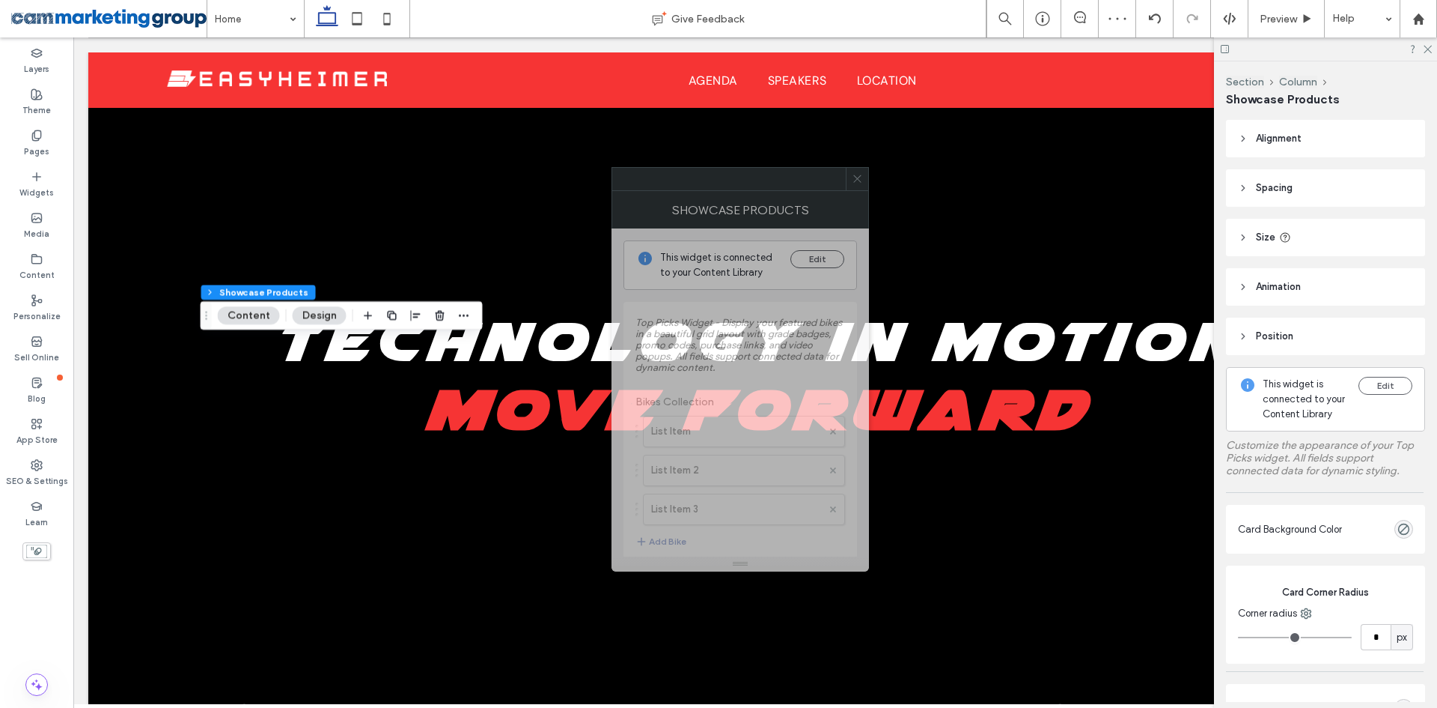
scroll to position [797, 0]
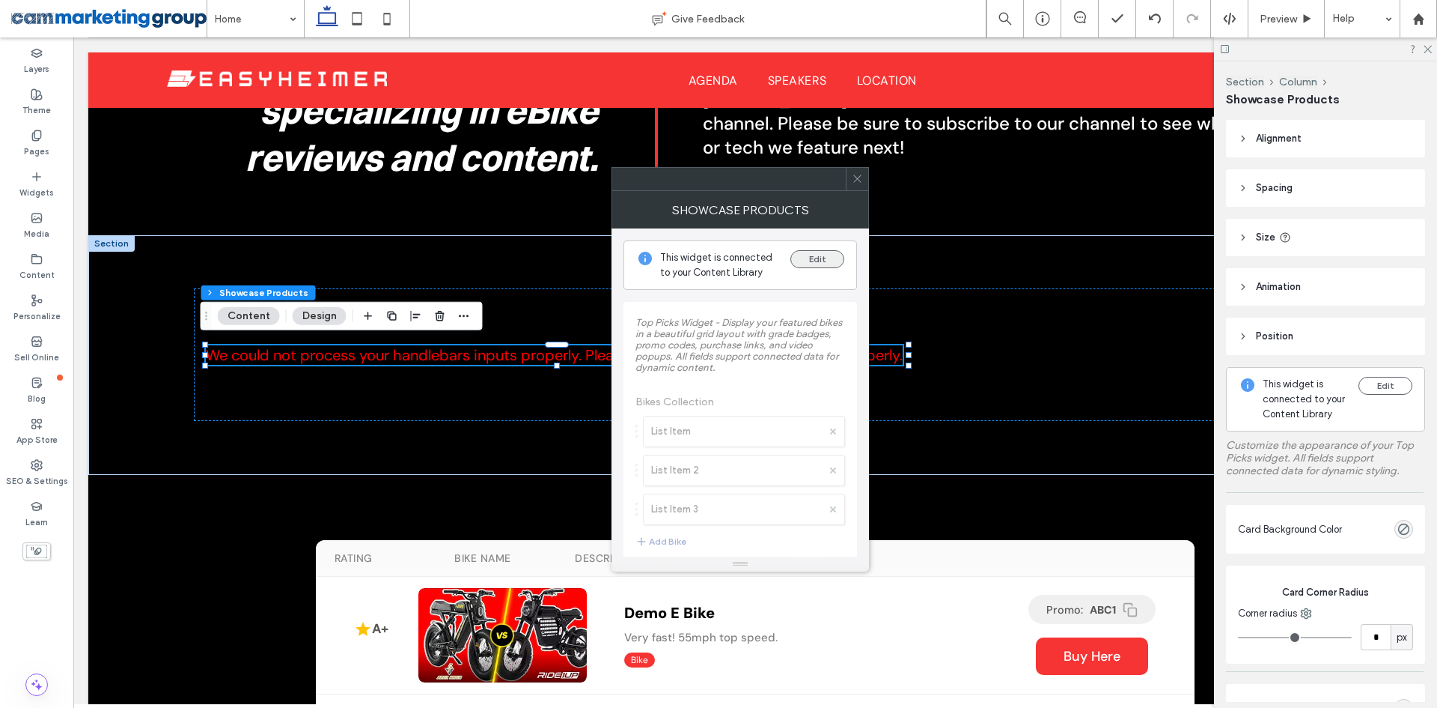
click at [797, 256] on button "Edit" at bounding box center [818, 259] width 54 height 18
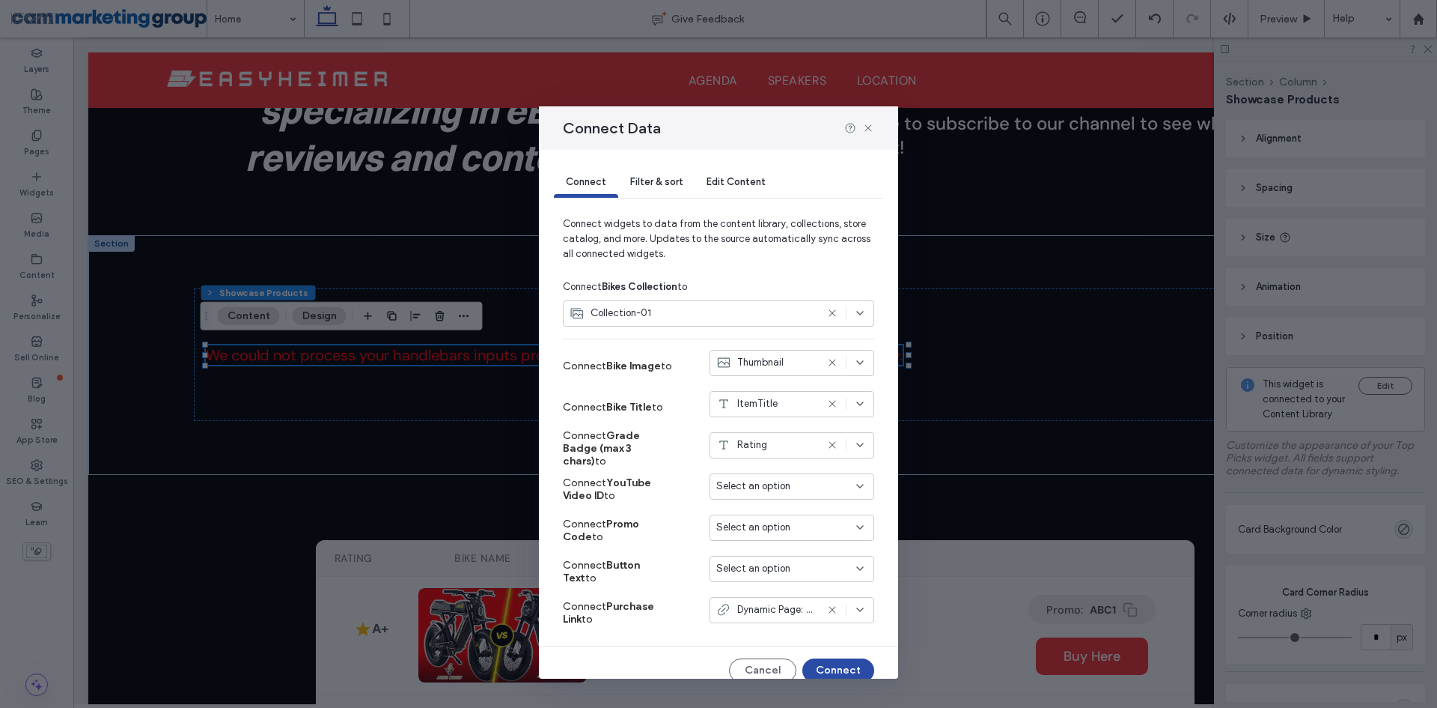
click at [752, 317] on div "Collection-01" at bounding box center [693, 312] width 246 height 15
click at [660, 367] on span "Easyheimer - Website Reviews" at bounding box center [663, 366] width 132 height 15
click at [825, 660] on button "Connect" at bounding box center [839, 670] width 72 height 24
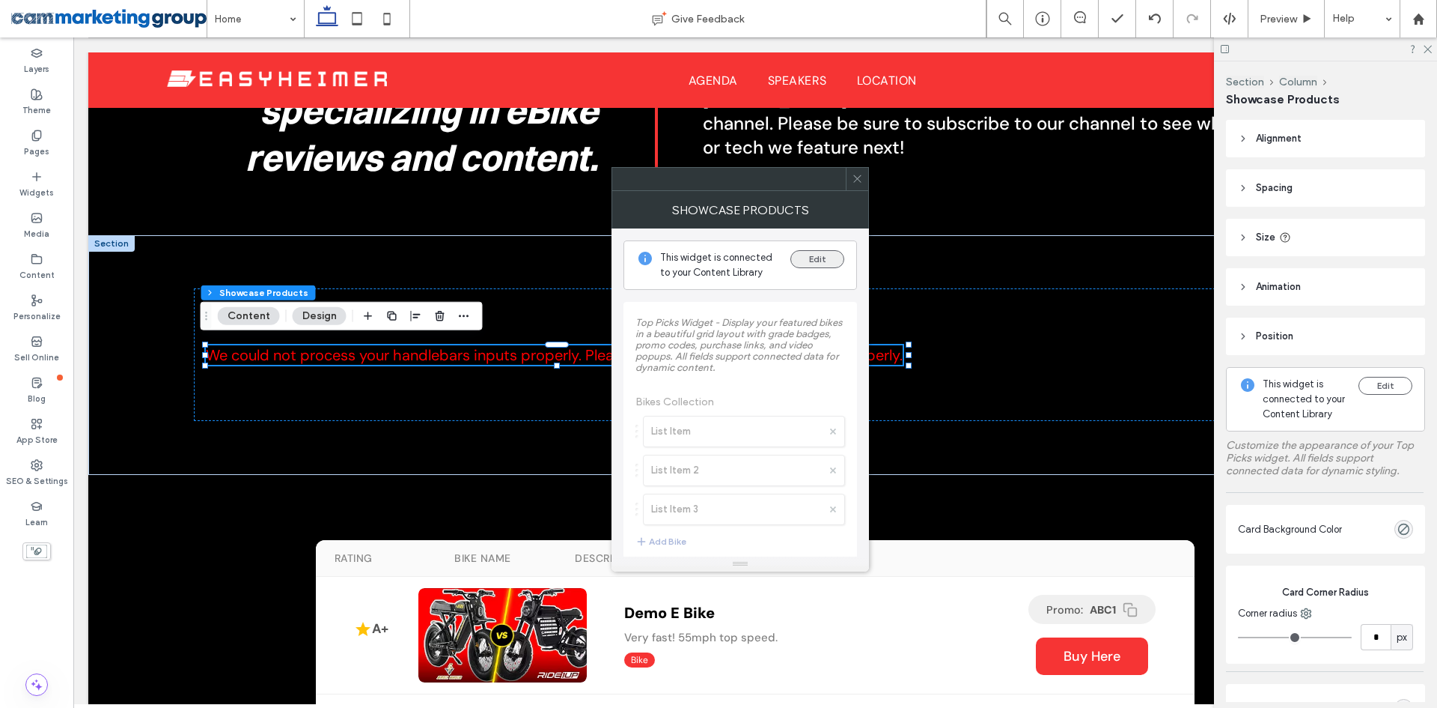
click at [821, 254] on button "Edit" at bounding box center [818, 259] width 54 height 18
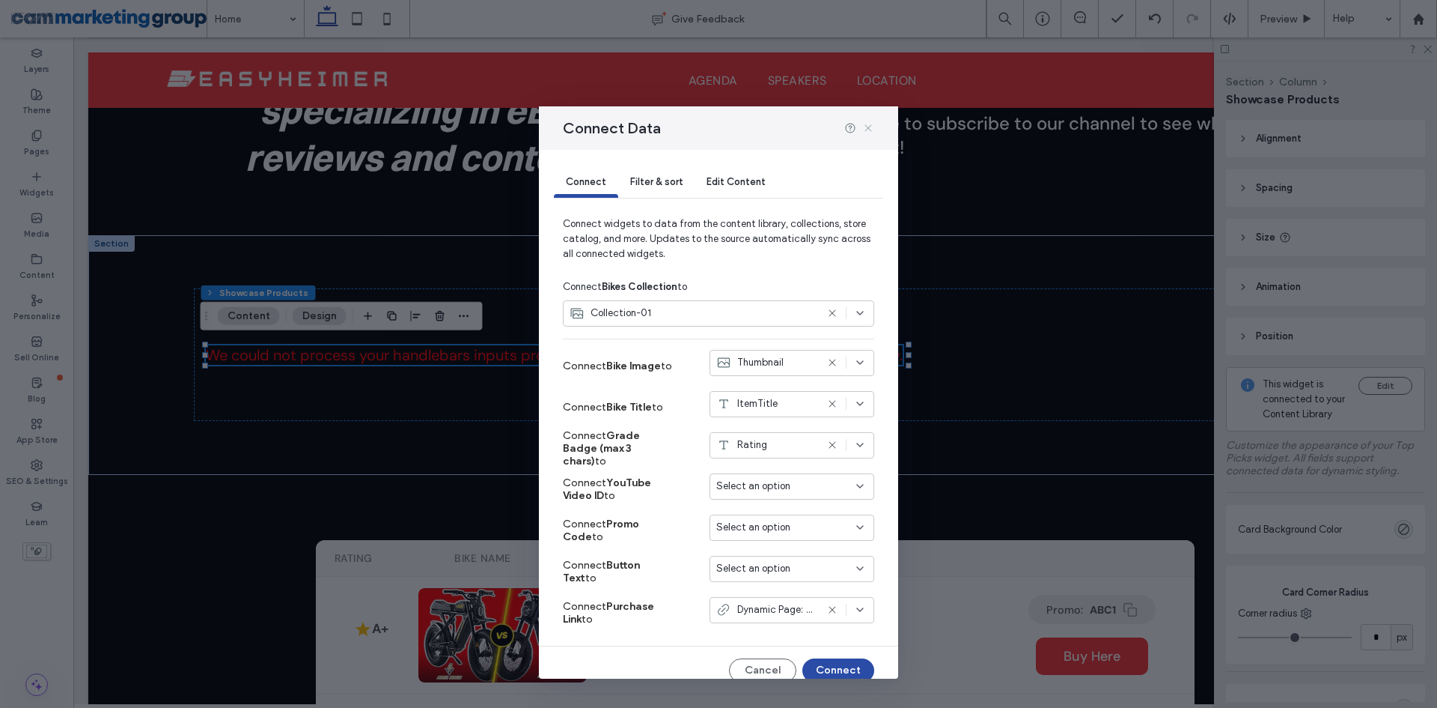
click at [869, 130] on icon at bounding box center [868, 128] width 12 height 12
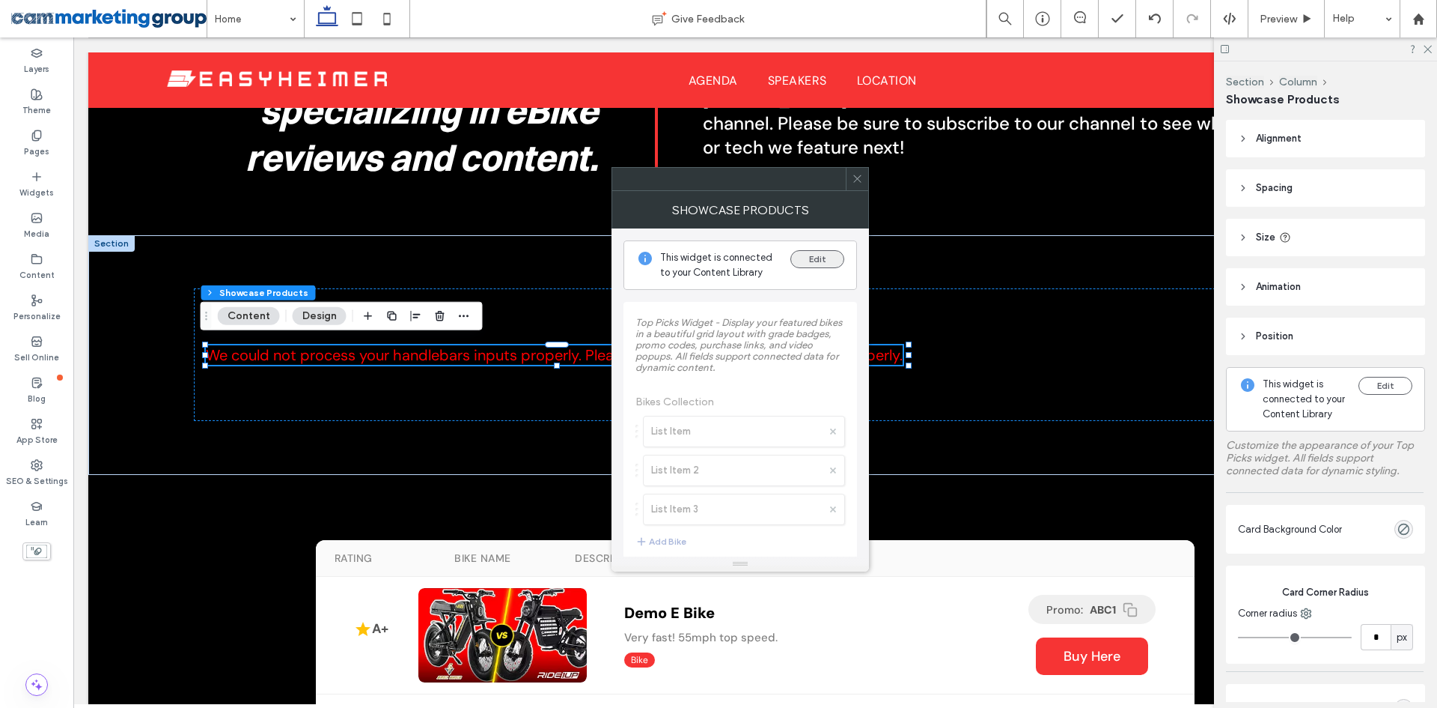
click at [815, 250] on button "Edit" at bounding box center [818, 259] width 54 height 18
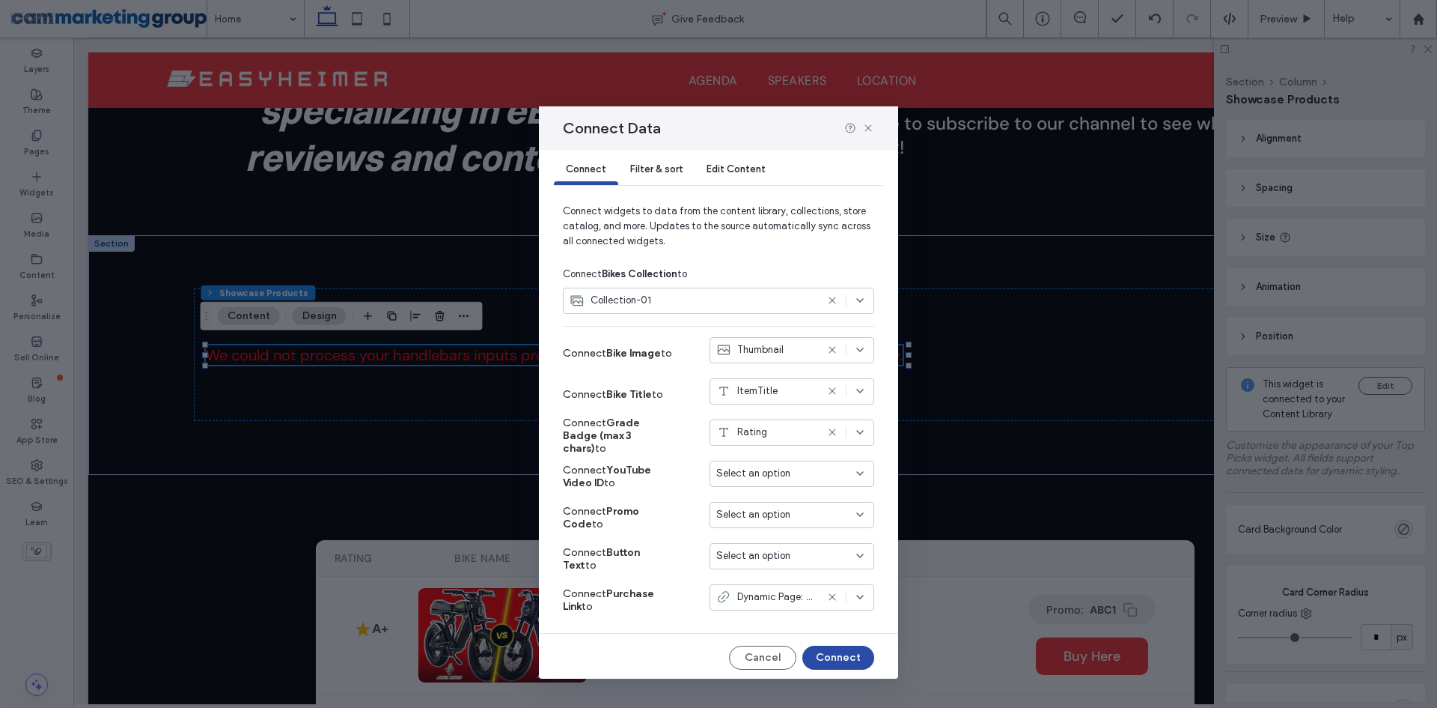
scroll to position [16, 0]
click at [761, 423] on div "Rating" at bounding box center [766, 429] width 100 height 15
click at [767, 389] on div "ItemTitle" at bounding box center [766, 387] width 100 height 15
click at [783, 391] on div "ItemTitle" at bounding box center [766, 387] width 100 height 15
click at [767, 475] on span "Select an option" at bounding box center [753, 470] width 74 height 15
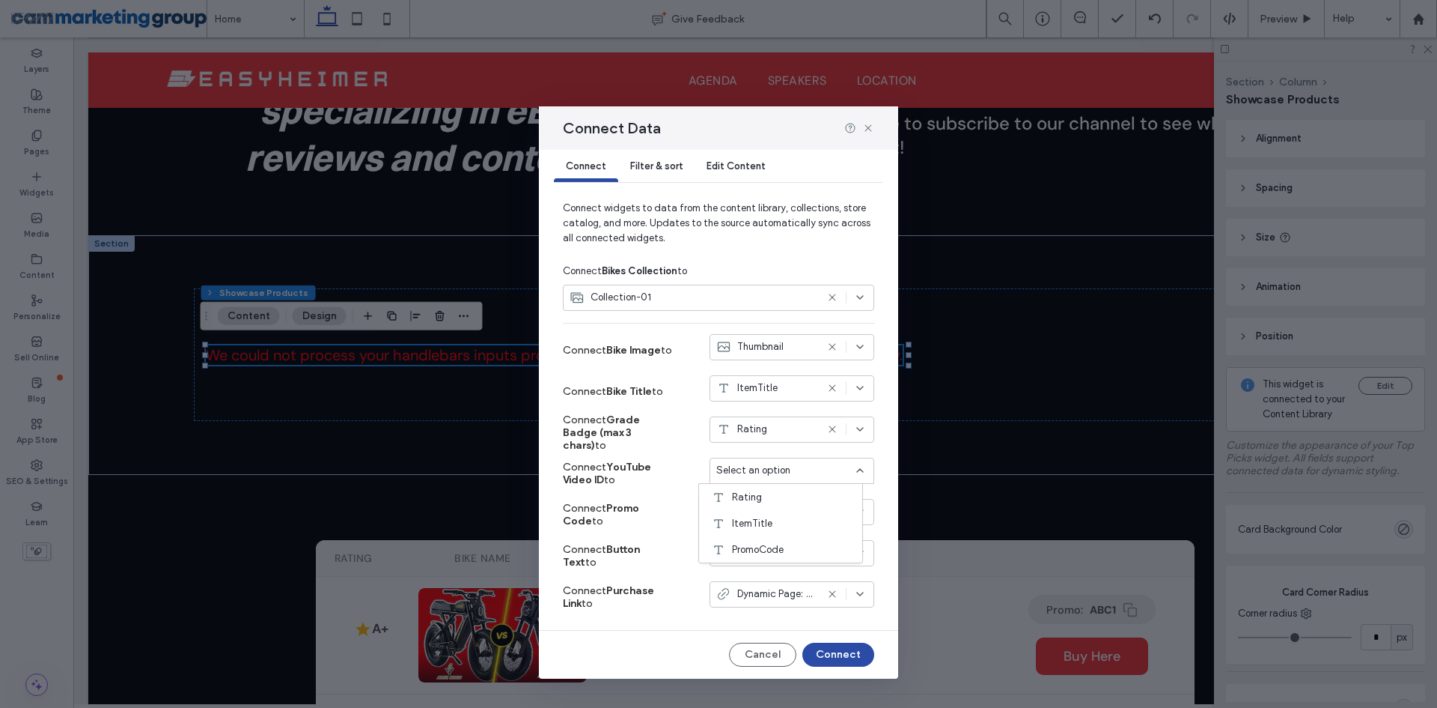
click at [782, 464] on div "Select an option" at bounding box center [782, 470] width 133 height 15
click at [769, 509] on span "Select an option" at bounding box center [753, 511] width 74 height 15
click at [787, 587] on div "PromoCode" at bounding box center [780, 590] width 163 height 26
click at [763, 554] on span "Select an option" at bounding box center [753, 552] width 74 height 15
click at [762, 543] on div "Select an option" at bounding box center [792, 553] width 165 height 26
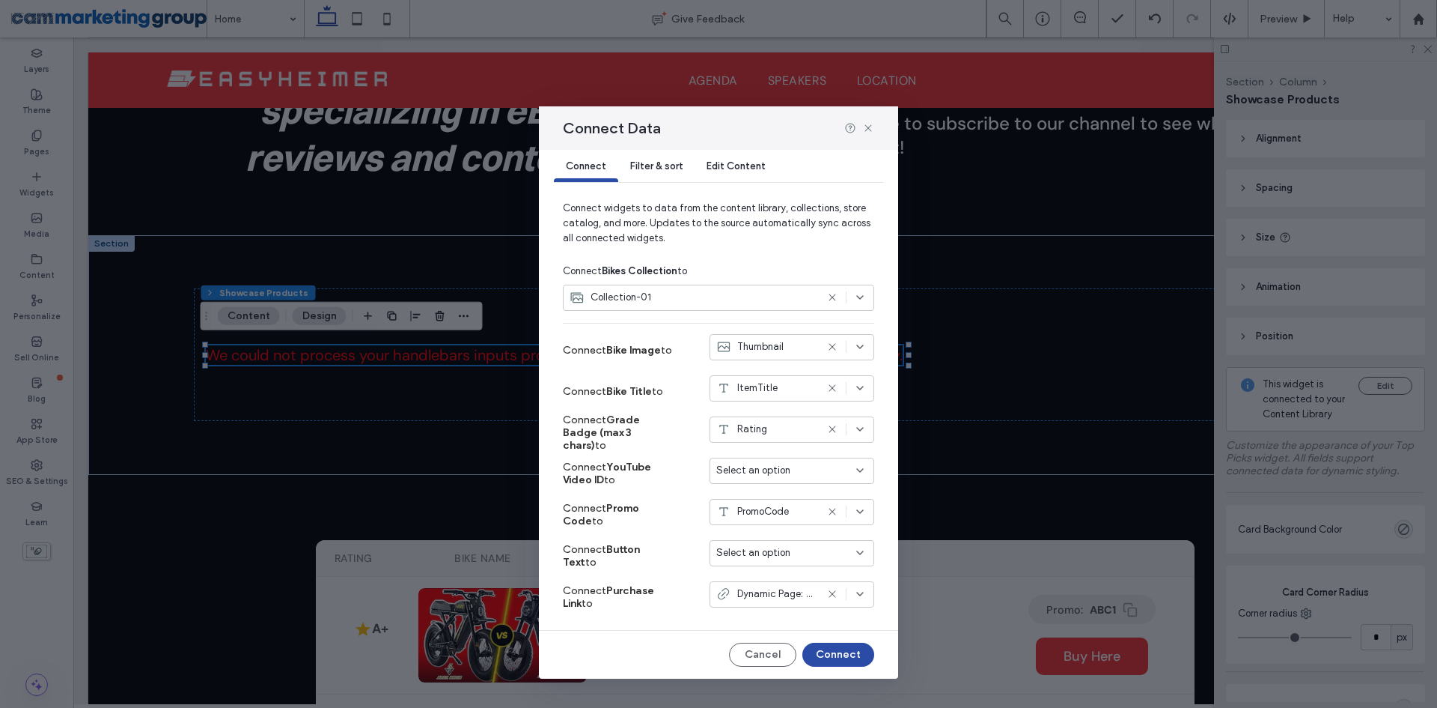
click at [854, 597] on icon at bounding box center [860, 594] width 12 height 12
click at [857, 595] on use at bounding box center [860, 593] width 6 height 3
click at [835, 652] on button "Connect" at bounding box center [839, 654] width 72 height 24
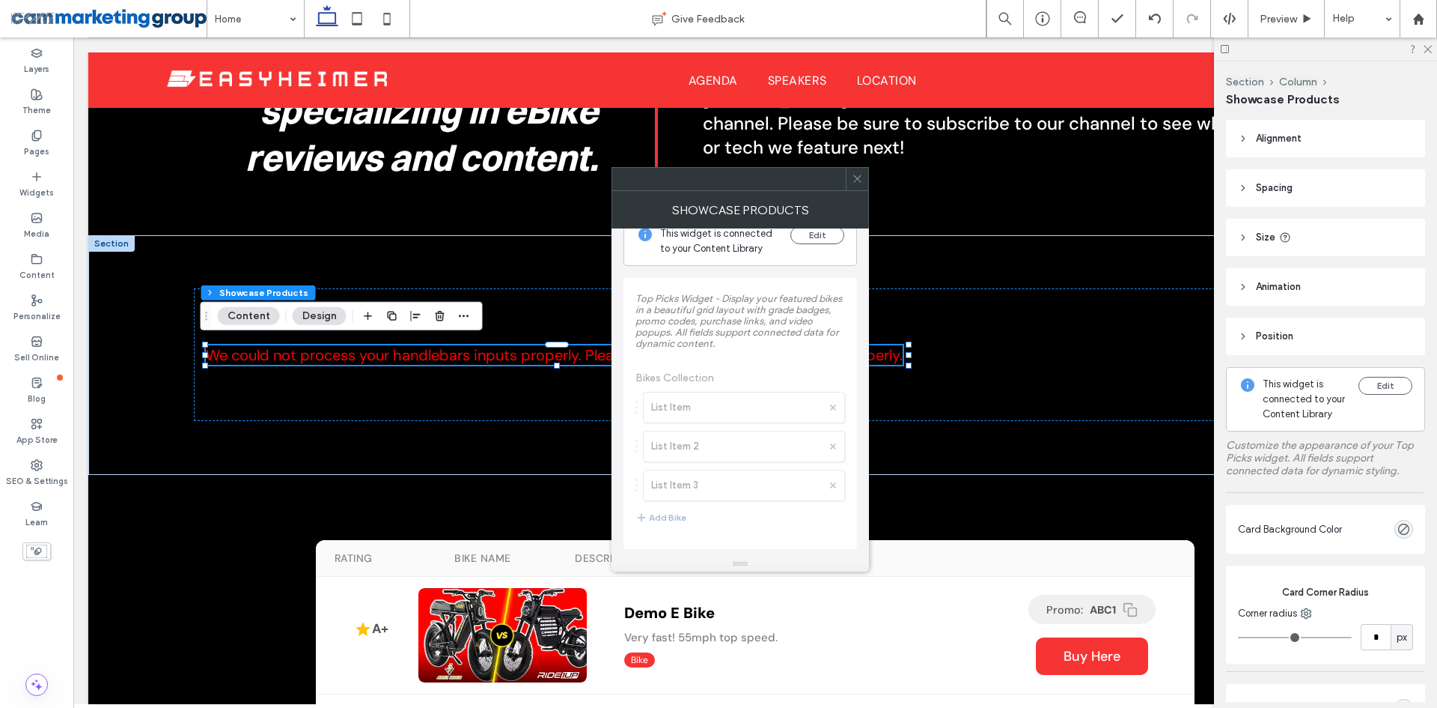
scroll to position [0, 0]
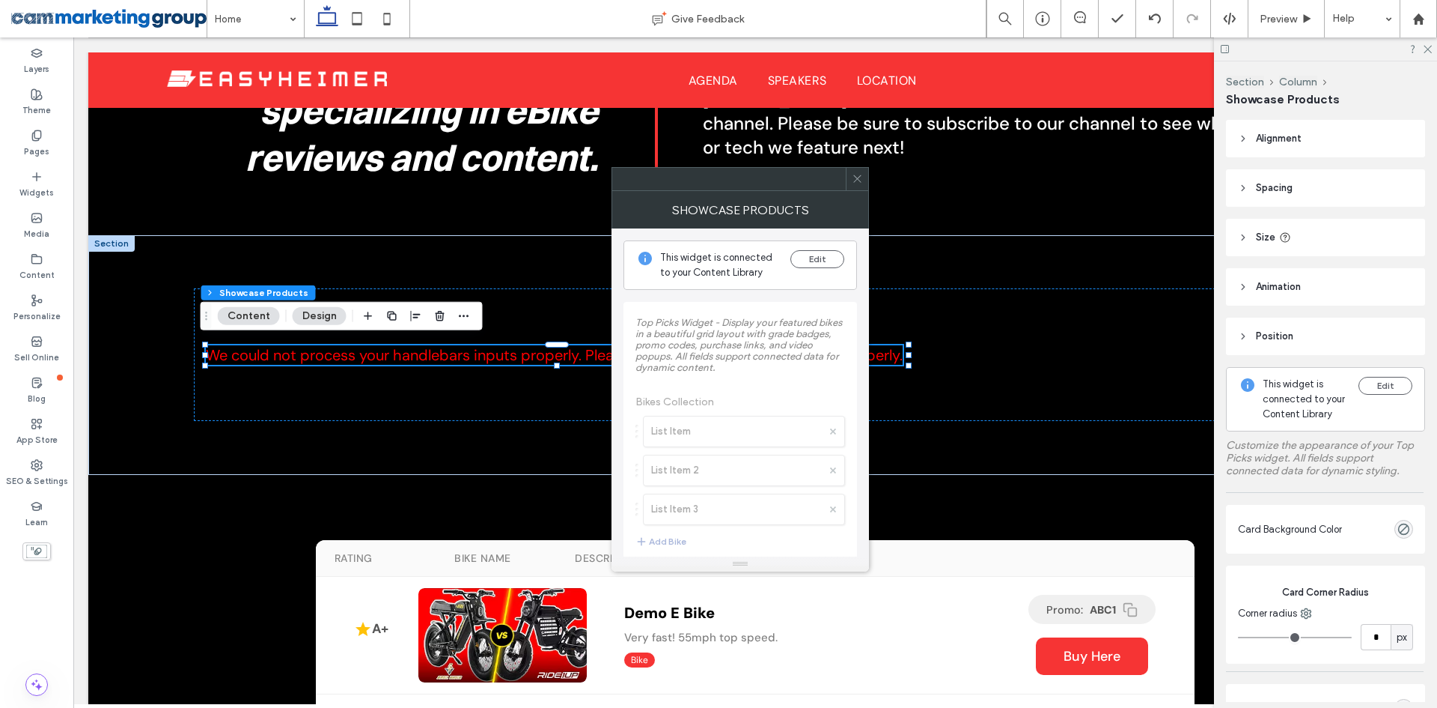
click at [858, 175] on icon at bounding box center [857, 178] width 11 height 11
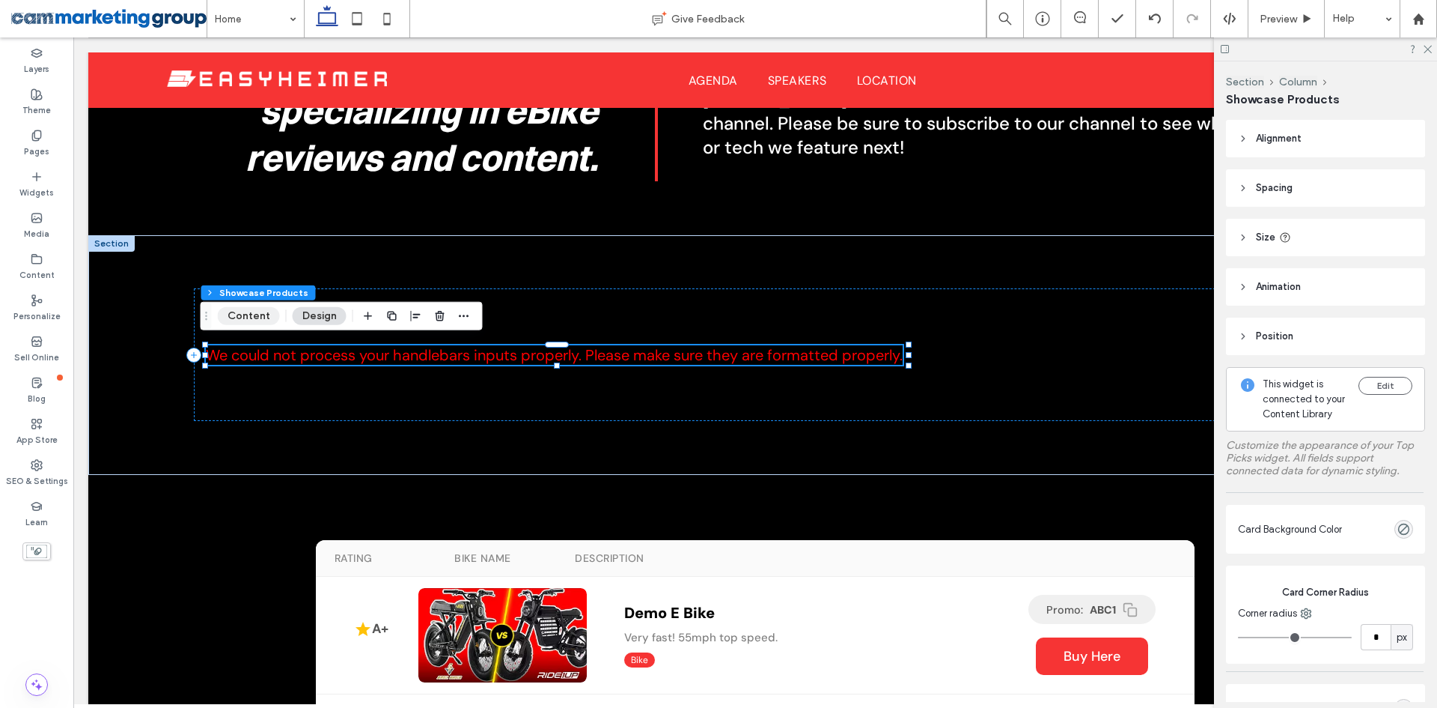
click at [256, 314] on button "Content" at bounding box center [249, 316] width 62 height 18
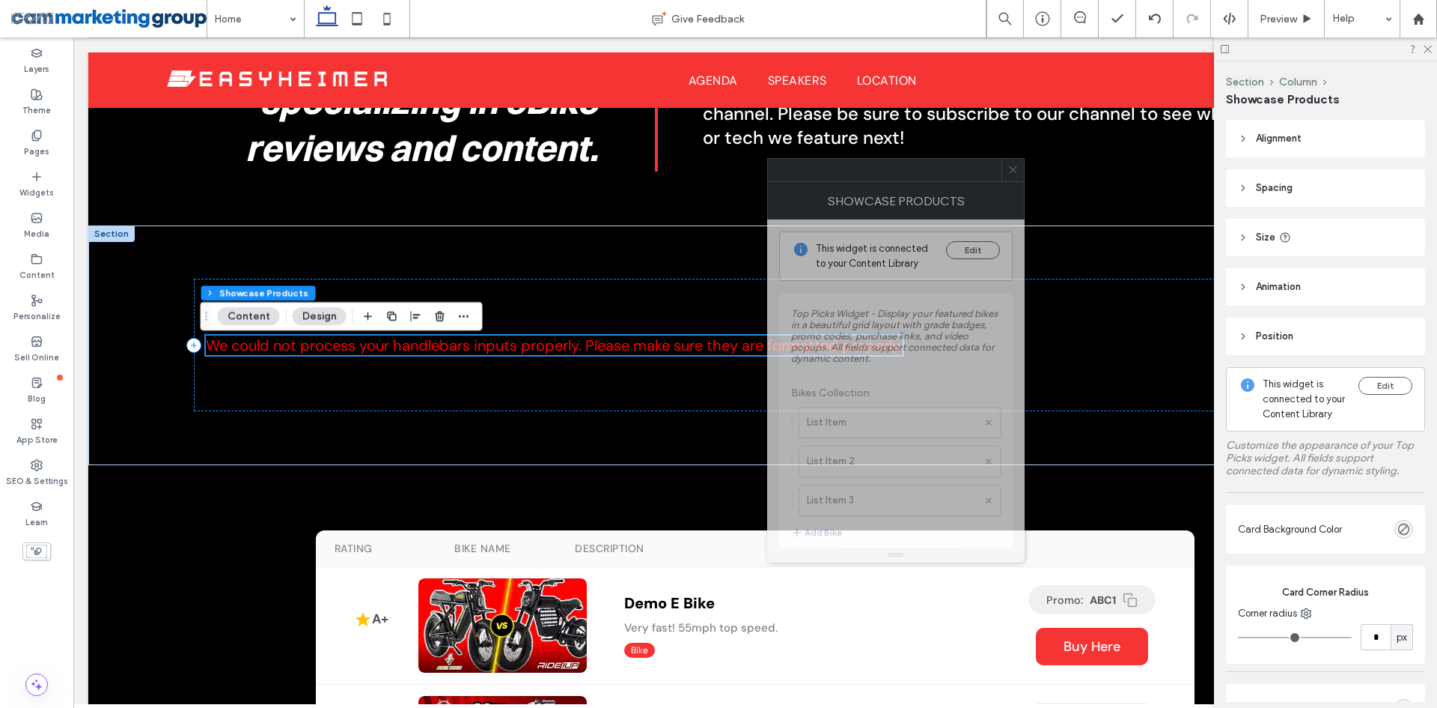
scroll to position [797, 0]
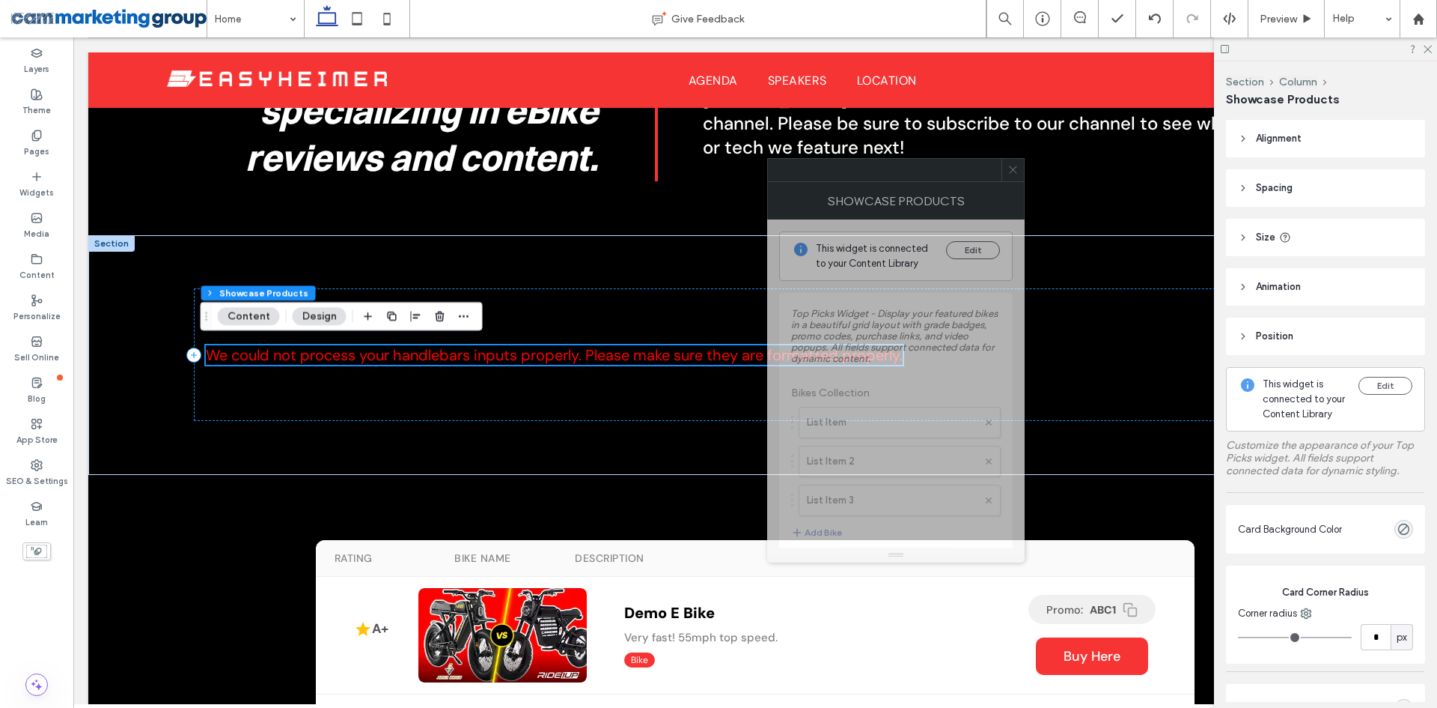
drag, startPoint x: 863, startPoint y: 174, endPoint x: 668, endPoint y: 175, distance: 195.4
click at [768, 174] on div at bounding box center [885, 170] width 234 height 22
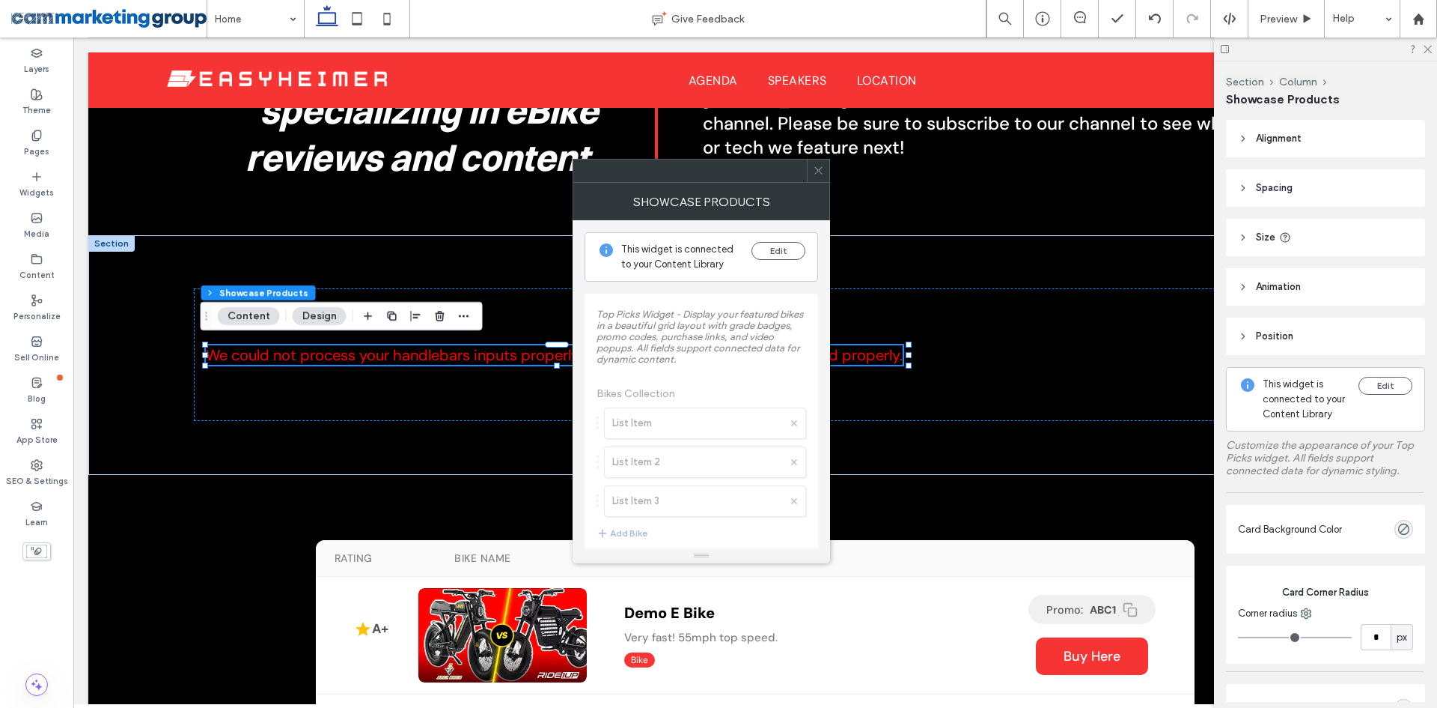
click at [816, 170] on icon at bounding box center [818, 170] width 11 height 11
